Goal: Information Seeking & Learning: Compare options

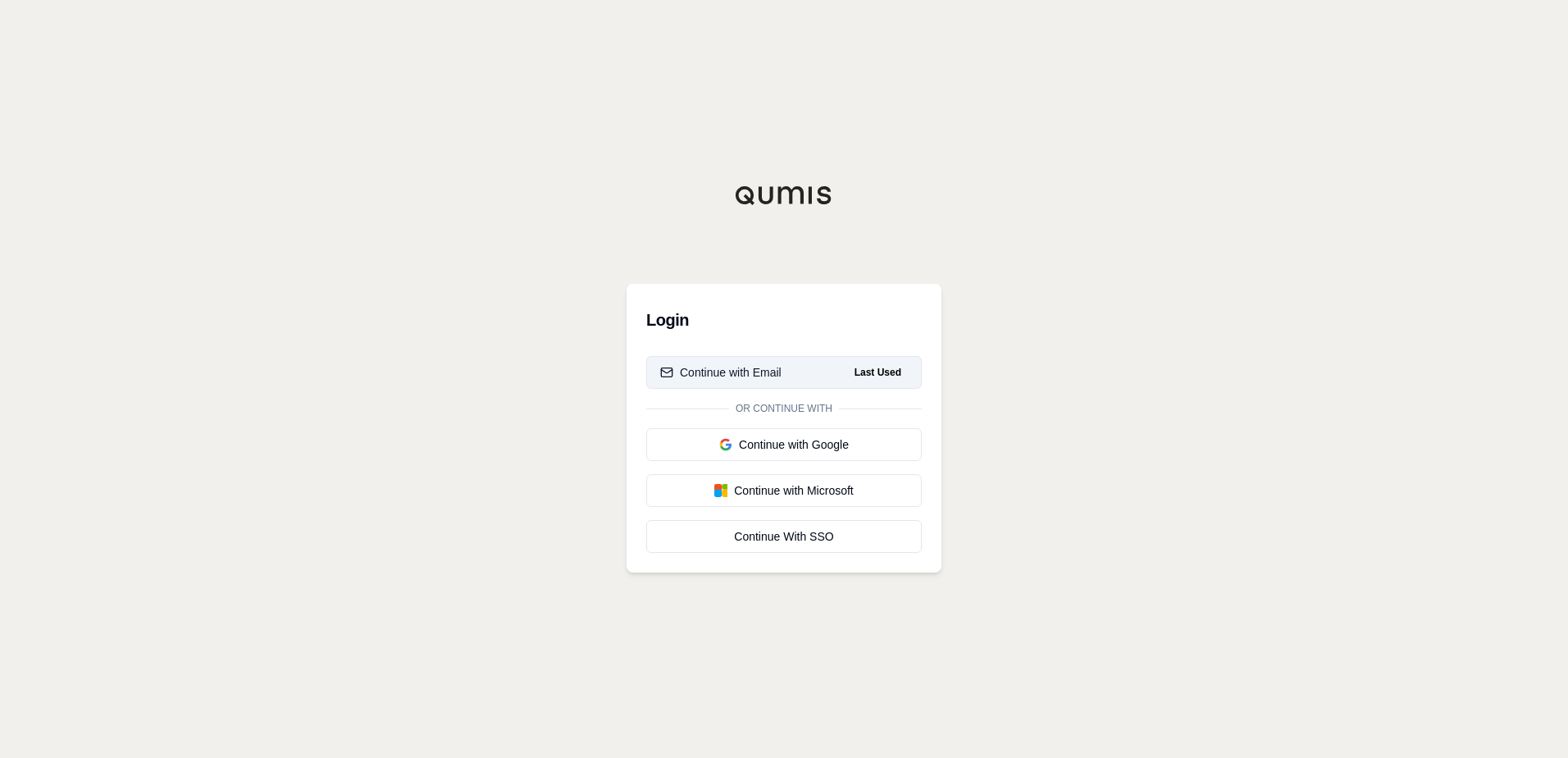
click at [826, 375] on button "Continue with Email Last Used" at bounding box center [783, 371] width 275 height 33
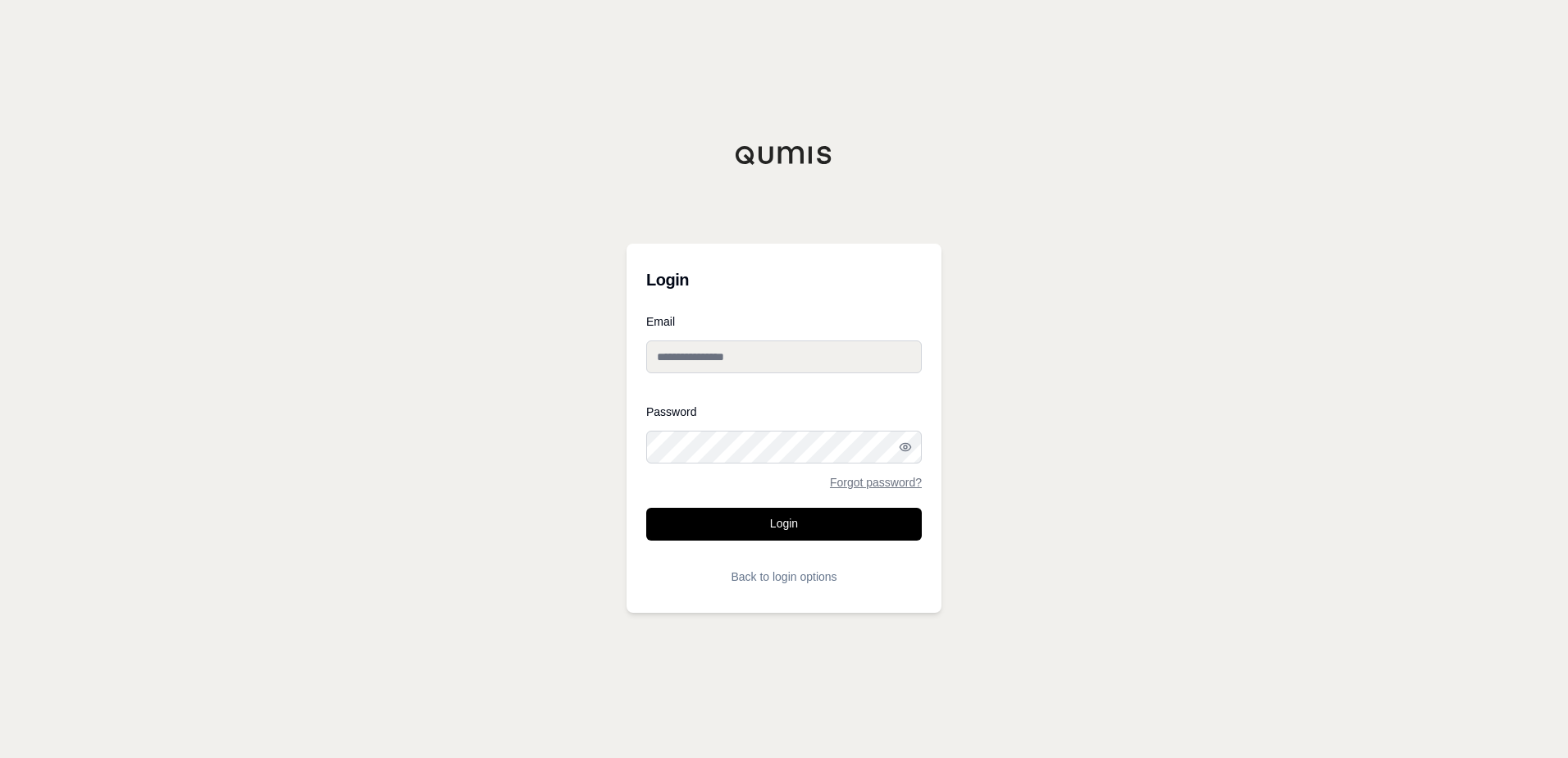
type input "**********"
click at [798, 525] on button "Login" at bounding box center [783, 524] width 275 height 33
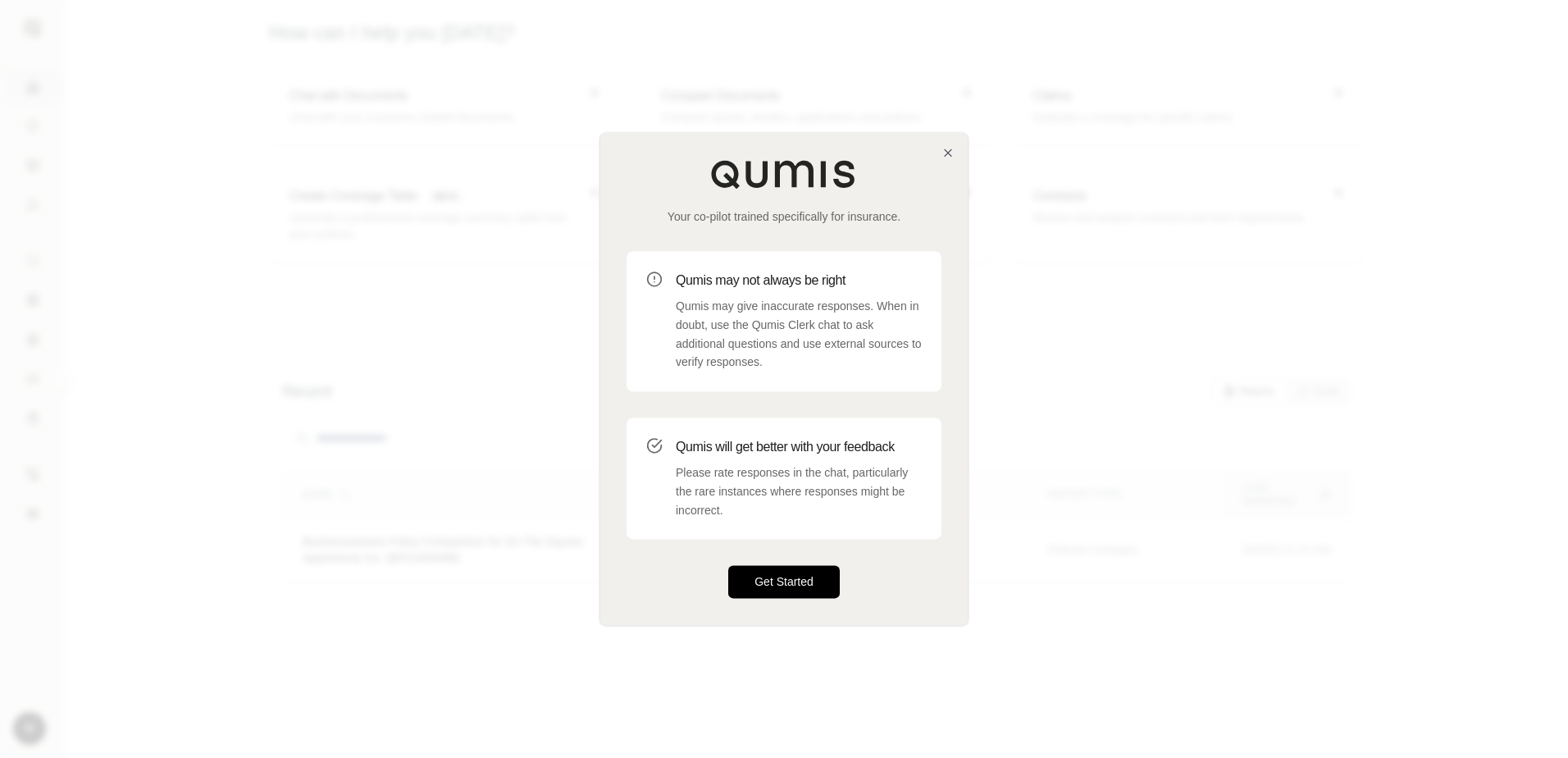
click at [793, 586] on button "Get Started" at bounding box center [783, 581] width 111 height 33
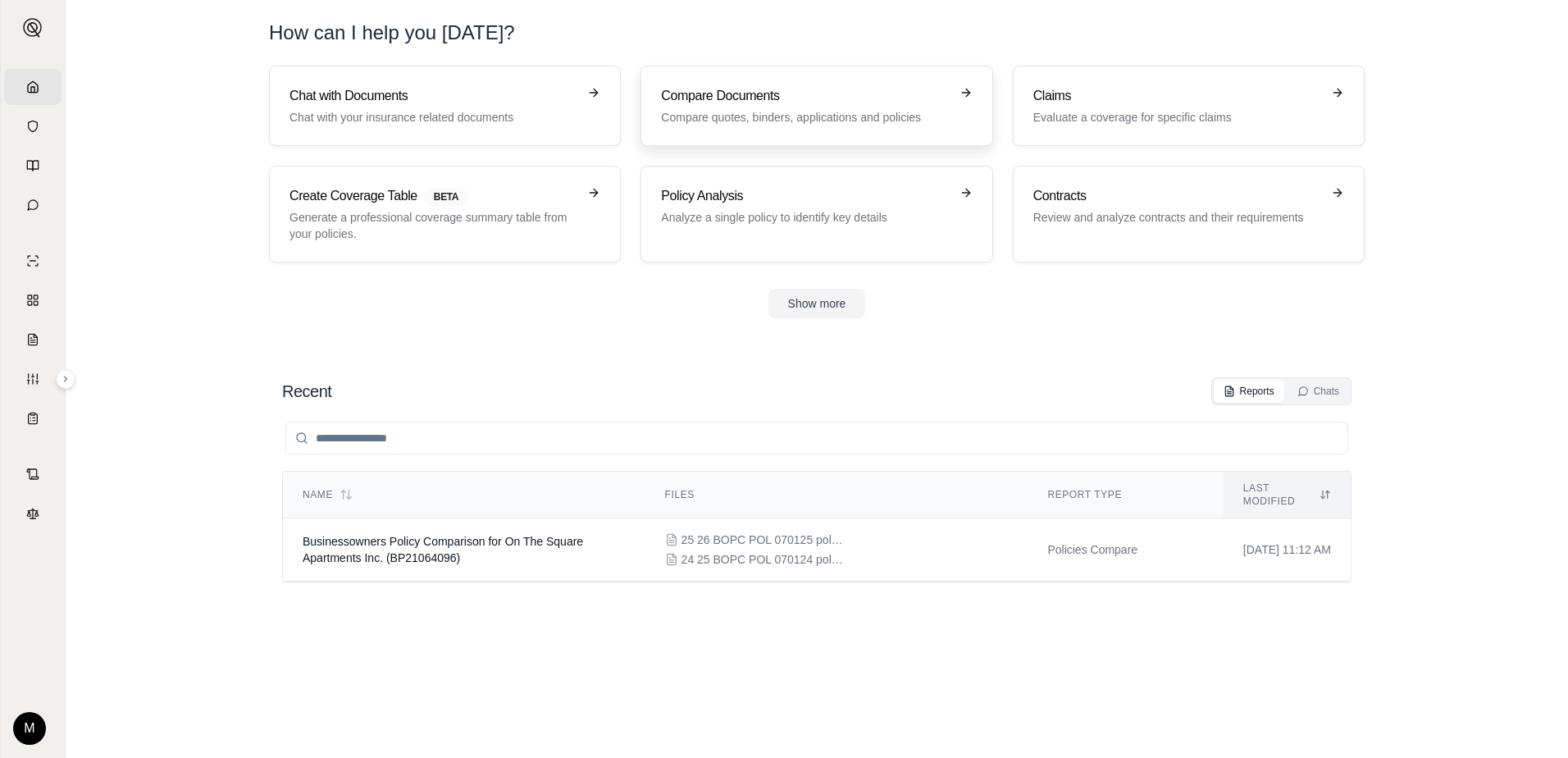
click at [970, 95] on icon at bounding box center [966, 93] width 13 height 13
click at [925, 97] on h3 "Compare Documents" at bounding box center [805, 96] width 288 height 20
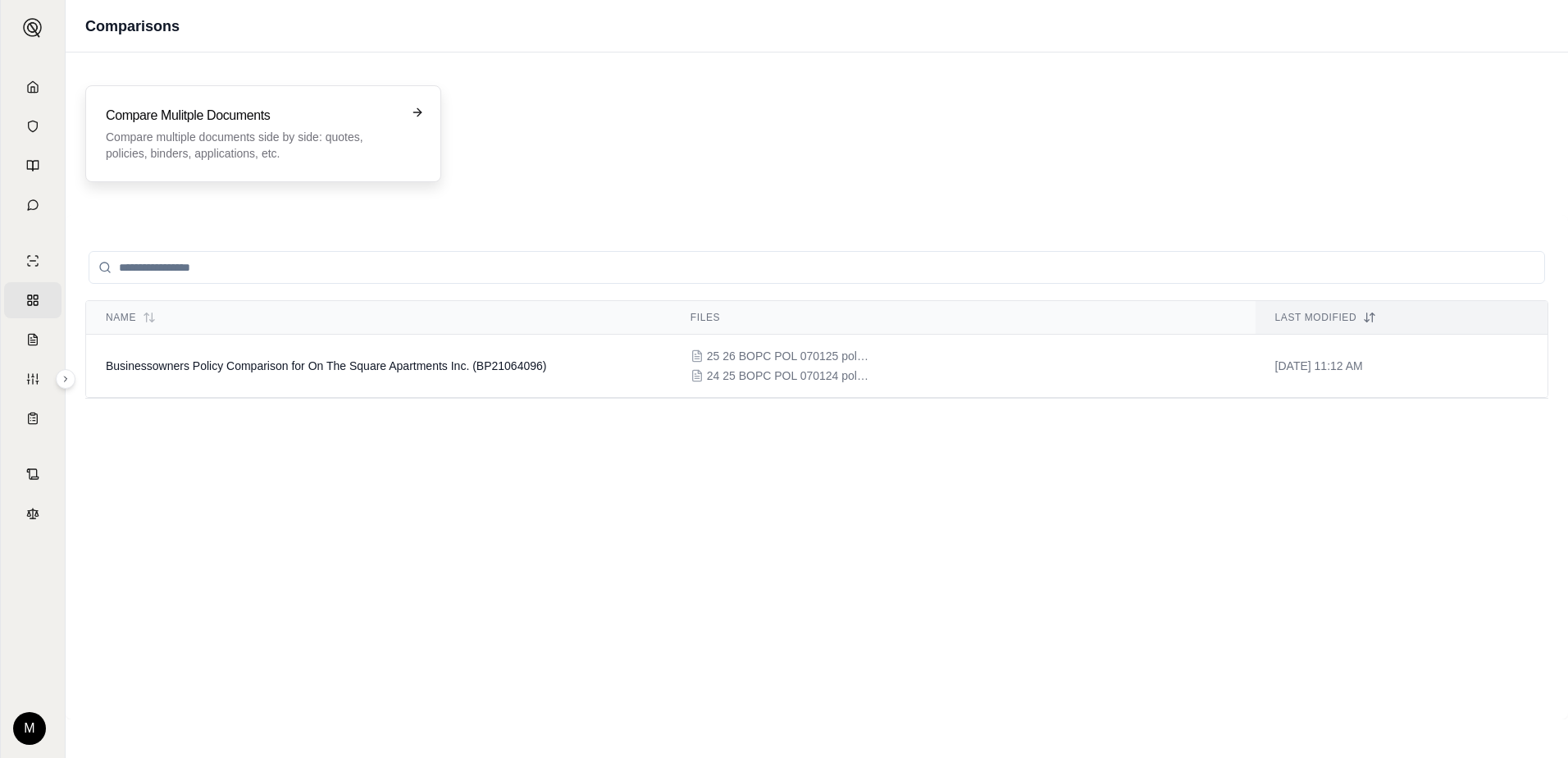
click at [415, 112] on icon at bounding box center [418, 112] width 13 height 13
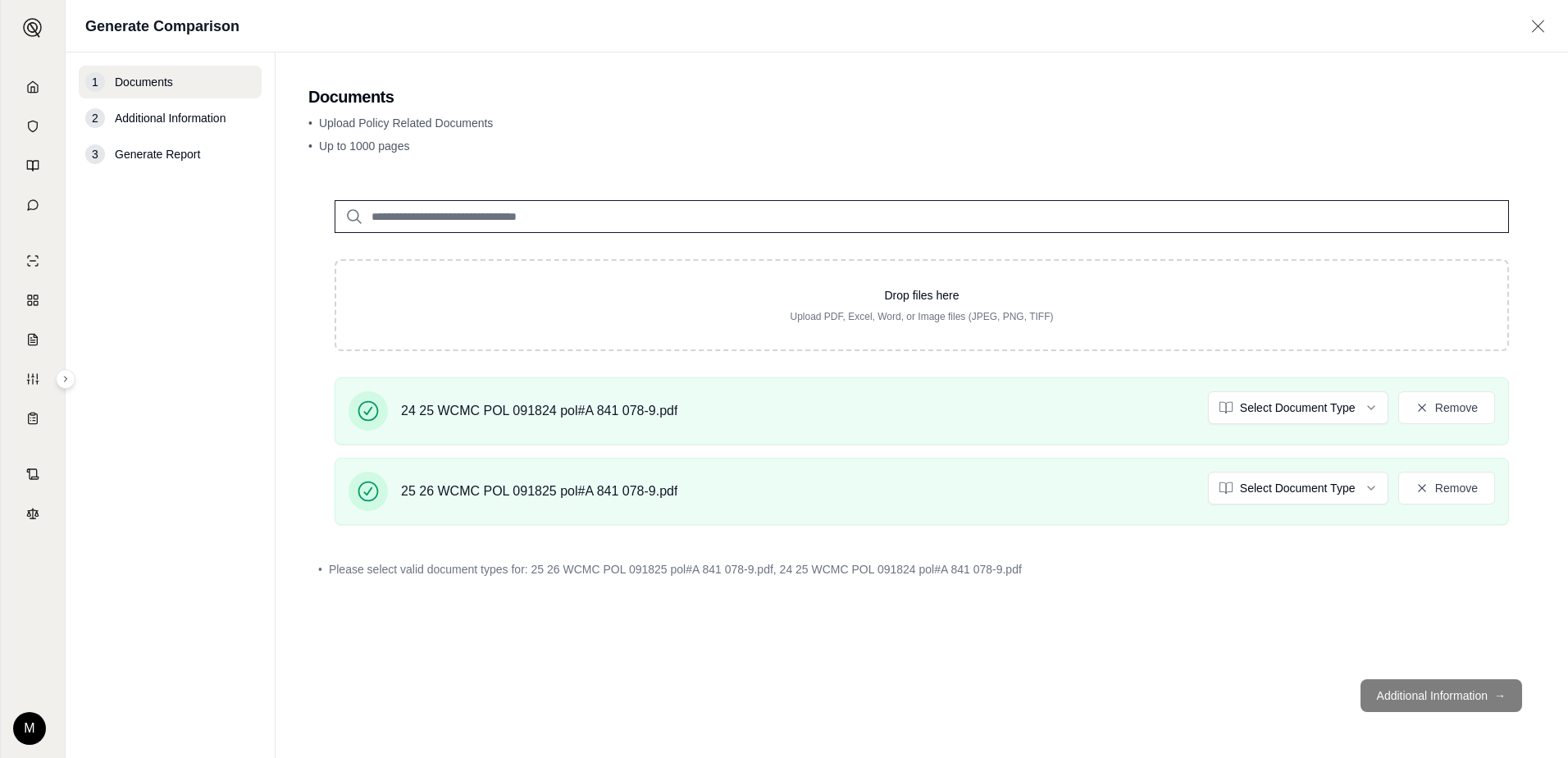
click at [1458, 705] on footer "Additional Information →" at bounding box center [922, 695] width 1227 height 59
click at [1460, 694] on footer "Additional Information →" at bounding box center [922, 695] width 1227 height 59
click at [1310, 636] on div "Drop files here Upload PDF, Excel, Word, or Image files (JPEG, PNG, TIFF) 24 25…" at bounding box center [922, 420] width 1227 height 492
click at [747, 407] on div "24 25 WCMC POL 091824 pol#A 841 078-9.pdf Select Document Type Remove" at bounding box center [922, 411] width 1146 height 39
click at [740, 479] on div "25 26 WCMC POL 091825 pol#A 841 078-9.pdf Select Document Type Remove" at bounding box center [922, 491] width 1146 height 39
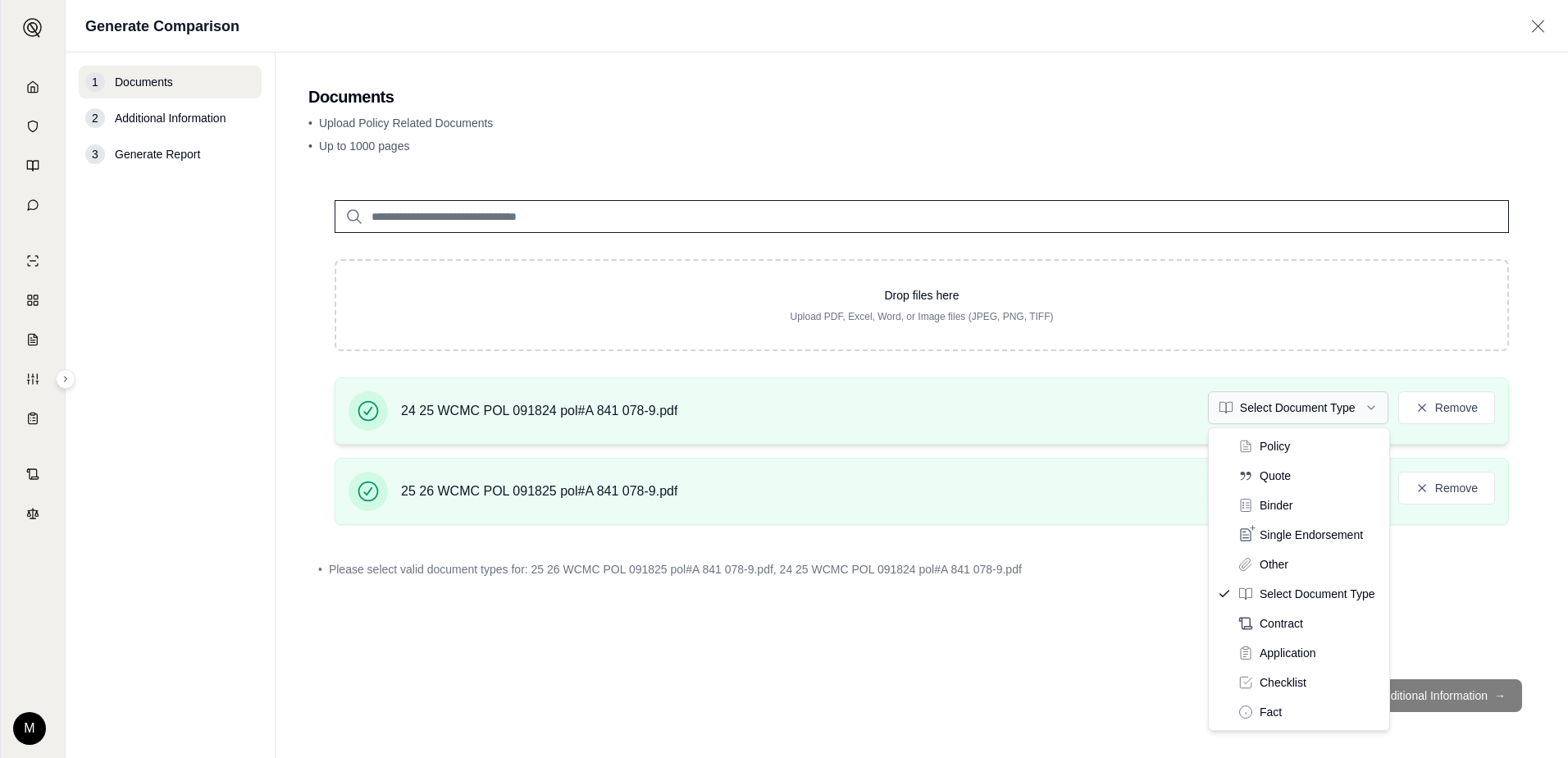
click at [1287, 407] on html "Home Vault Prompts Chats Single Policy Comparisons Claims Custom Report Coverag…" at bounding box center [784, 379] width 1568 height 758
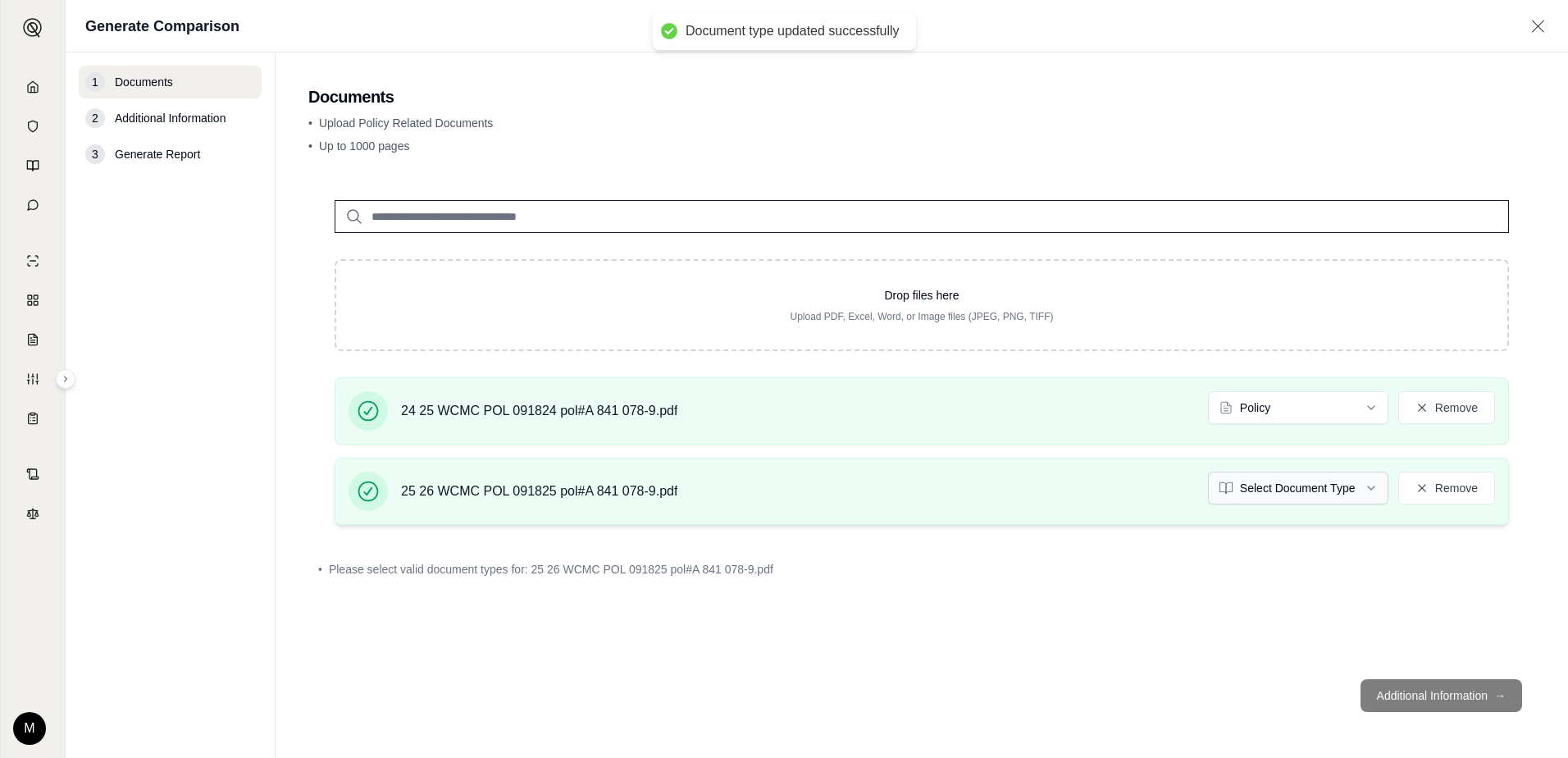
click at [1370, 490] on html "Document type updated successfully Home Vault Prompts Chats Single Policy Compa…" at bounding box center [784, 379] width 1568 height 758
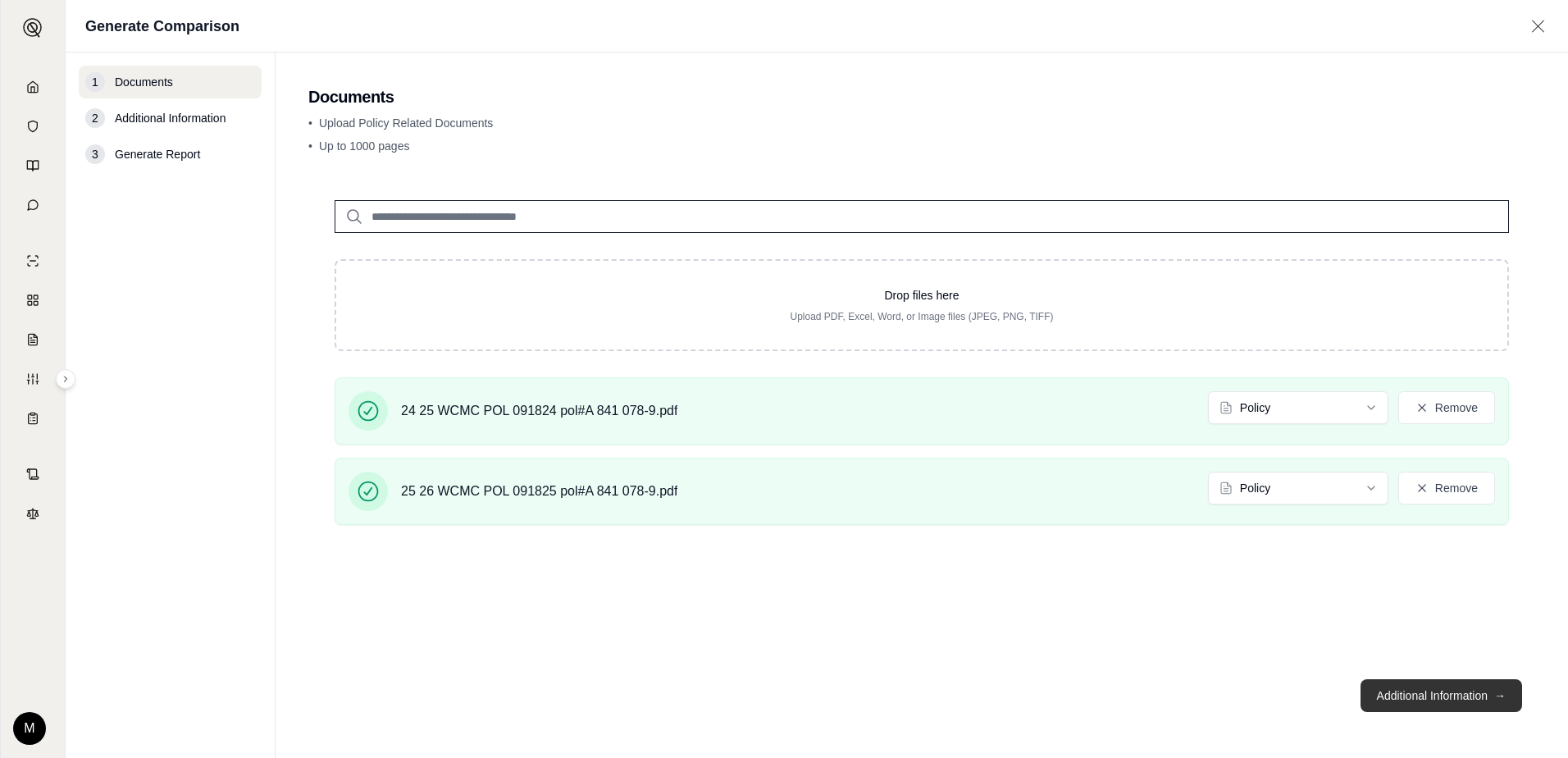
click at [1458, 699] on button "Additional Information →" at bounding box center [1441, 695] width 161 height 33
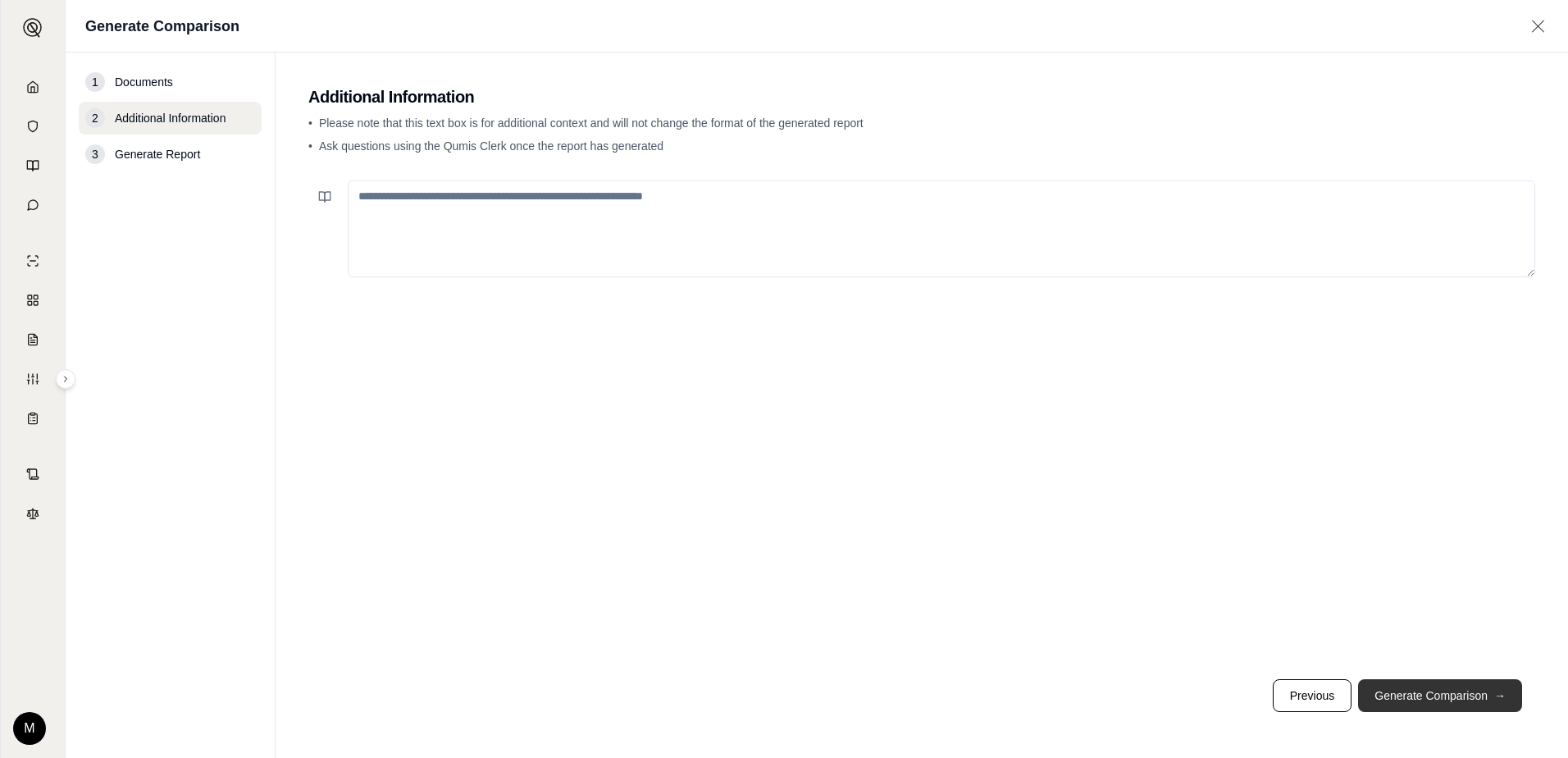
click at [1452, 704] on button "Generate Comparison →" at bounding box center [1440, 695] width 164 height 33
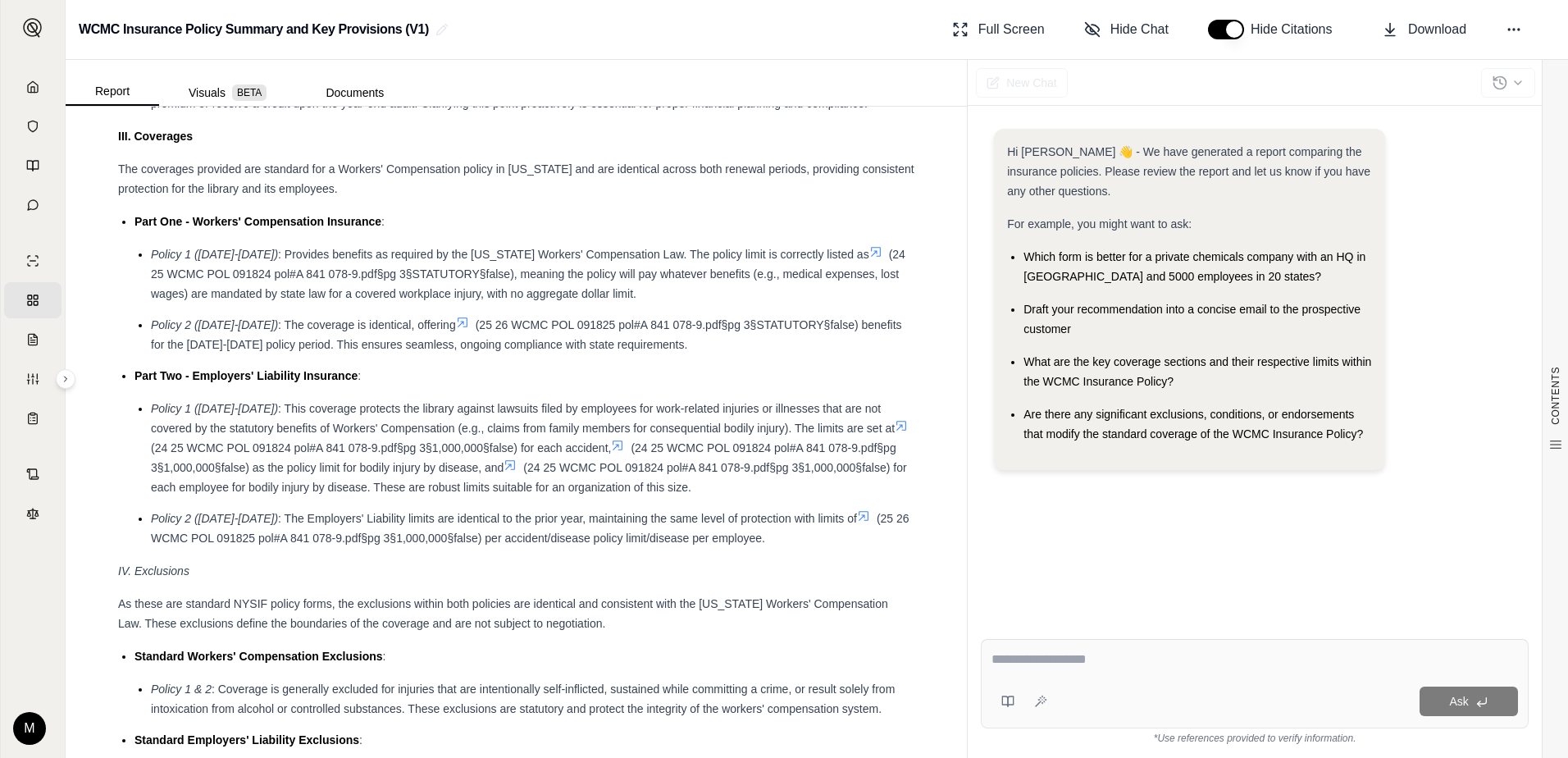
scroll to position [1969, 0]
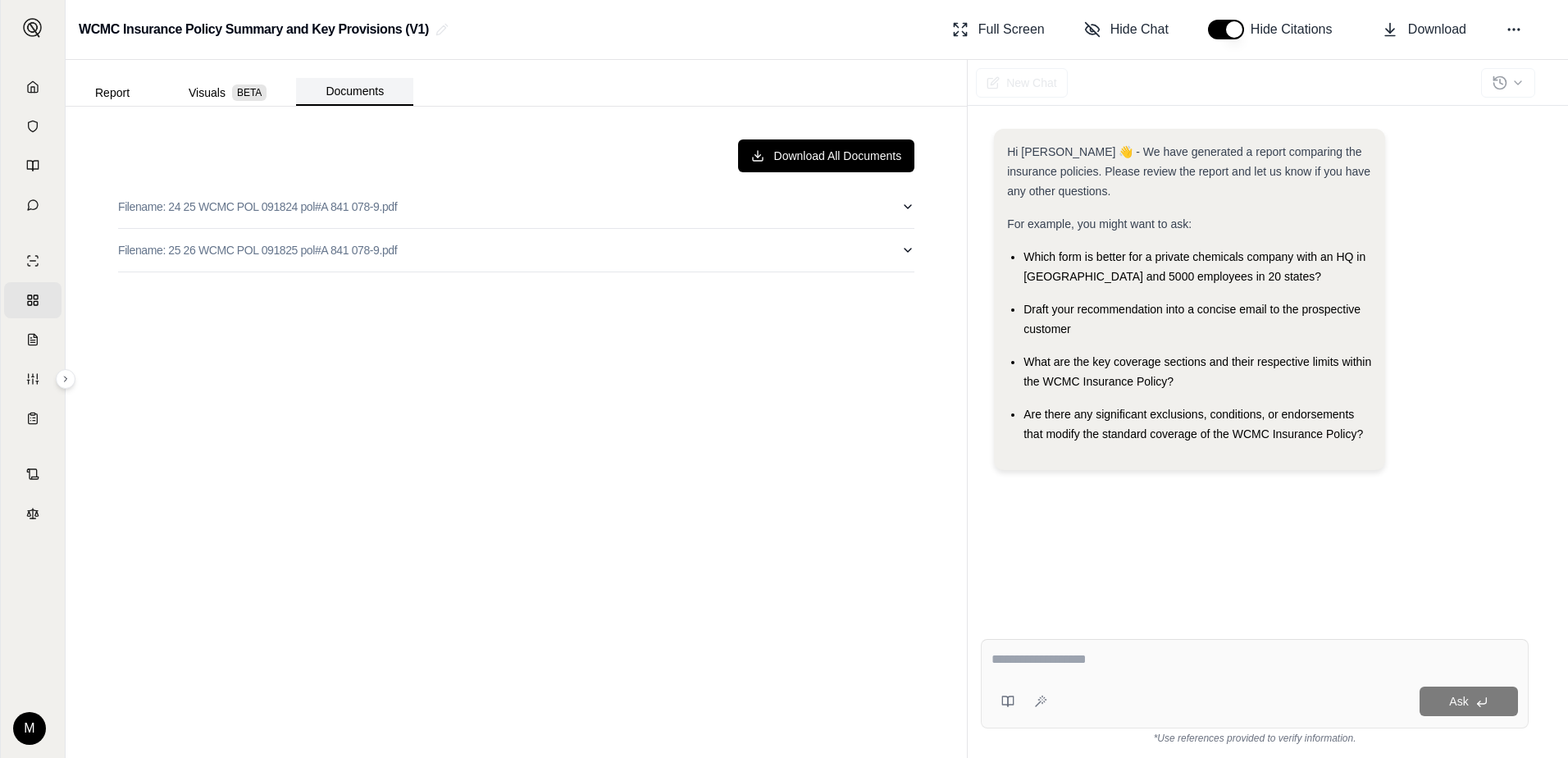
click at [370, 102] on button "Documents" at bounding box center [355, 91] width 117 height 28
click at [115, 94] on button "Report" at bounding box center [112, 92] width 94 height 26
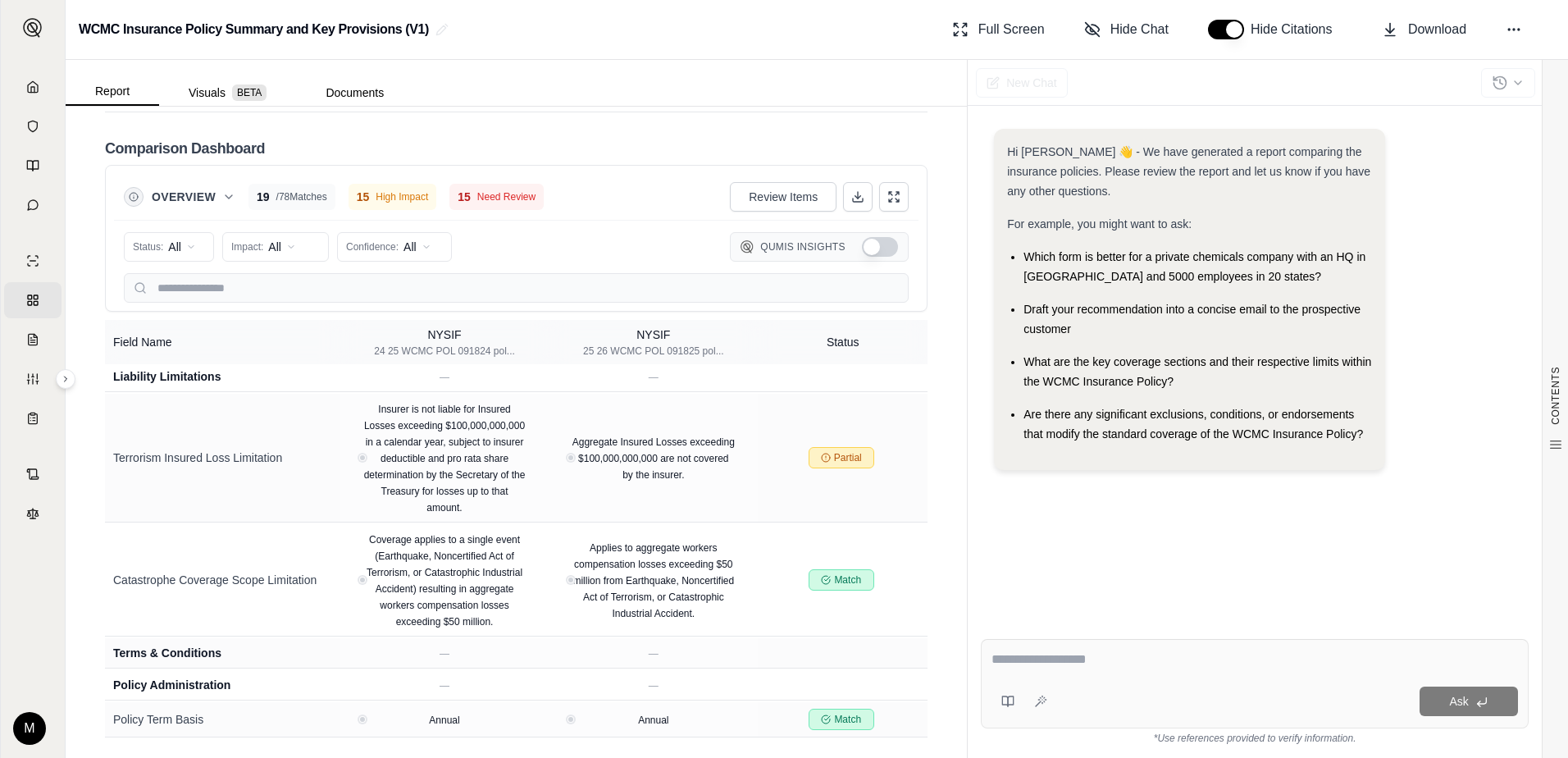
scroll to position [2298, 0]
click at [114, 92] on button "Report" at bounding box center [112, 91] width 94 height 28
click at [105, 95] on button "Report" at bounding box center [112, 91] width 94 height 28
click at [212, 90] on button "Visuals BETA" at bounding box center [228, 92] width 137 height 26
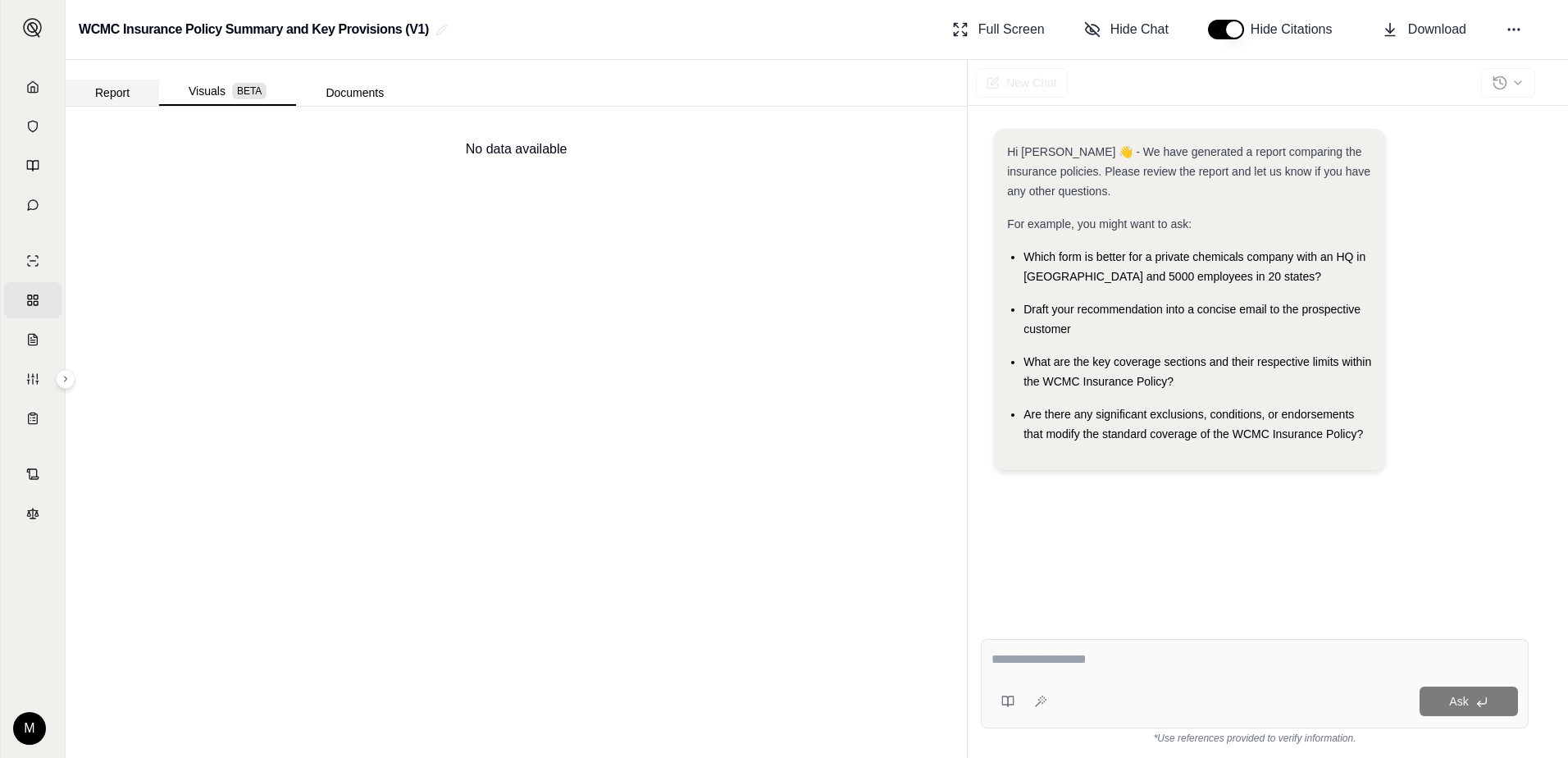
click at [119, 91] on button "Report" at bounding box center [112, 92] width 94 height 26
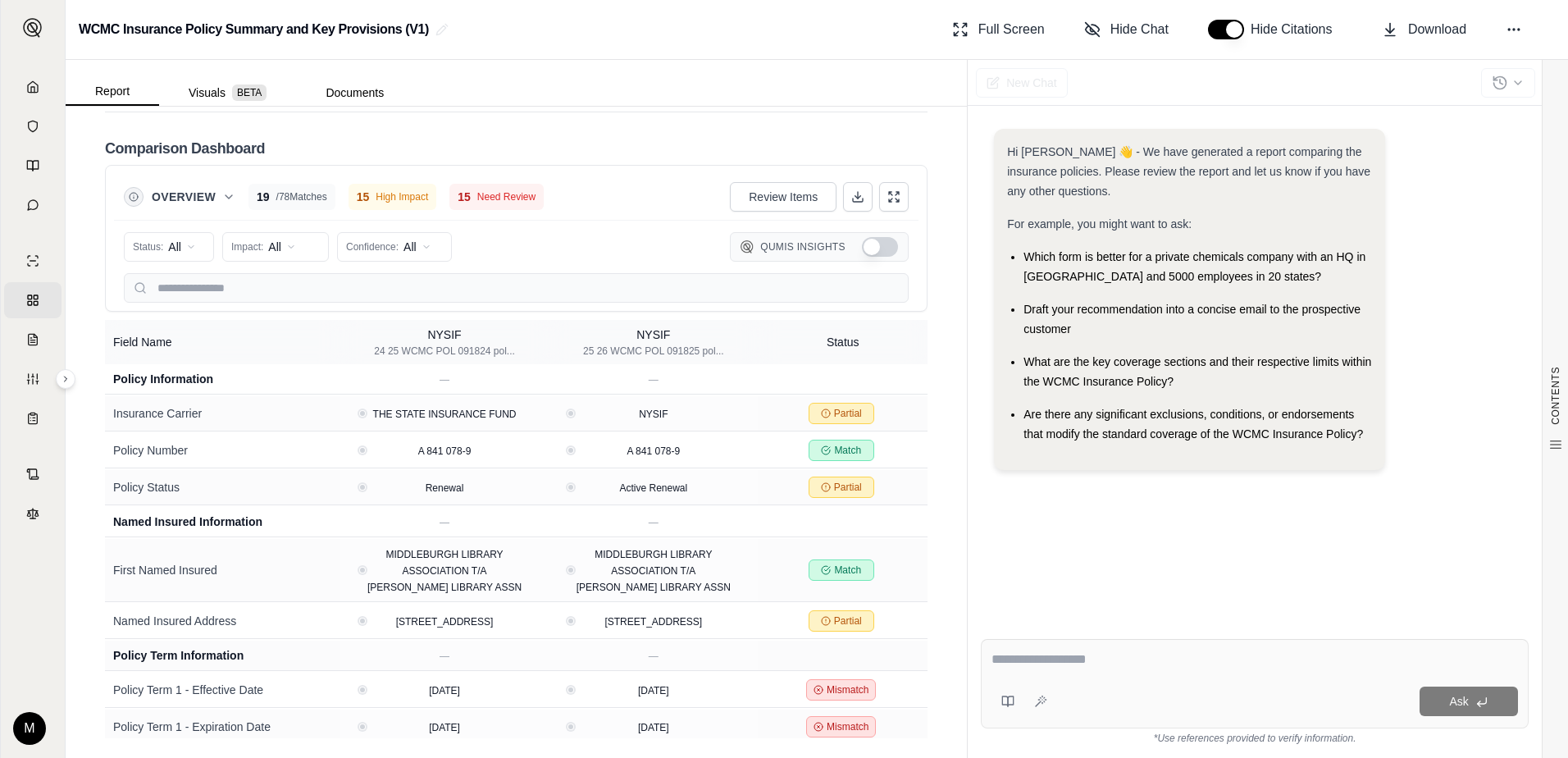
click at [1046, 667] on textarea at bounding box center [1254, 659] width 526 height 20
type textarea "**********"
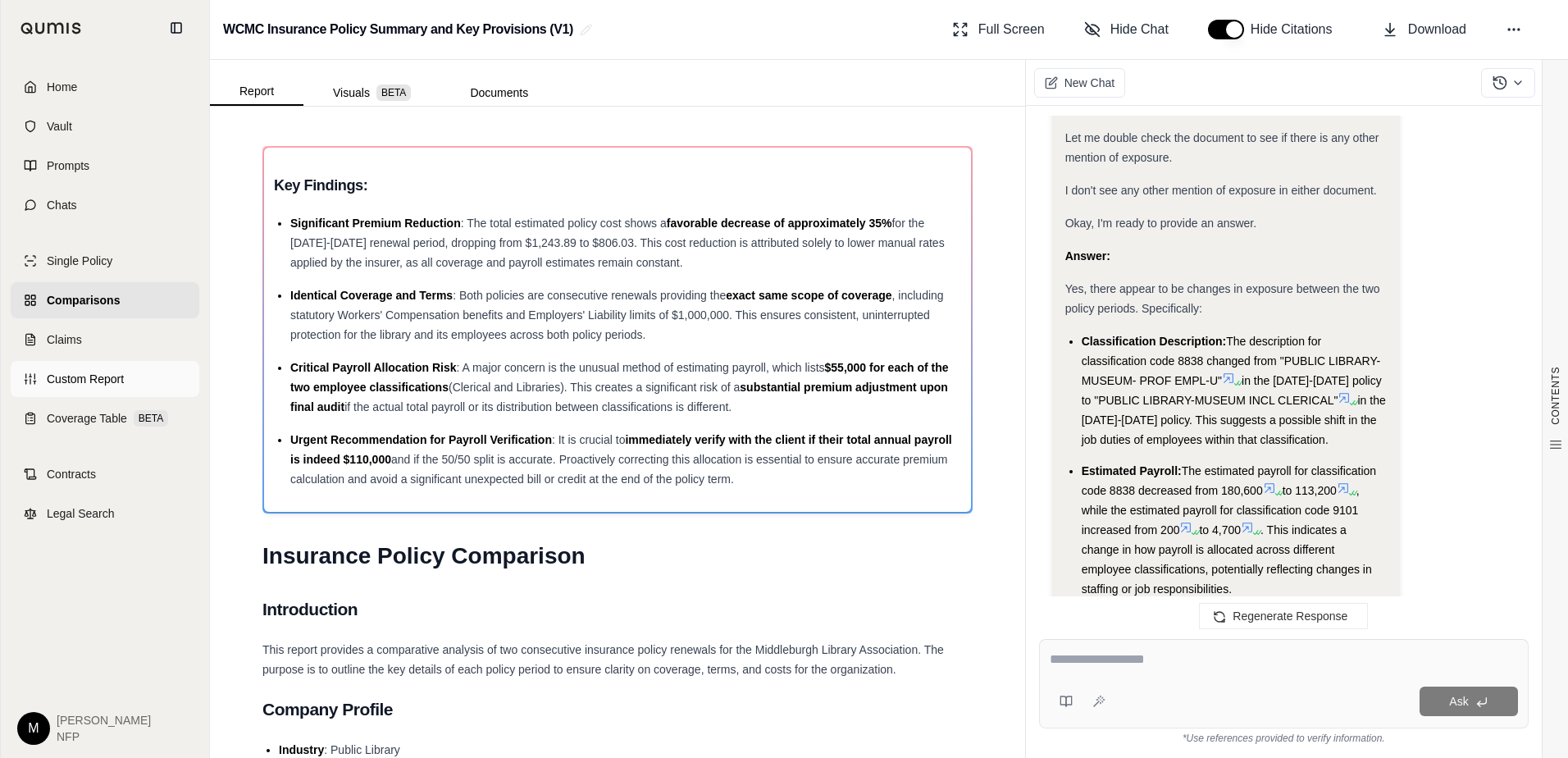
scroll to position [1918, 0]
click at [89, 307] on span "Comparisons" at bounding box center [83, 300] width 73 height 17
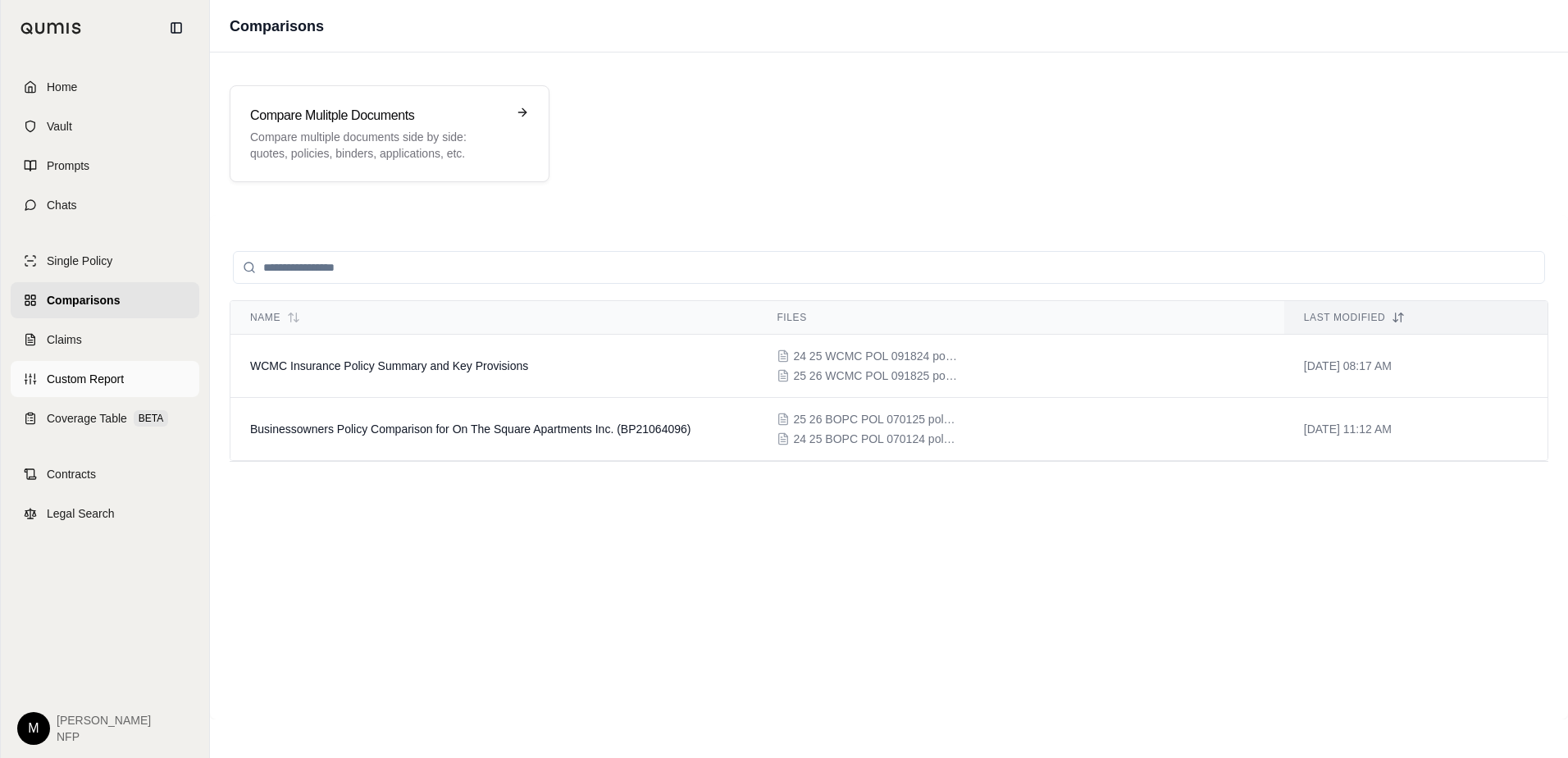
click at [68, 378] on span "Custom Report" at bounding box center [85, 379] width 77 height 17
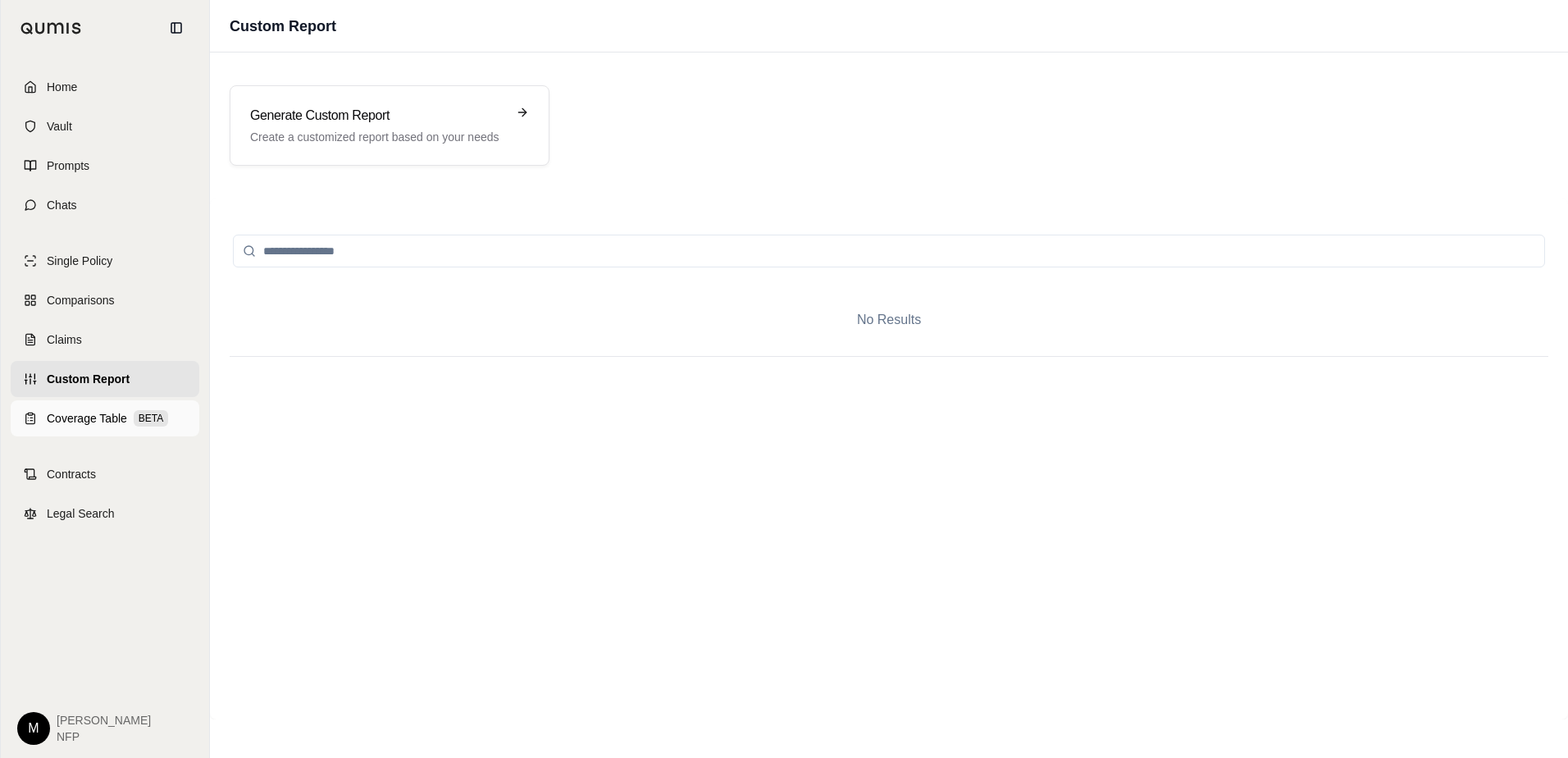
click at [63, 415] on span "Coverage Table" at bounding box center [87, 418] width 80 height 17
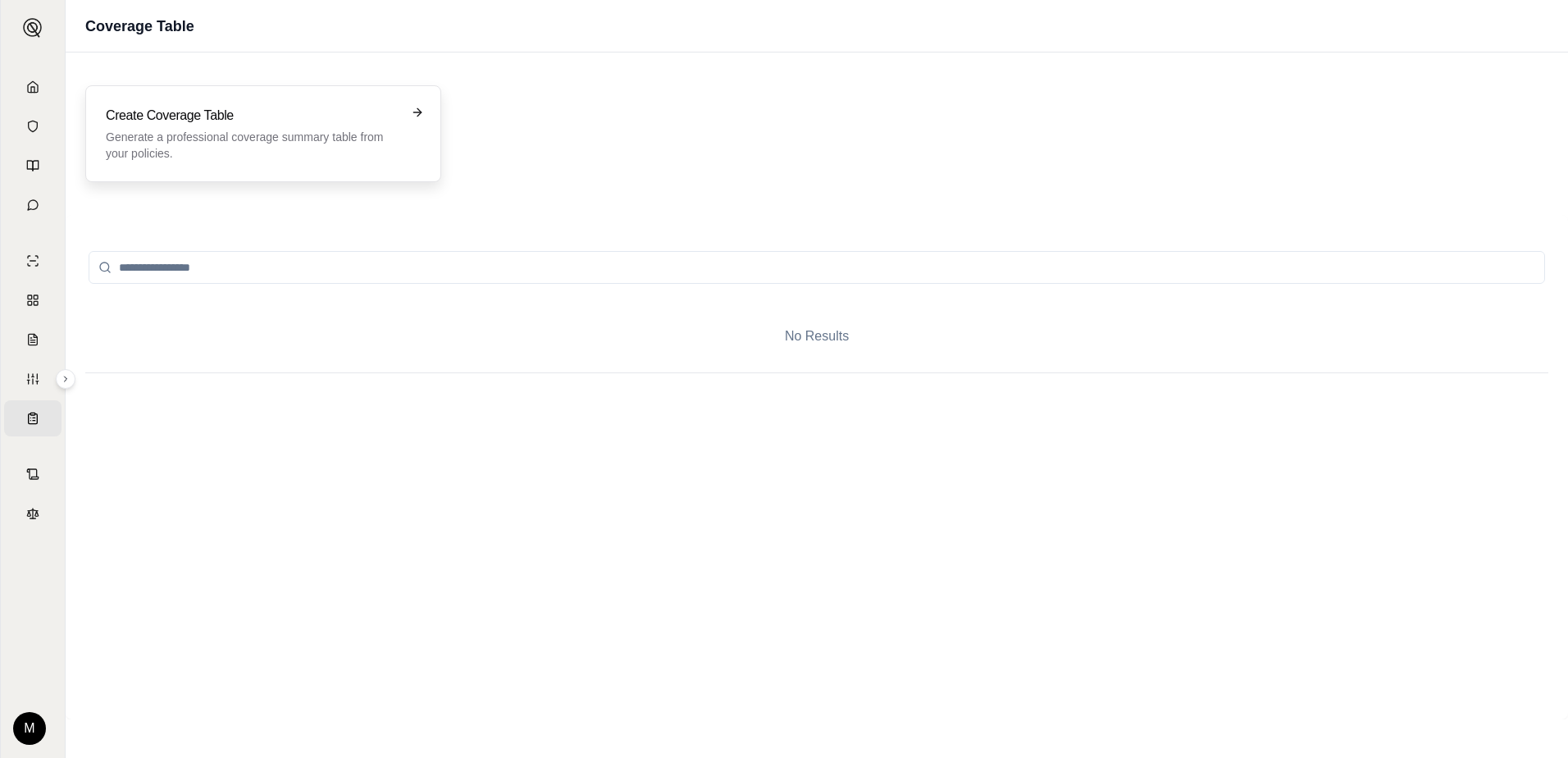
click at [412, 110] on icon at bounding box center [418, 112] width 13 height 13
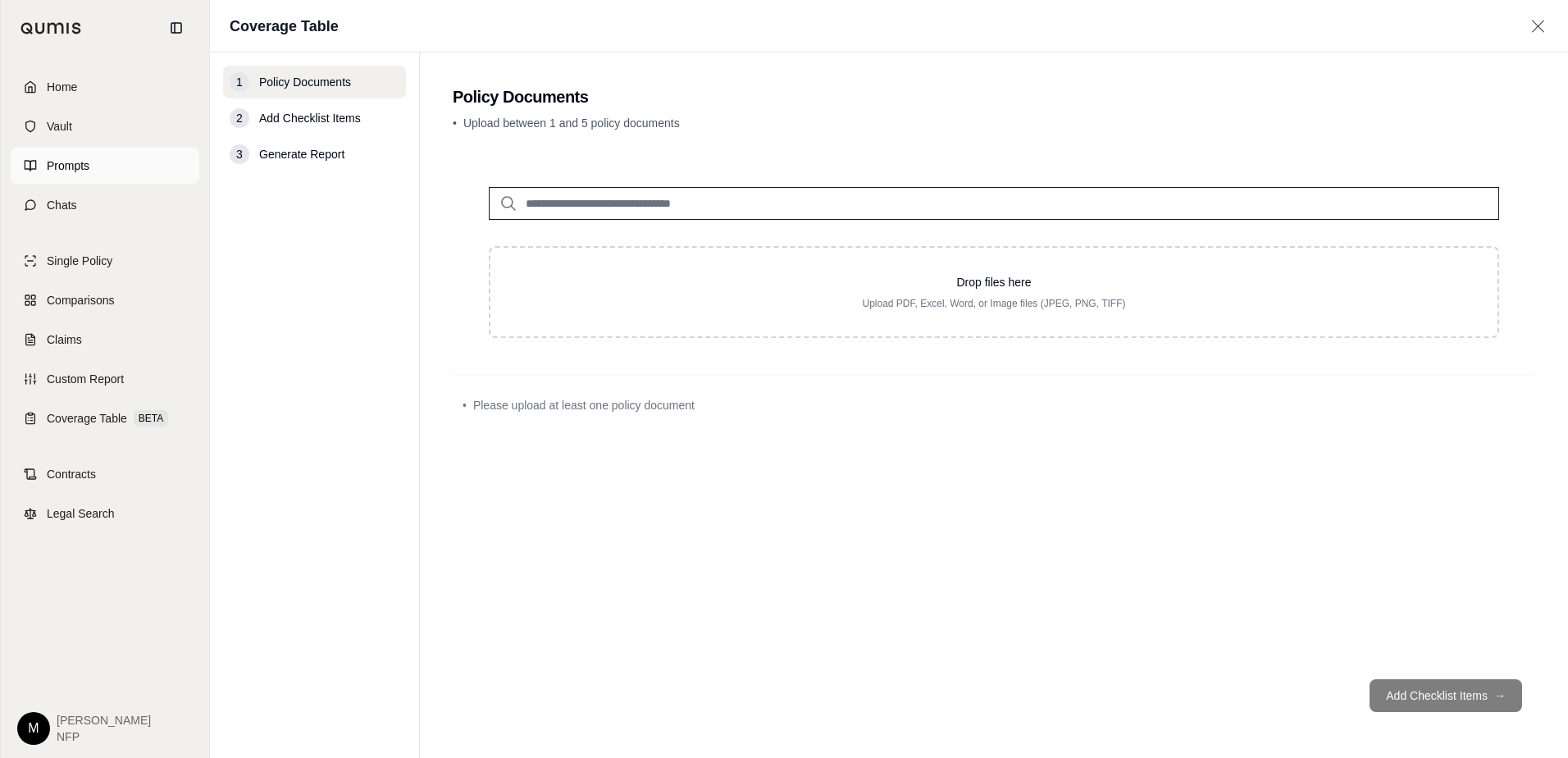
click at [70, 166] on span "Prompts" at bounding box center [68, 166] width 43 height 17
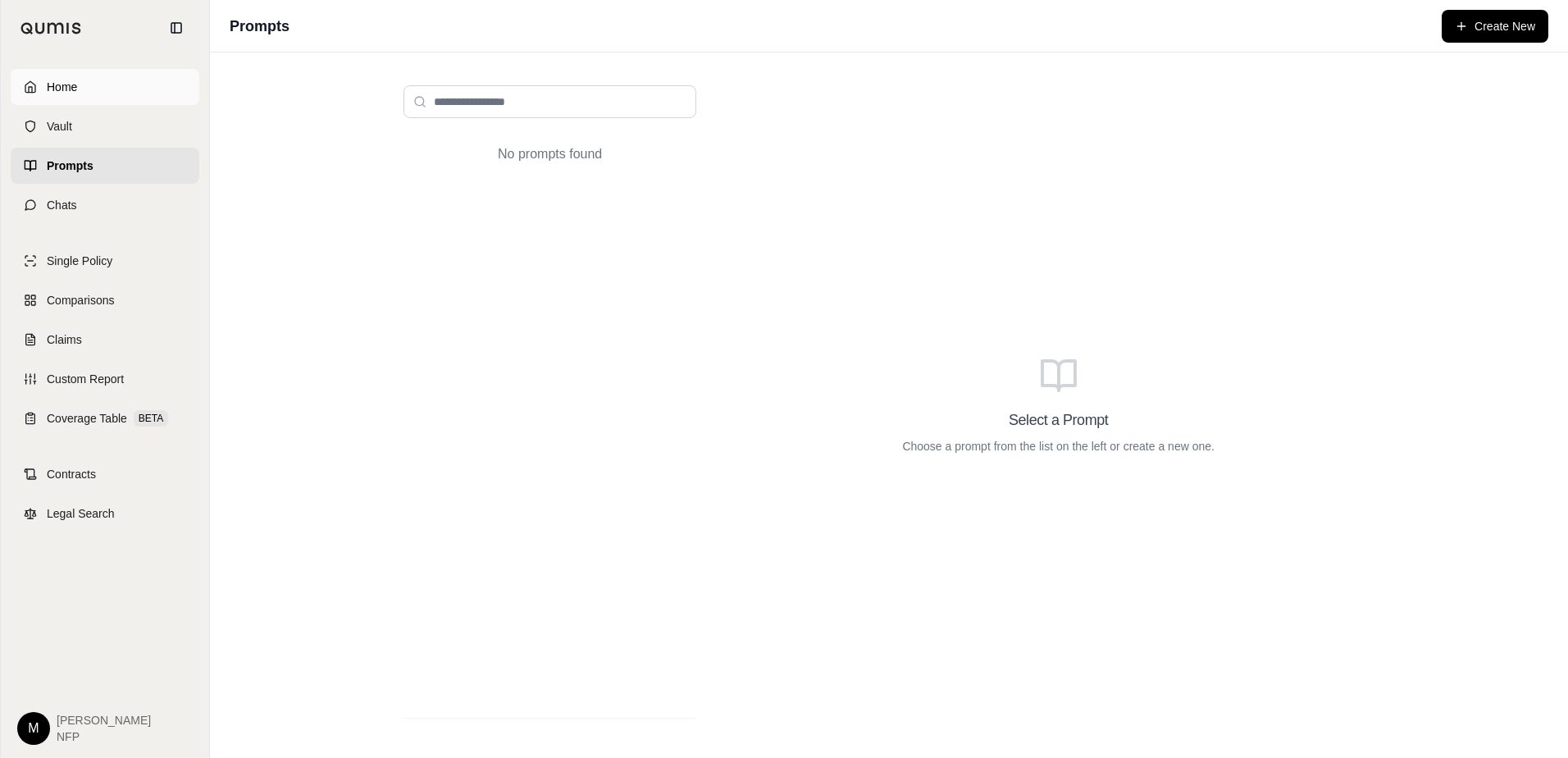
click at [72, 87] on span "Home" at bounding box center [62, 87] width 30 height 17
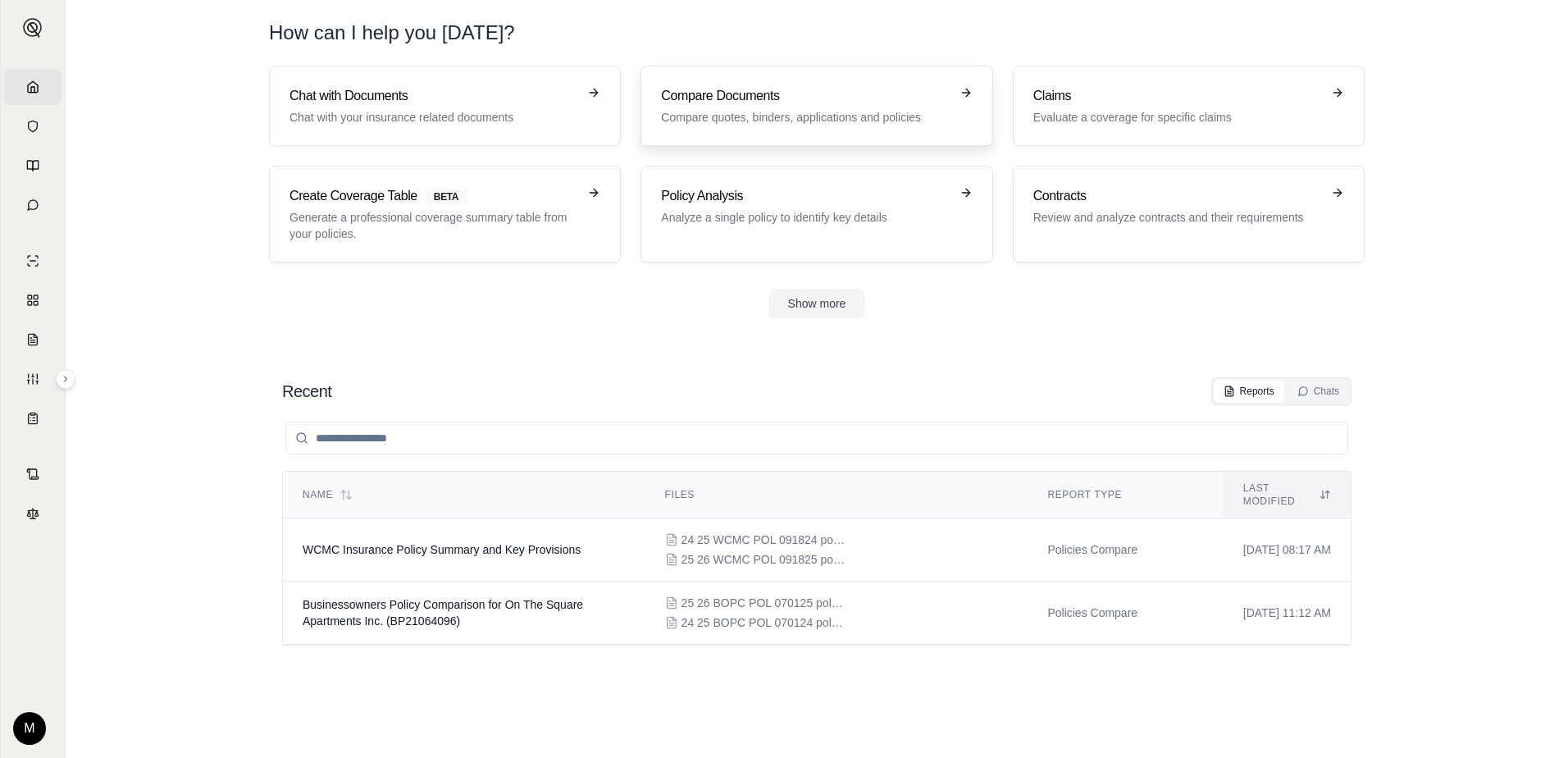
click at [761, 123] on p "Compare quotes, binders, applications and policies" at bounding box center [805, 117] width 288 height 17
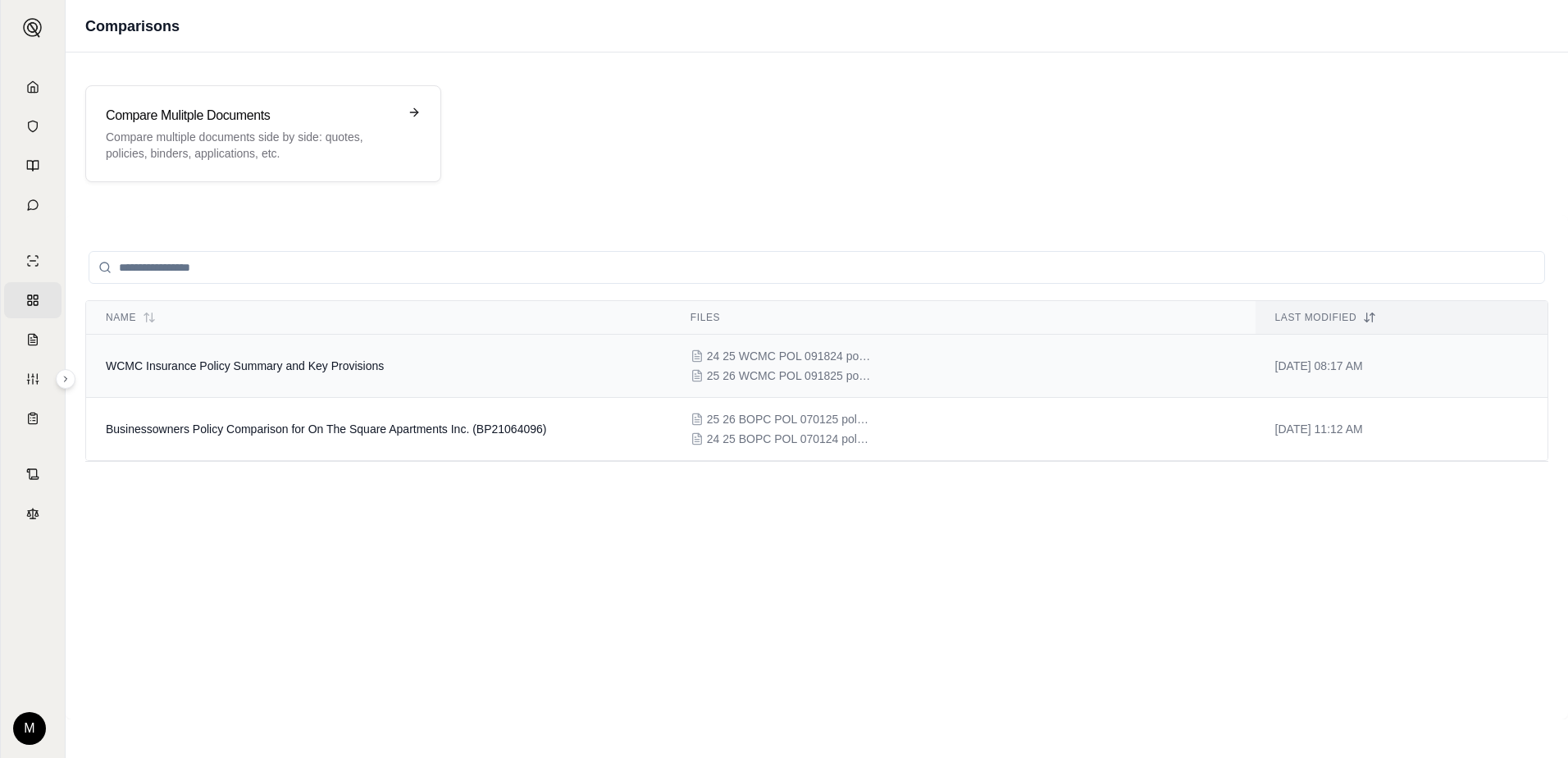
click at [664, 355] on td "WCMC Insurance Policy Summary and Key Provisions" at bounding box center [378, 366] width 585 height 63
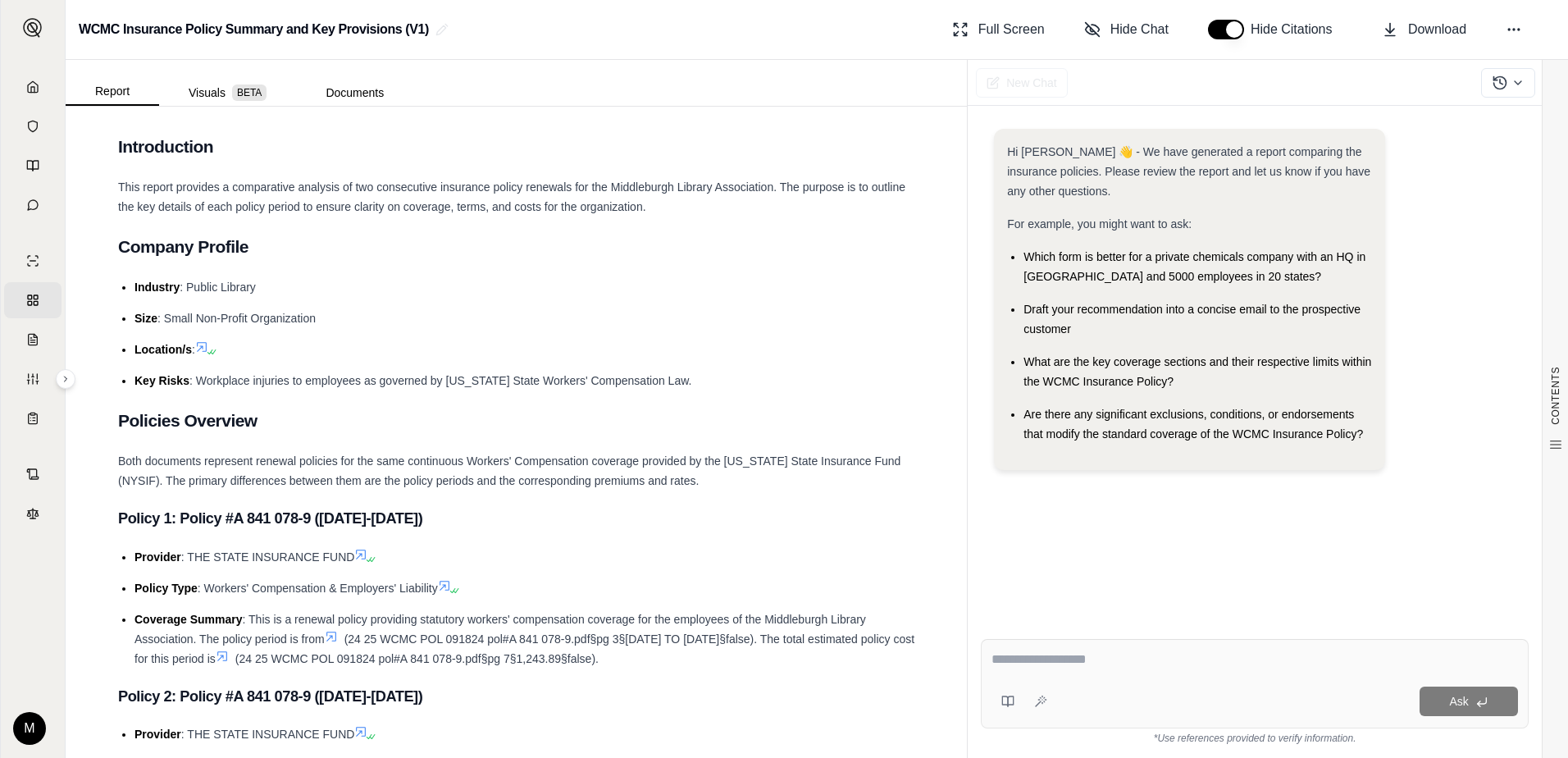
scroll to position [492, 0]
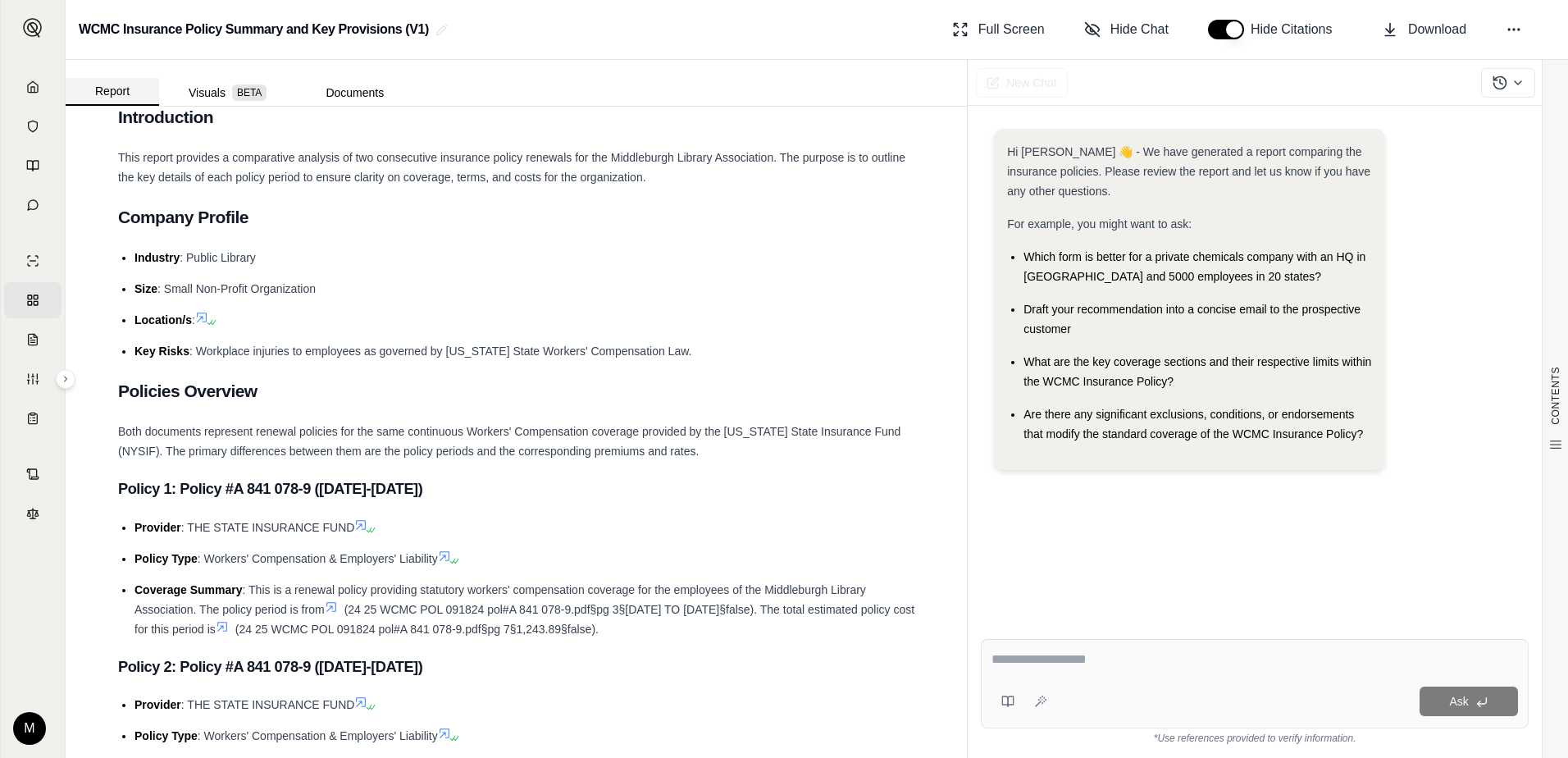
click at [112, 98] on button "Report" at bounding box center [112, 91] width 94 height 28
click at [114, 95] on button "Report" at bounding box center [112, 91] width 94 height 28
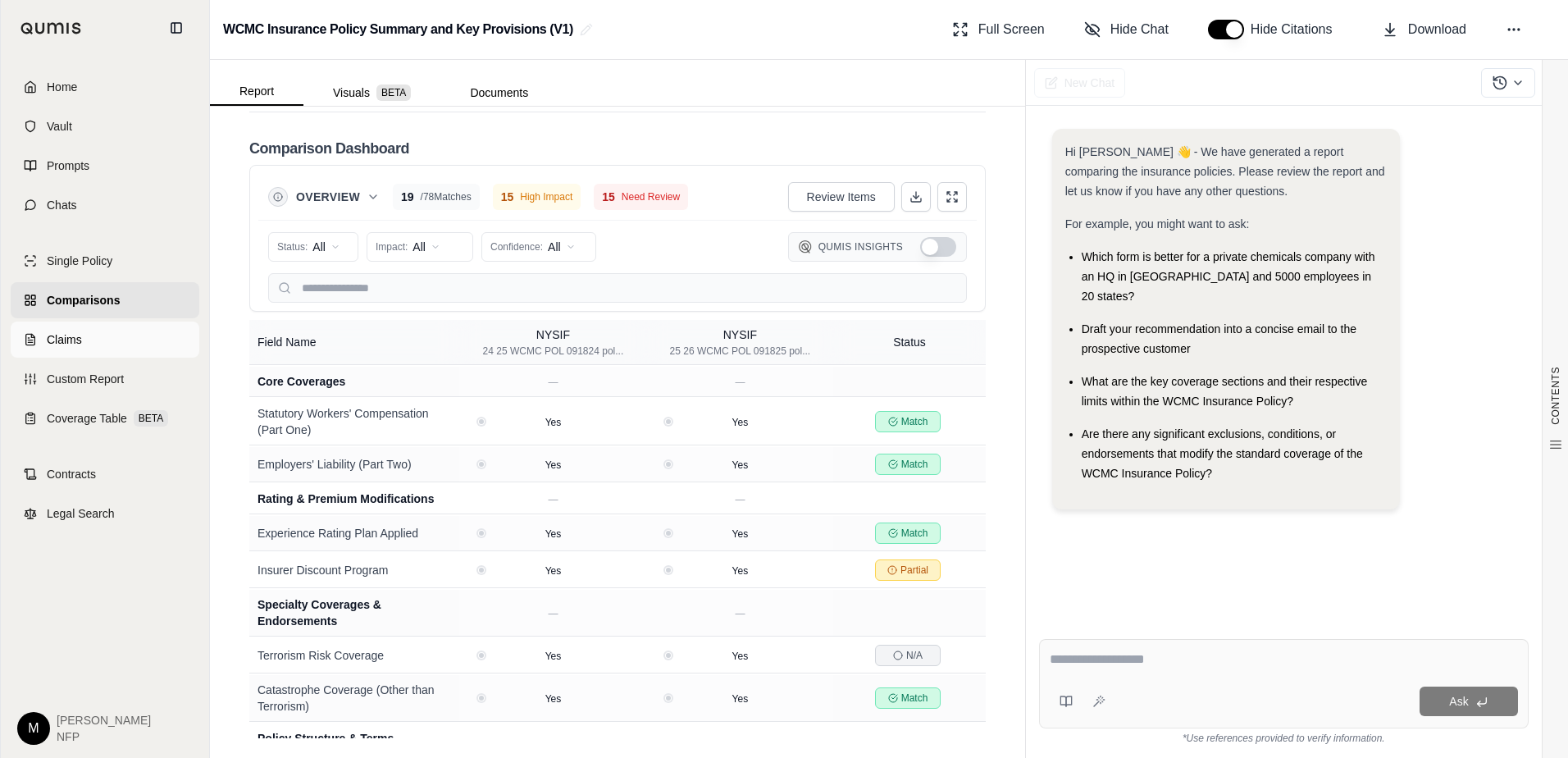
scroll to position [3326, 0]
click at [119, 378] on span "Custom Report" at bounding box center [85, 379] width 77 height 17
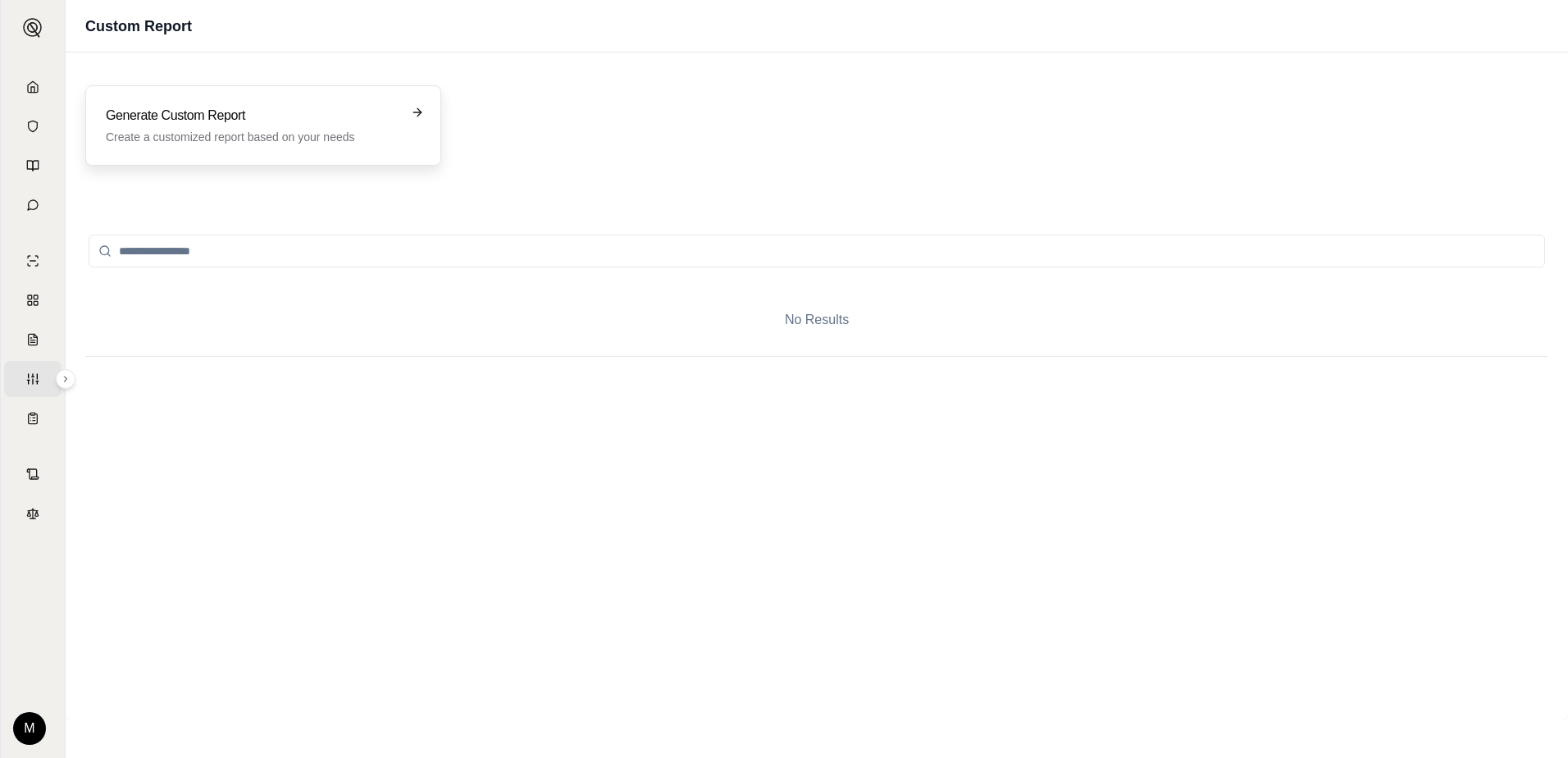
click at [412, 111] on icon at bounding box center [418, 112] width 13 height 13
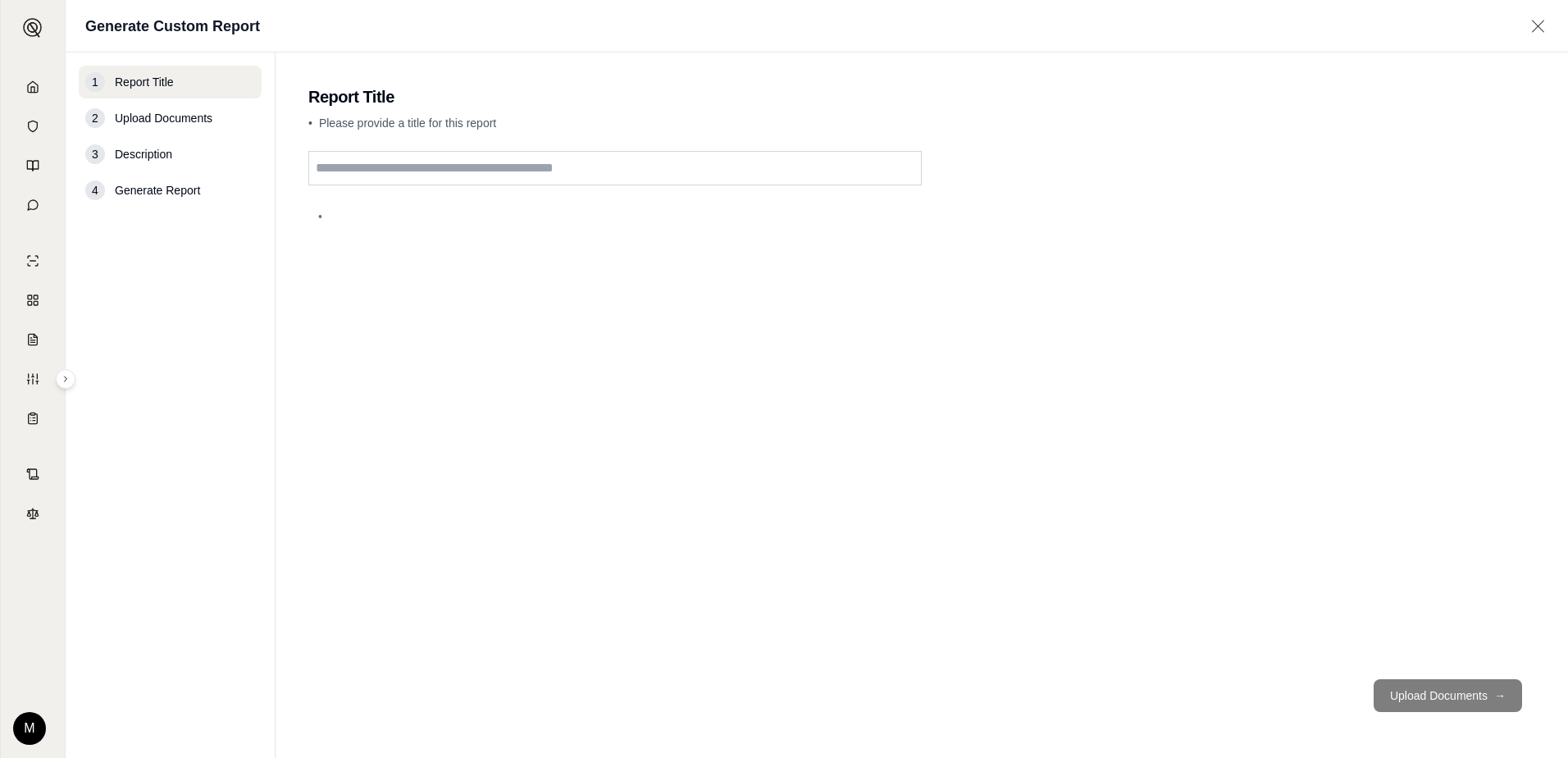
click at [365, 173] on input "text" at bounding box center [615, 167] width 613 height 34
click at [522, 164] on input "text" at bounding box center [615, 167] width 613 height 34
type input "**********"
click at [1438, 691] on button "Upload Documents →" at bounding box center [1448, 695] width 148 height 33
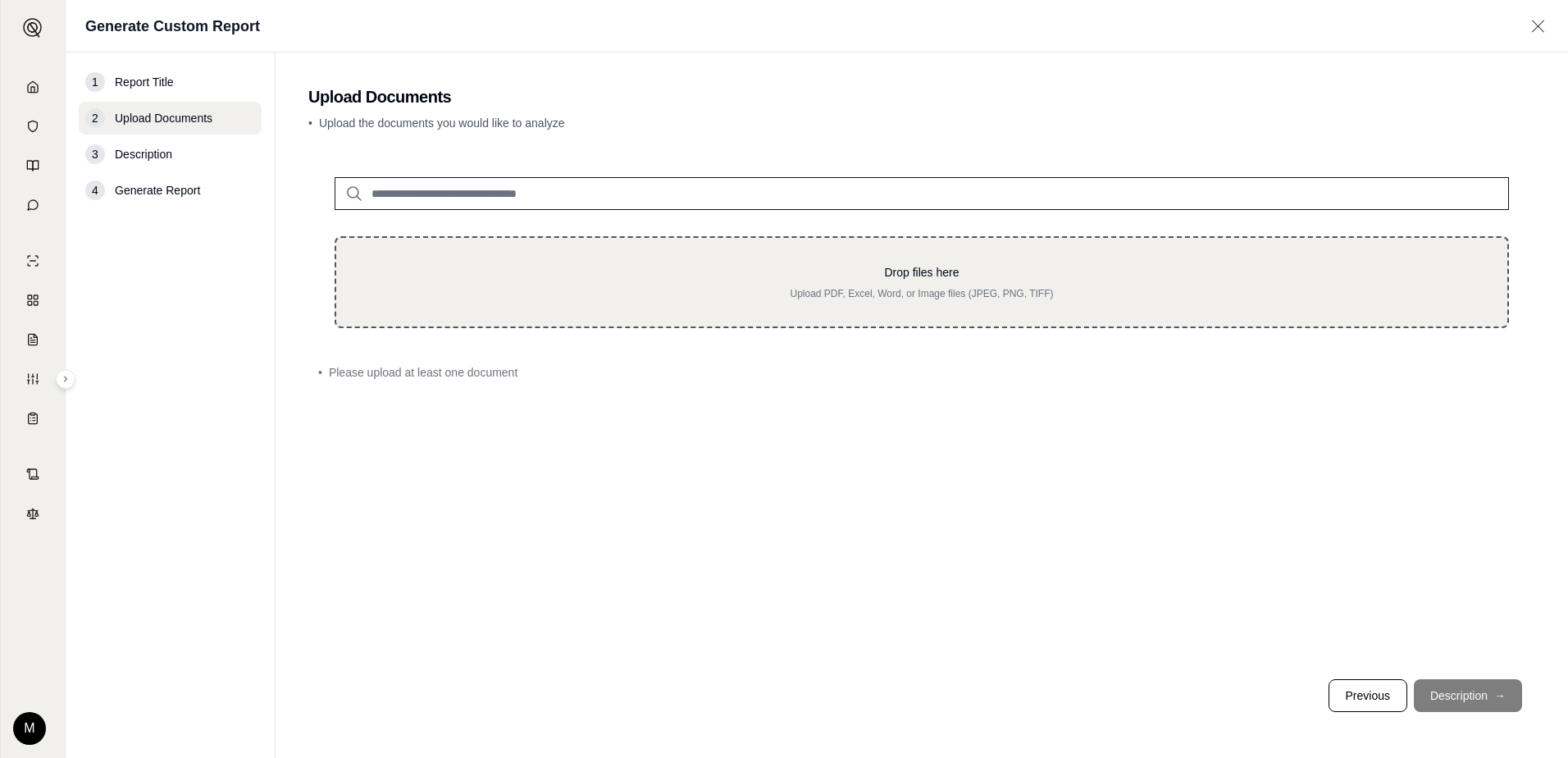
click at [515, 290] on p "Upload PDF, Excel, Word, or Image files (JPEG, PNG, TIFF)" at bounding box center [921, 294] width 1119 height 13
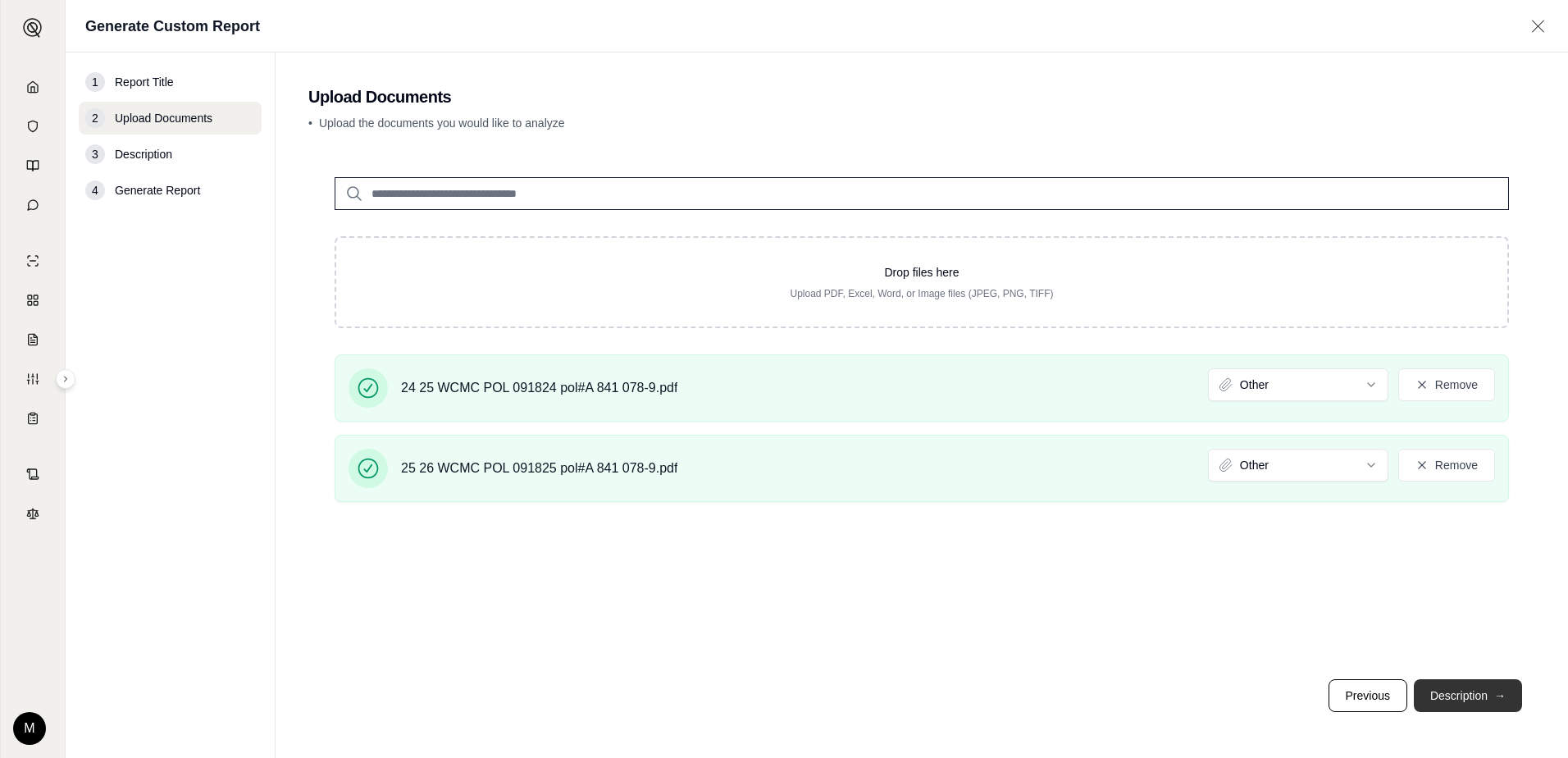
click at [1469, 694] on button "Description →" at bounding box center [1468, 695] width 108 height 33
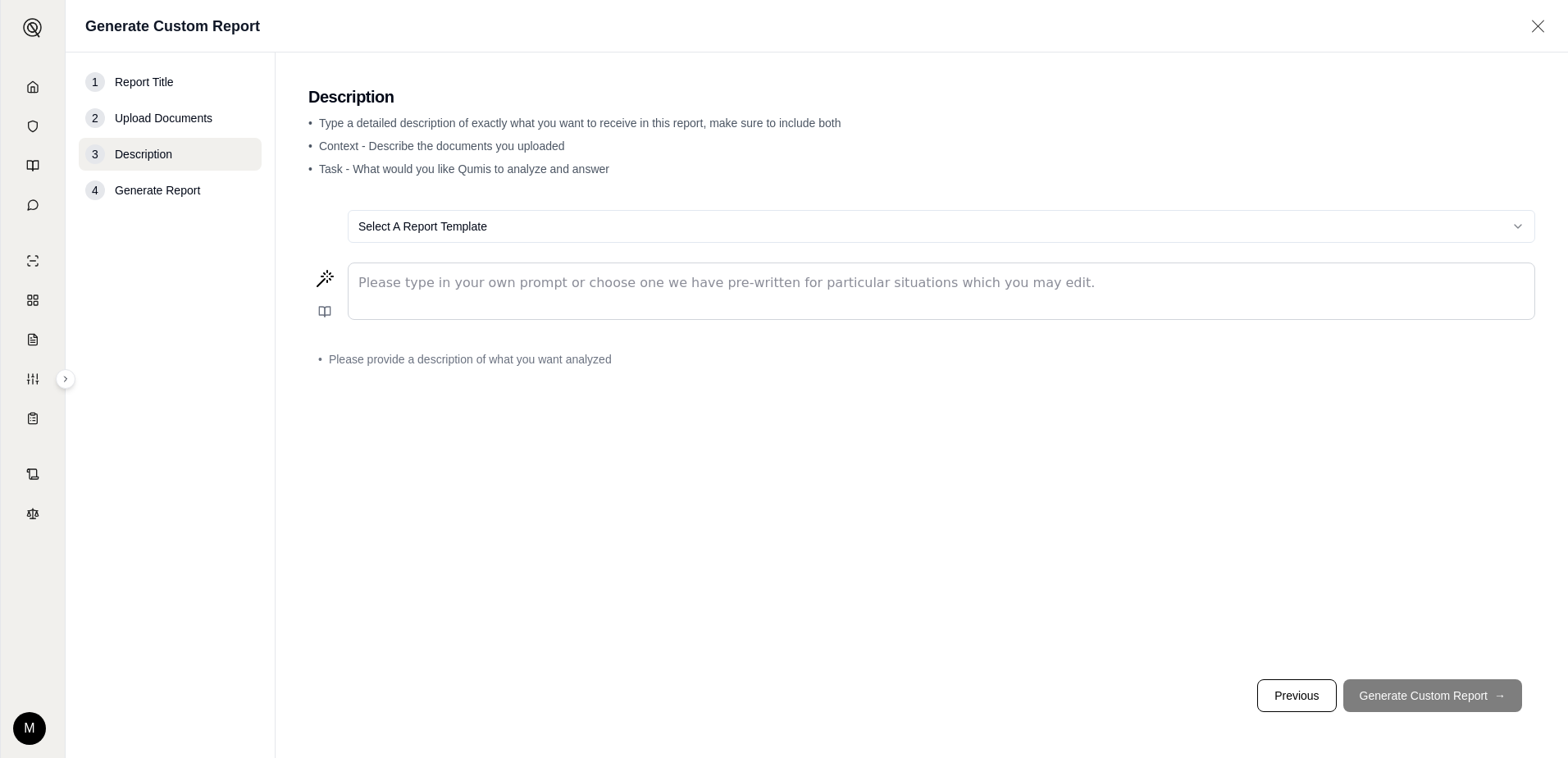
click at [1519, 229] on html "Home Vault Prompts Chats Single Policy Comparisons Claims Custom Report Coverag…" at bounding box center [784, 379] width 1568 height 758
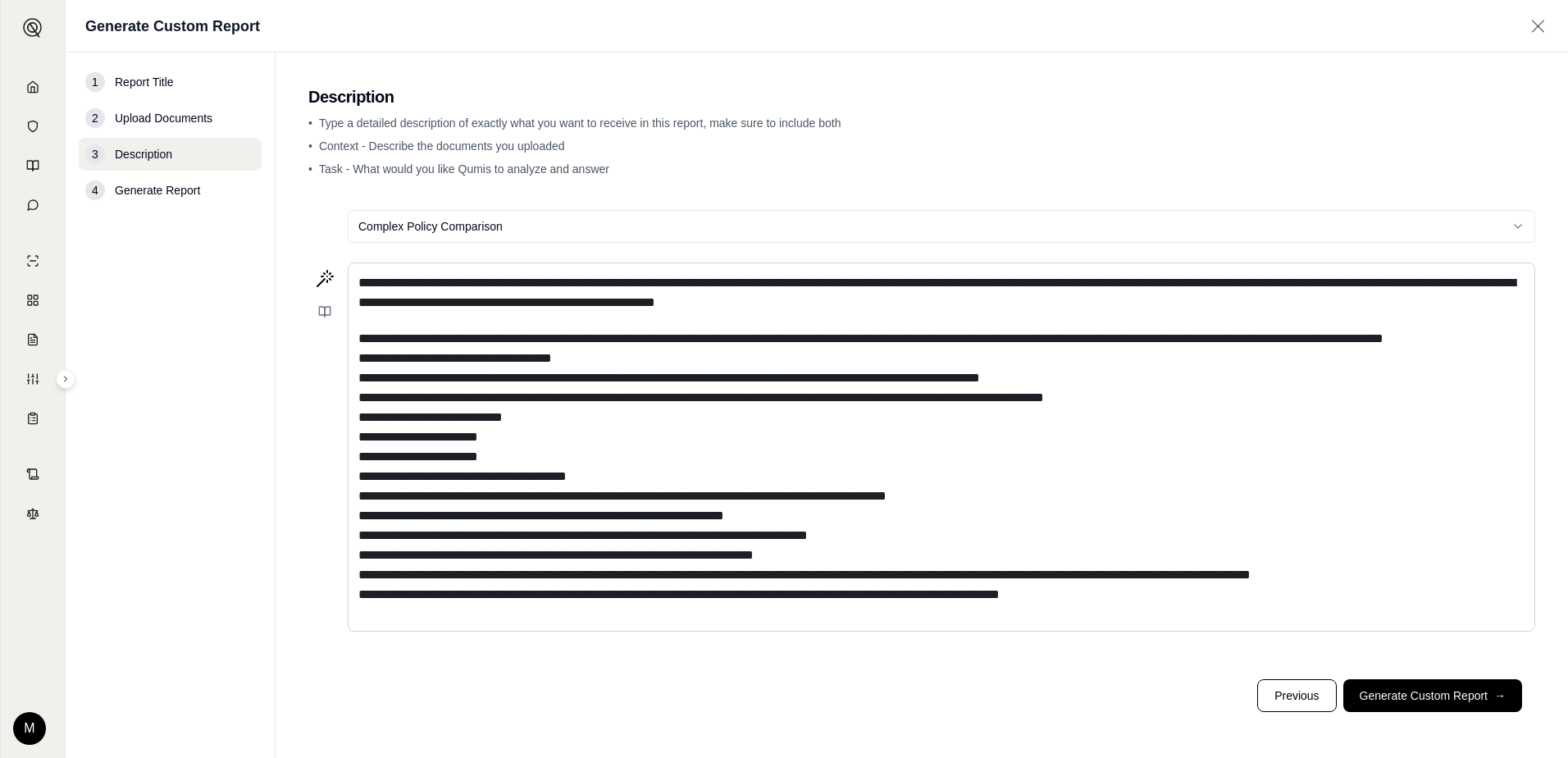
click at [1520, 225] on html "**********" at bounding box center [784, 379] width 1568 height 758
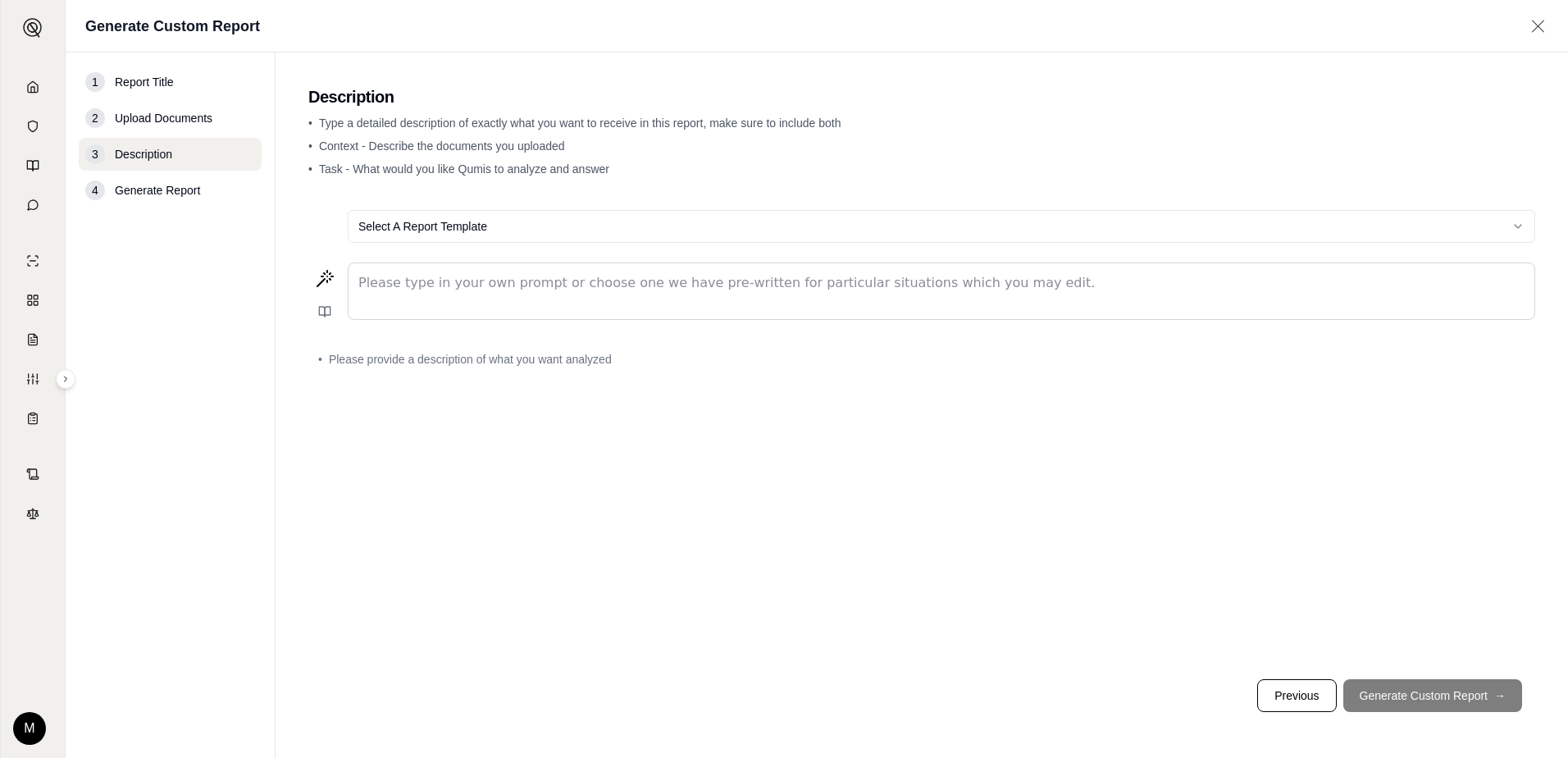
click at [507, 298] on div "editable markdown" at bounding box center [941, 291] width 1186 height 56
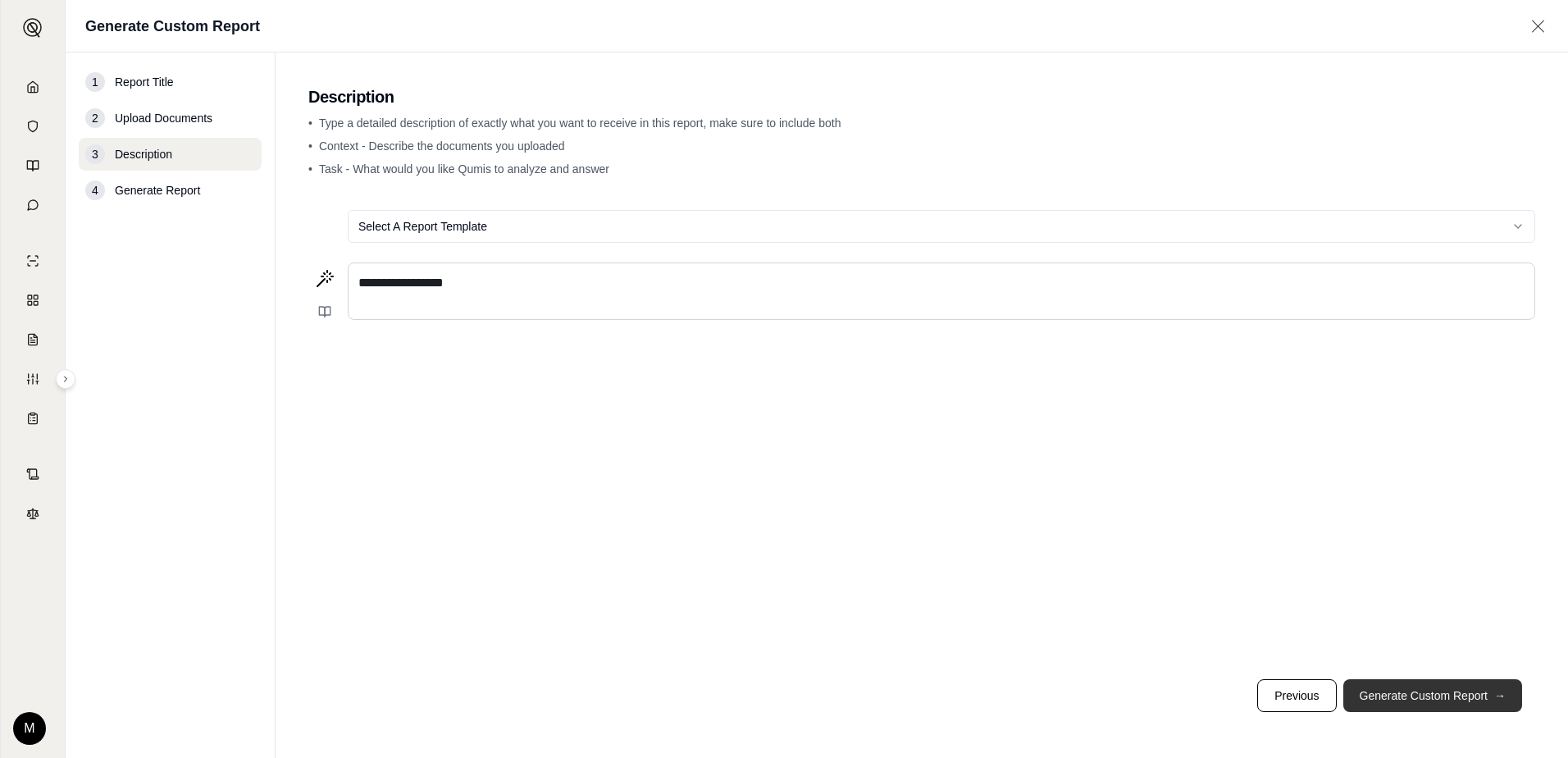
click at [1396, 696] on button "Generate Custom Report →" at bounding box center [1433, 695] width 179 height 33
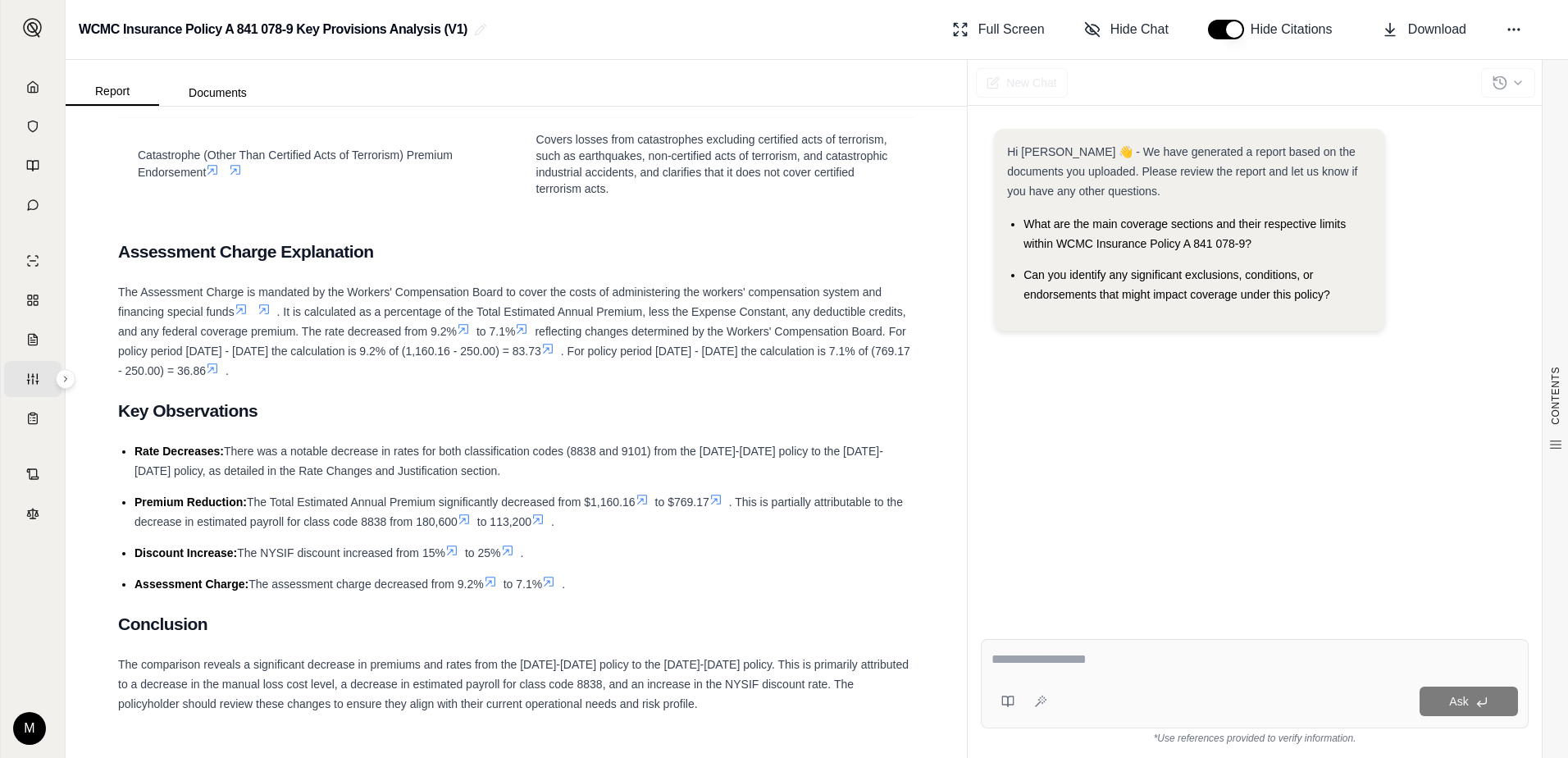
scroll to position [2040, 0]
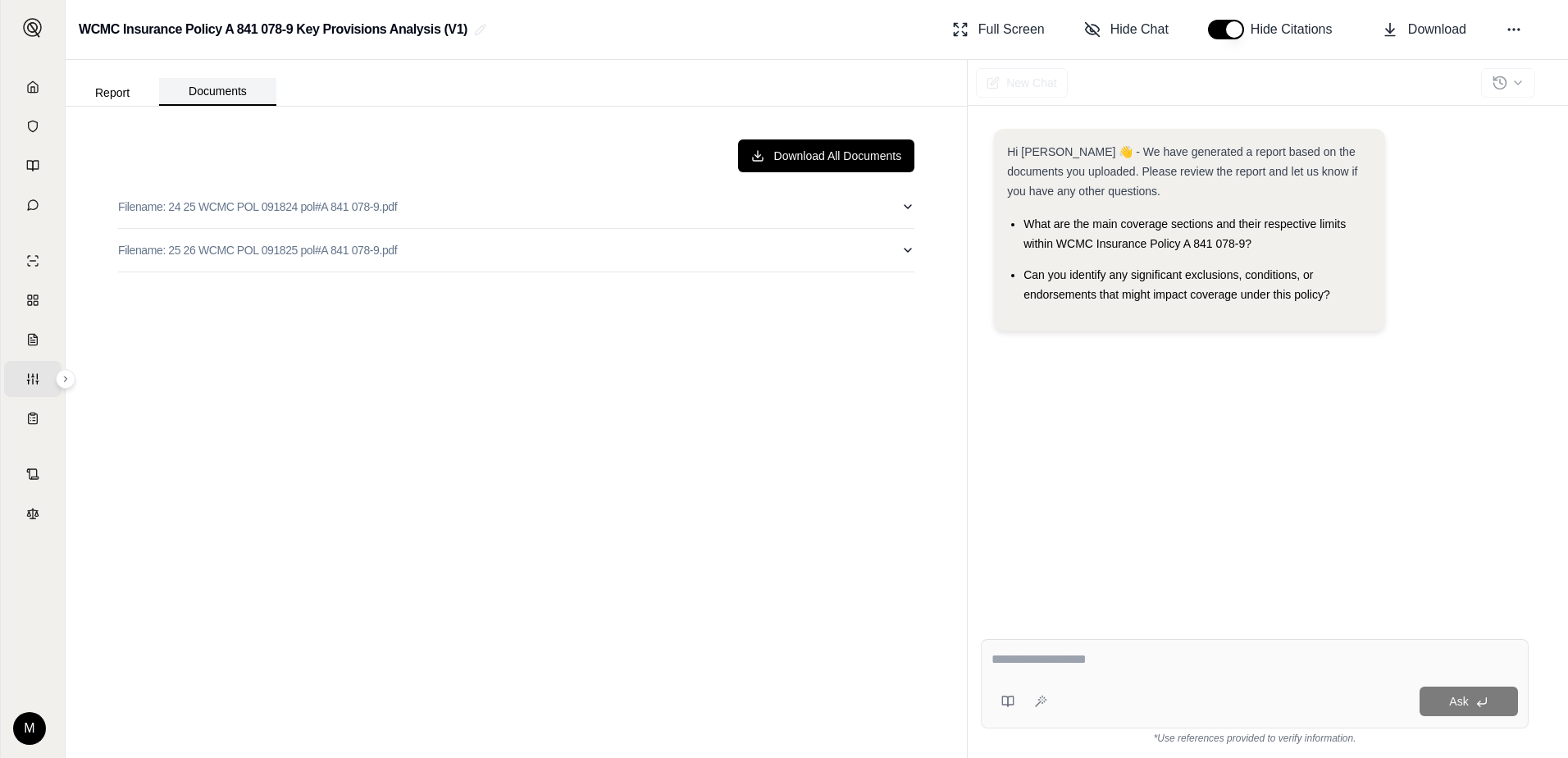
click at [236, 92] on button "Documents" at bounding box center [218, 91] width 117 height 28
click at [113, 91] on button "Report" at bounding box center [112, 92] width 94 height 26
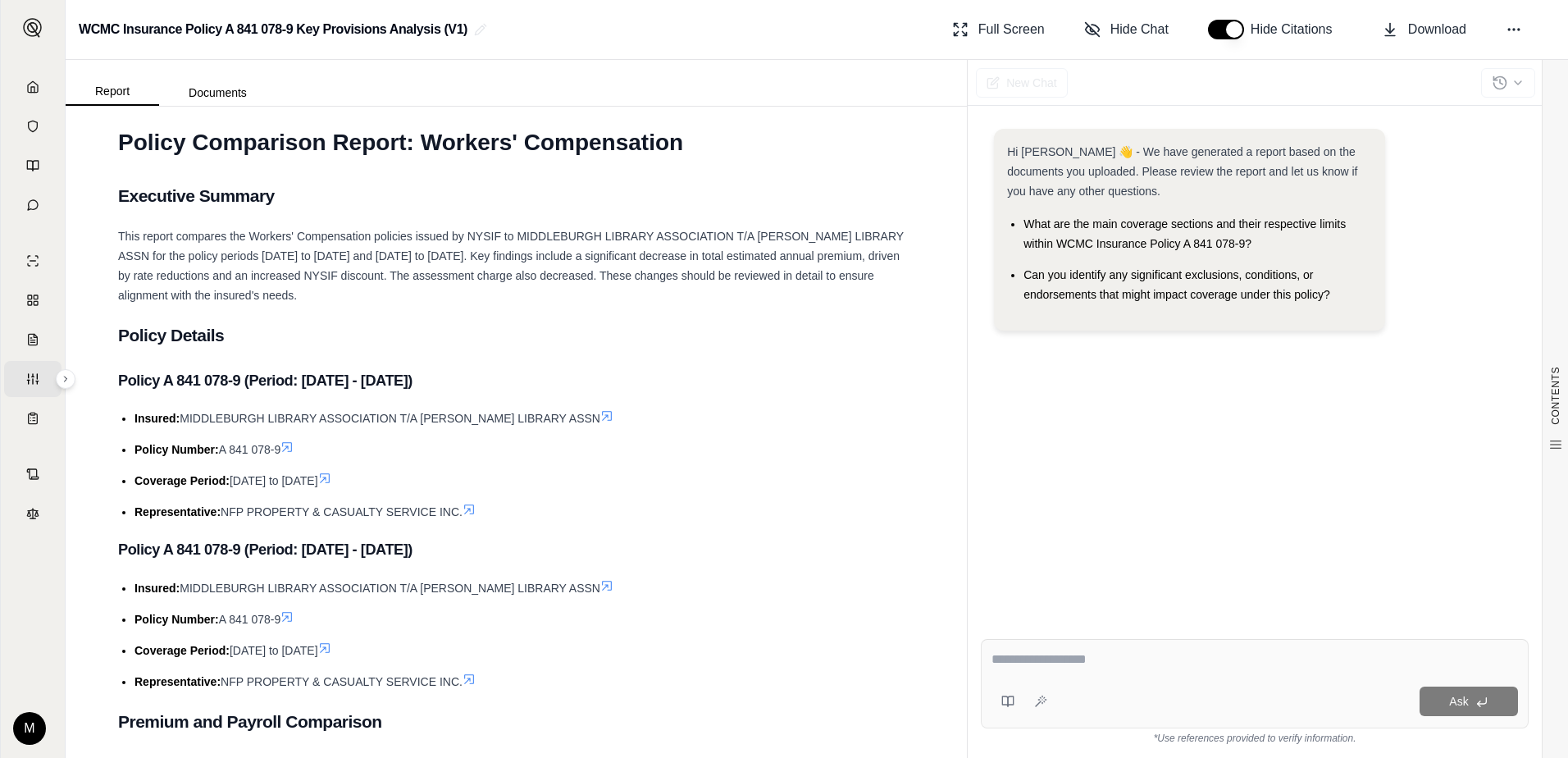
scroll to position [0, 0]
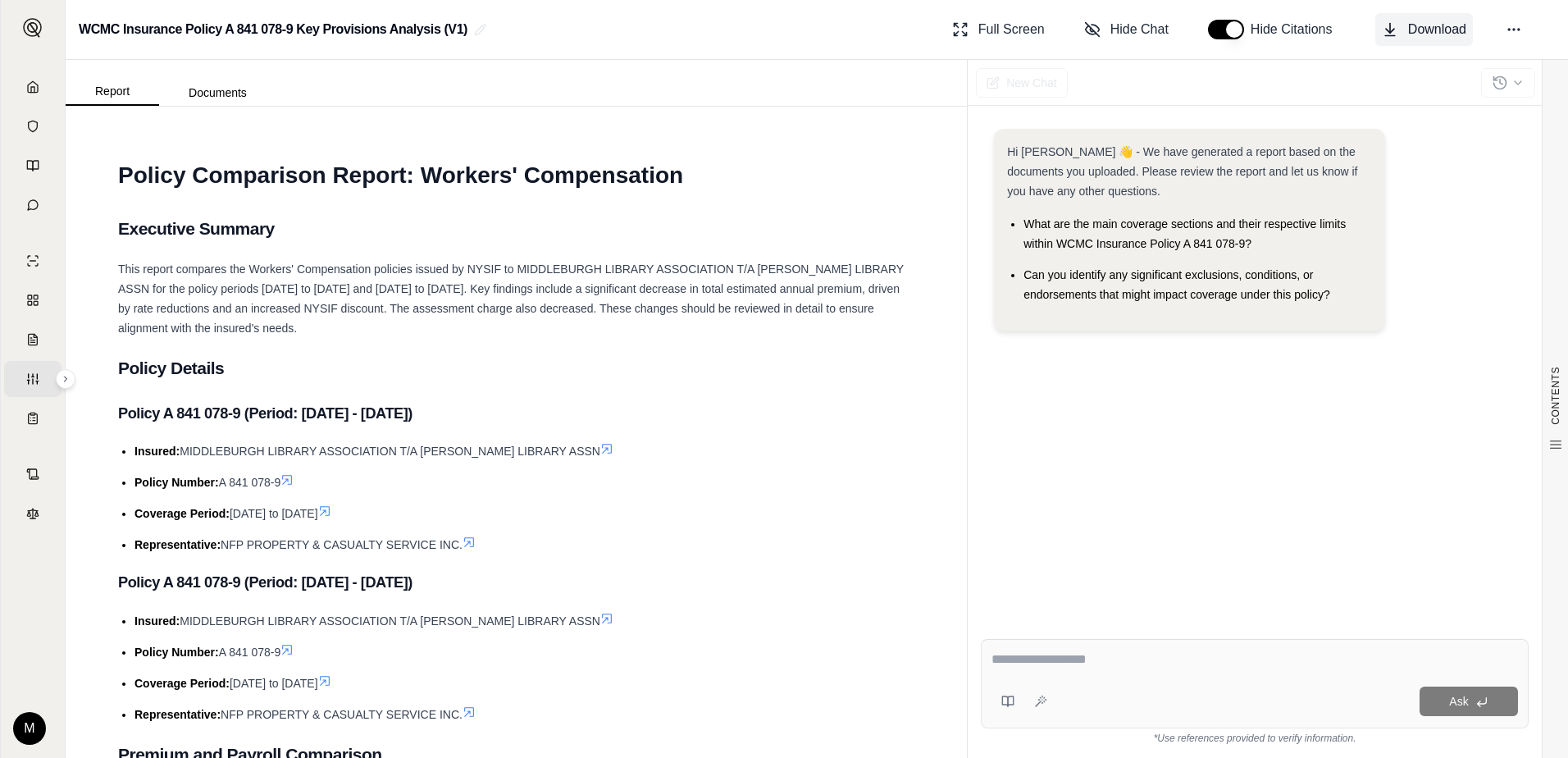
click at [1458, 29] on span "Download" at bounding box center [1437, 30] width 59 height 20
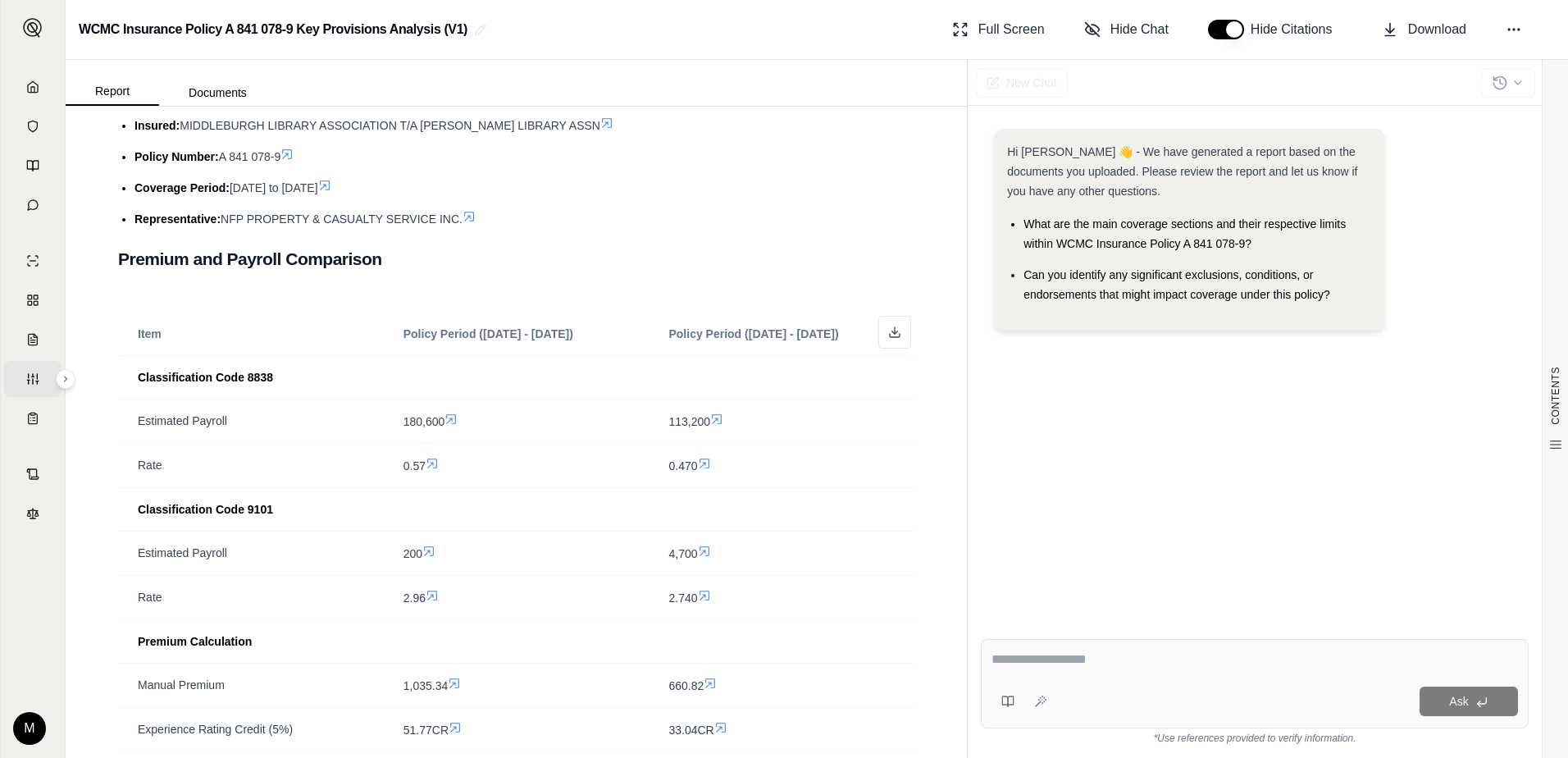
scroll to position [492, 0]
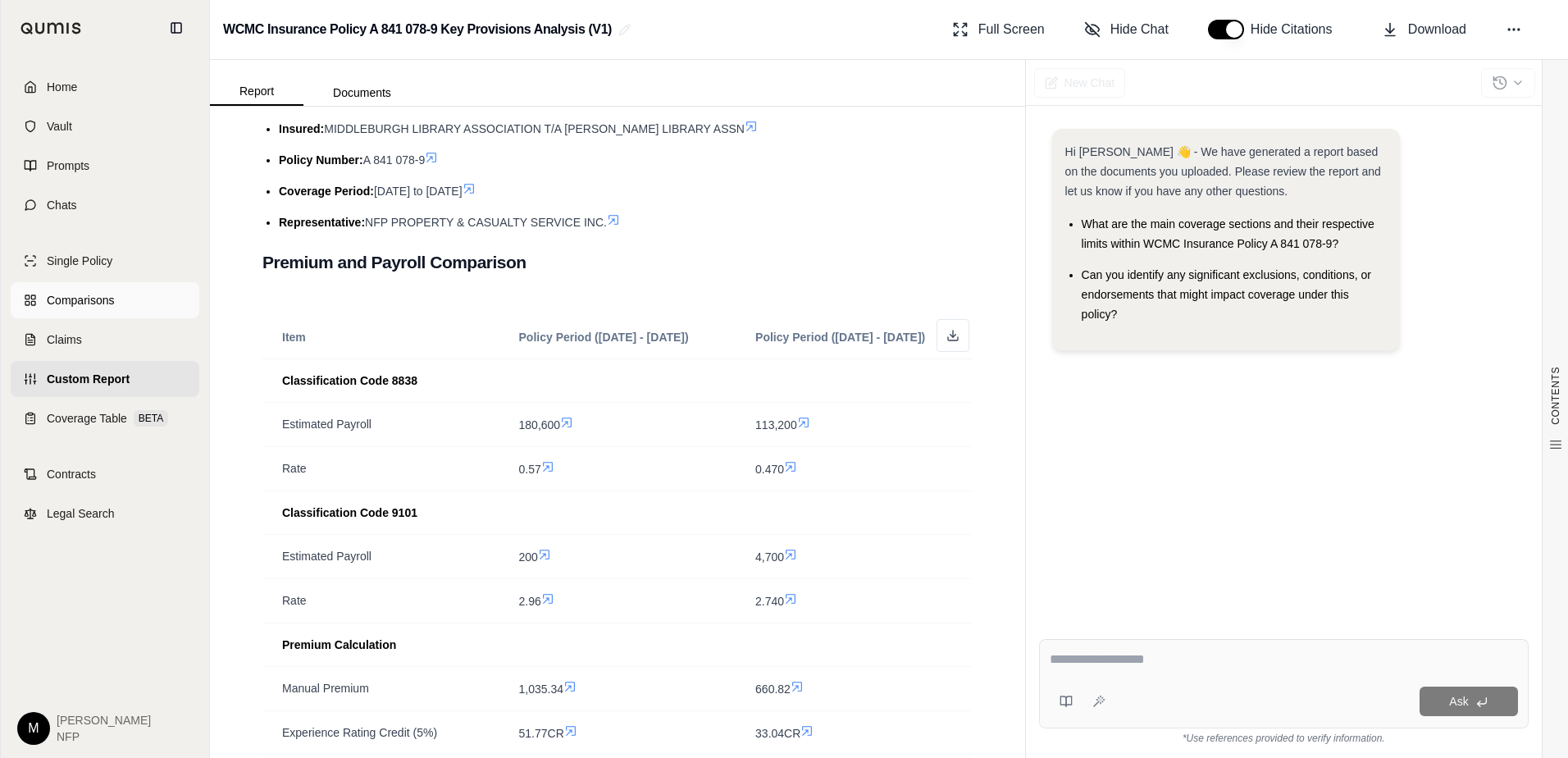
click at [103, 303] on span "Comparisons" at bounding box center [80, 300] width 67 height 17
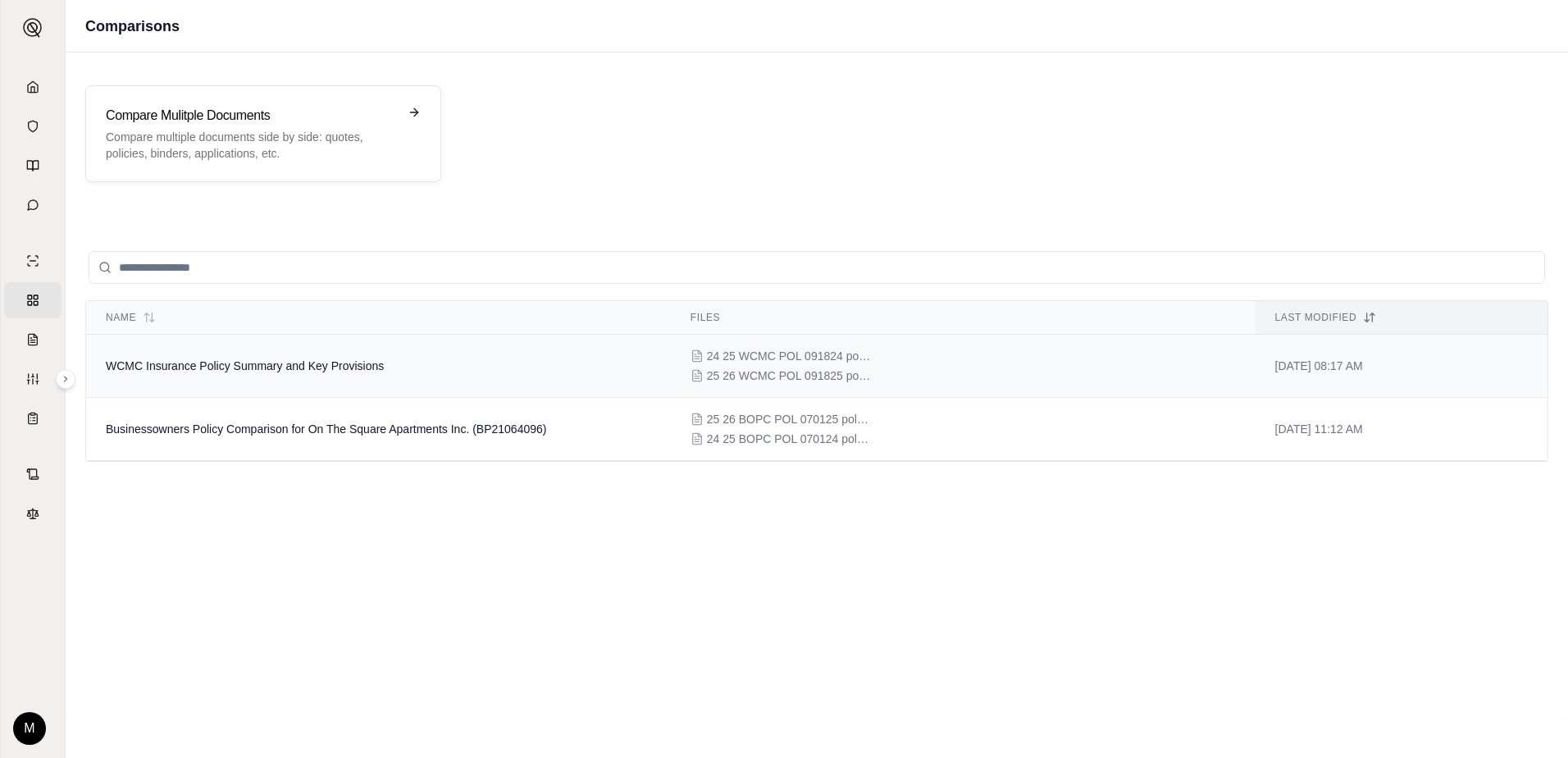
click at [499, 377] on td "WCMC Insurance Policy Summary and Key Provisions" at bounding box center [378, 366] width 585 height 63
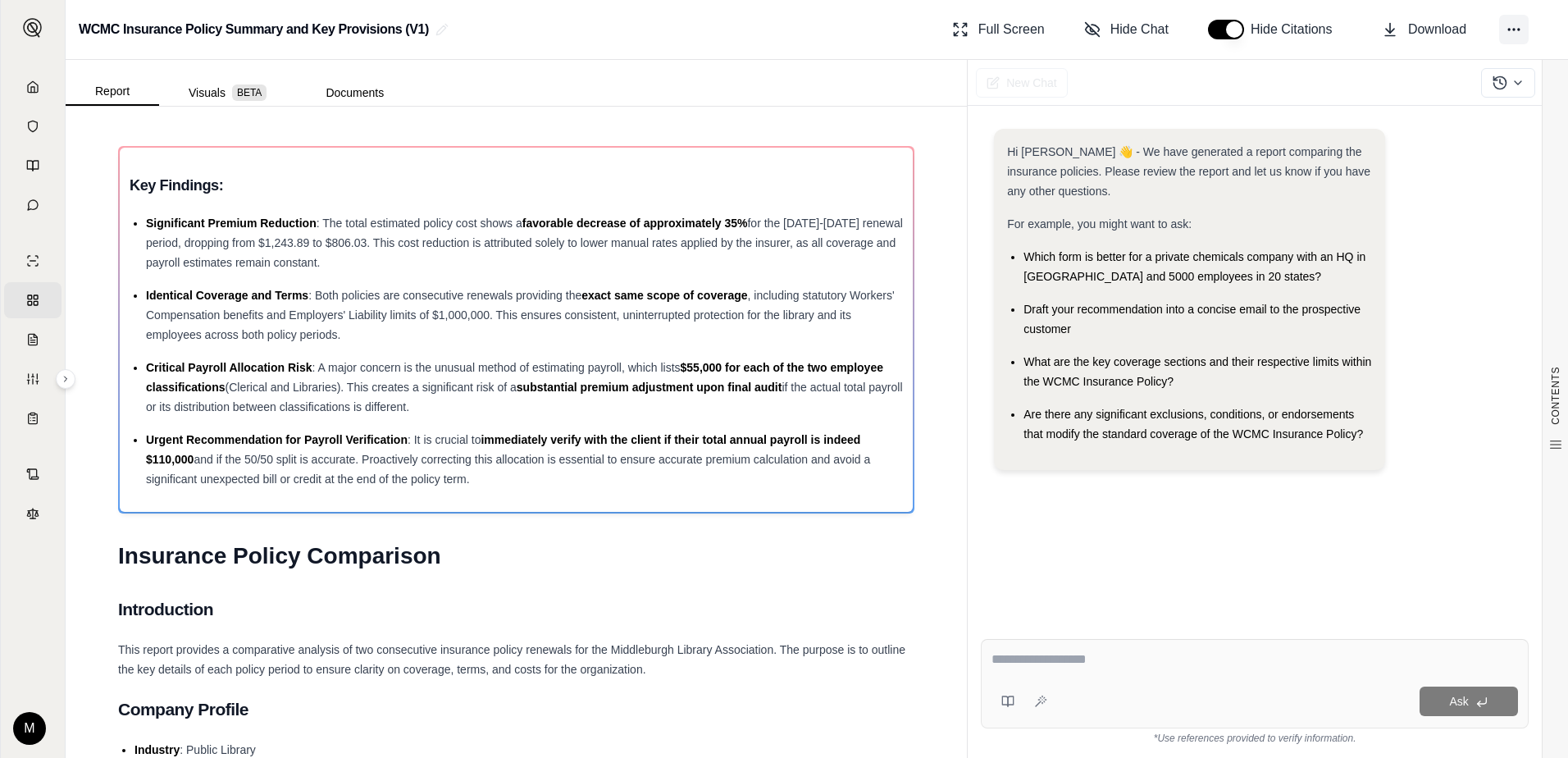
click at [1513, 38] on button at bounding box center [1514, 29] width 29 height 29
click at [1478, 325] on div "Hi [PERSON_NAME] 👋 - We have generated a report comparing the insurance policie…" at bounding box center [1254, 305] width 521 height 354
click at [1520, 86] on icon at bounding box center [1519, 83] width 13 height 13
click at [1495, 275] on div "Hi [PERSON_NAME] 👋 - We have generated a report comparing the insurance policie…" at bounding box center [1254, 305] width 521 height 354
click at [1504, 34] on button at bounding box center [1514, 29] width 29 height 29
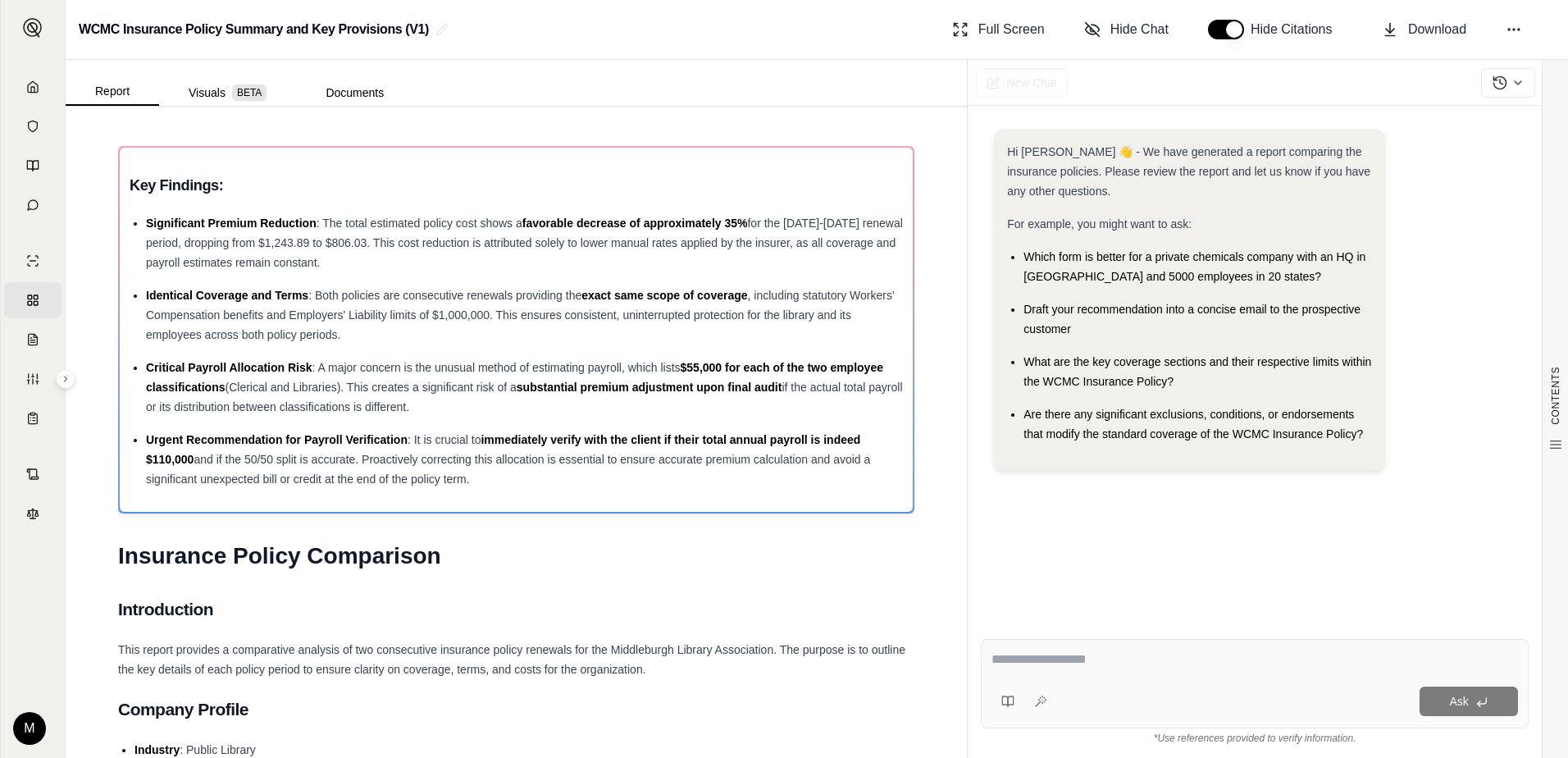
click at [1188, 75] on div "New Chat" at bounding box center [1268, 83] width 601 height 46
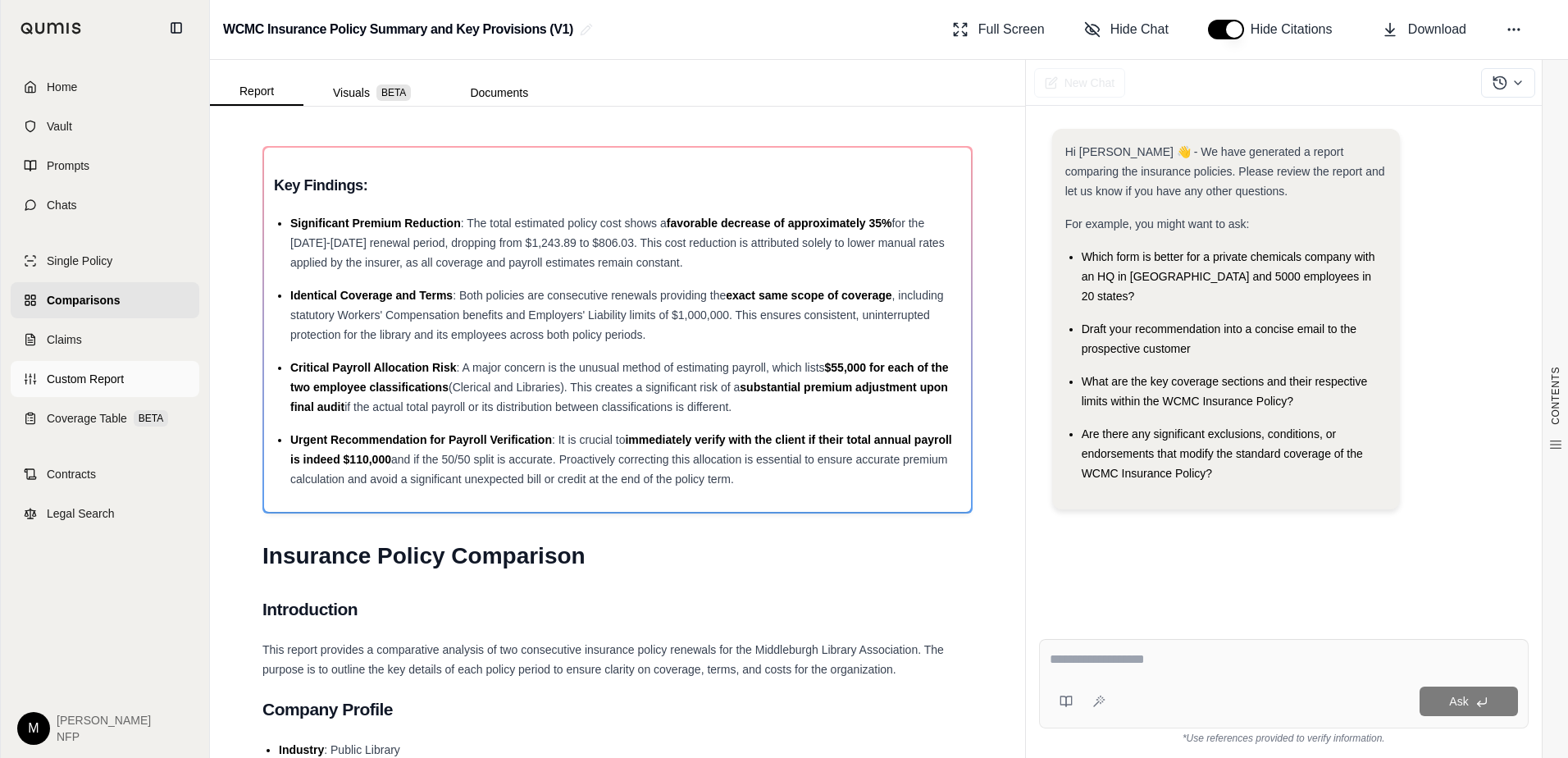
click at [84, 378] on span "Custom Report" at bounding box center [85, 379] width 77 height 17
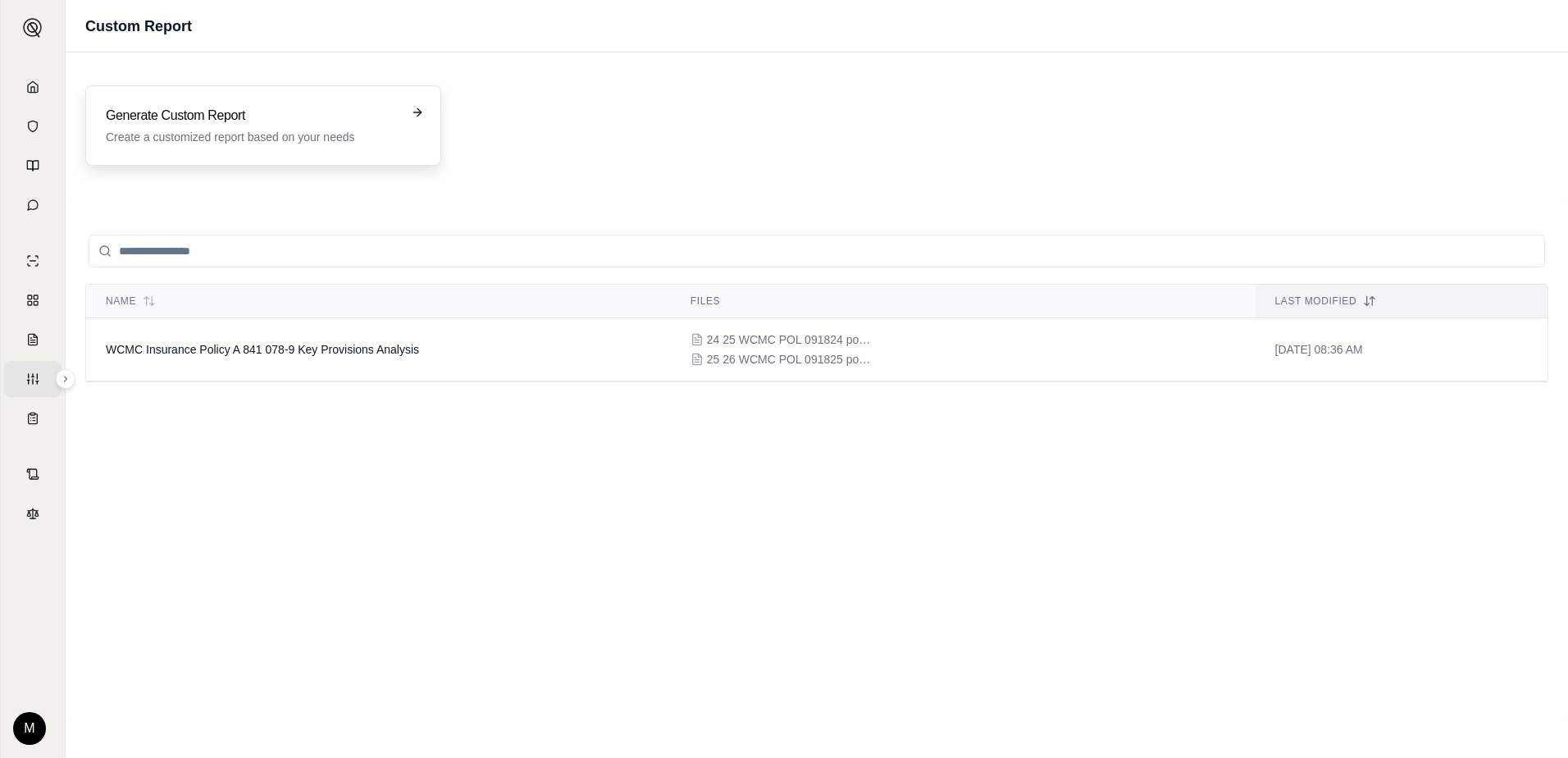
click at [420, 115] on icon at bounding box center [418, 112] width 13 height 13
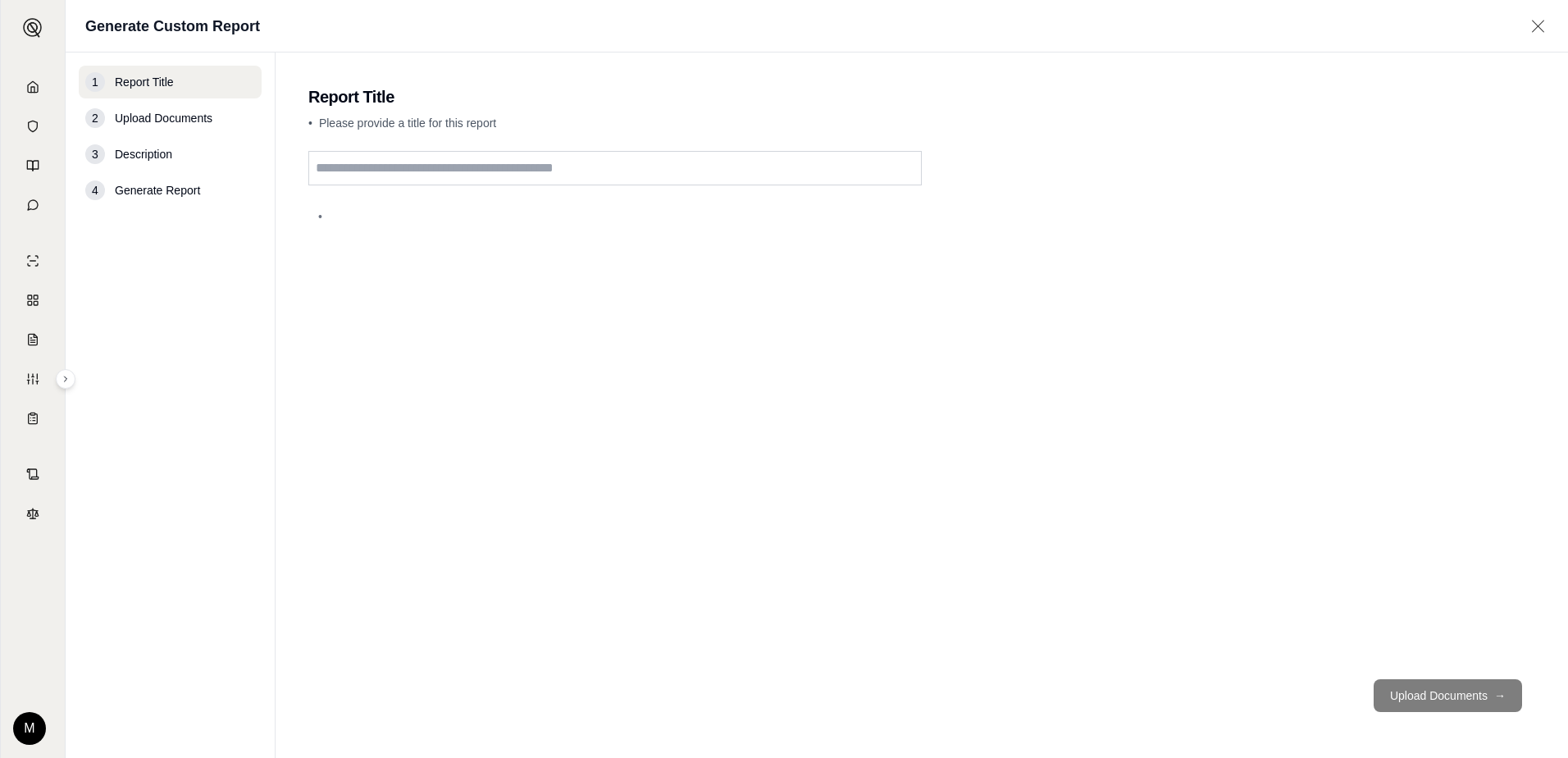
click at [397, 164] on input "text" at bounding box center [615, 167] width 613 height 34
type input "**********"
click at [167, 125] on span "Upload Documents" at bounding box center [163, 118] width 98 height 17
click at [166, 121] on span "Upload Documents" at bounding box center [163, 118] width 98 height 17
click at [1463, 702] on button "Upload Documents →" at bounding box center [1448, 695] width 148 height 33
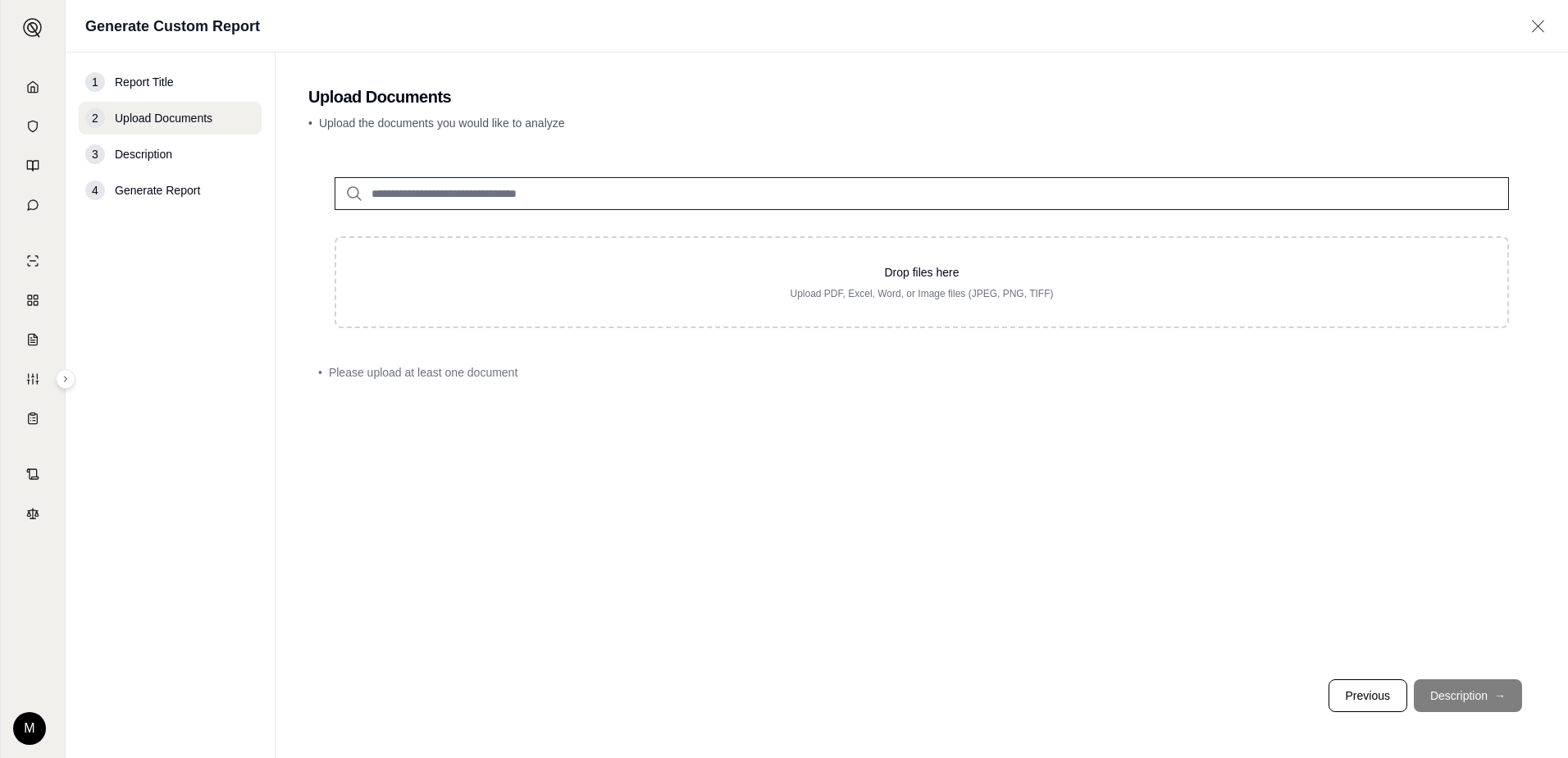
click at [156, 95] on div "1 Report Title" at bounding box center [170, 81] width 183 height 33
click at [154, 84] on span "Report Title" at bounding box center [144, 82] width 59 height 17
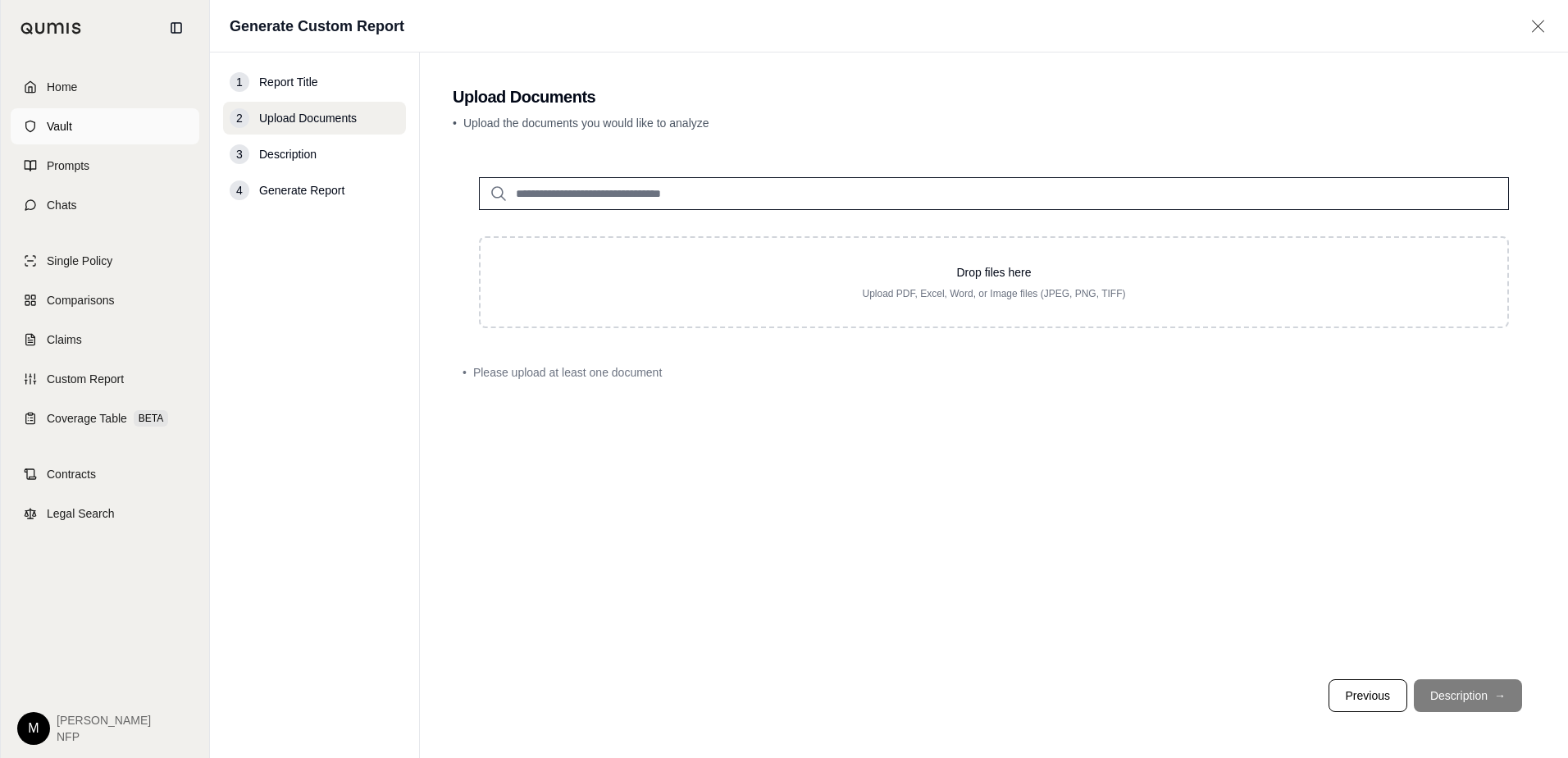
click at [49, 126] on span "Vault" at bounding box center [59, 126] width 25 height 17
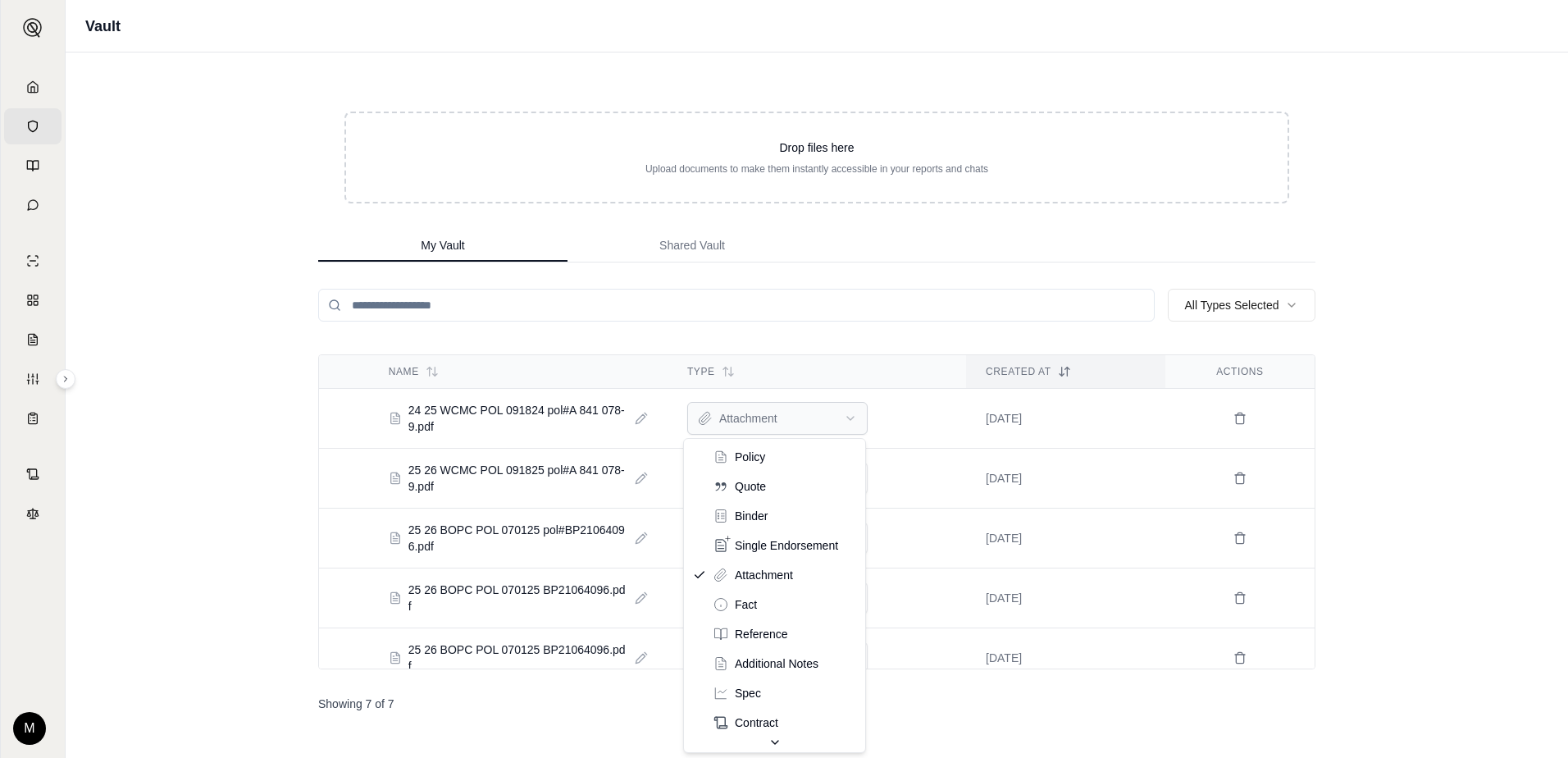
click at [844, 420] on html "Home Vault Prompts Chats Single Policy Comparisons Claims Custom Report Coverag…" at bounding box center [784, 379] width 1568 height 758
click at [852, 479] on html "Home Vault Prompts Chats Single Policy Comparisons Claims Custom Report Coverag…" at bounding box center [784, 379] width 1568 height 758
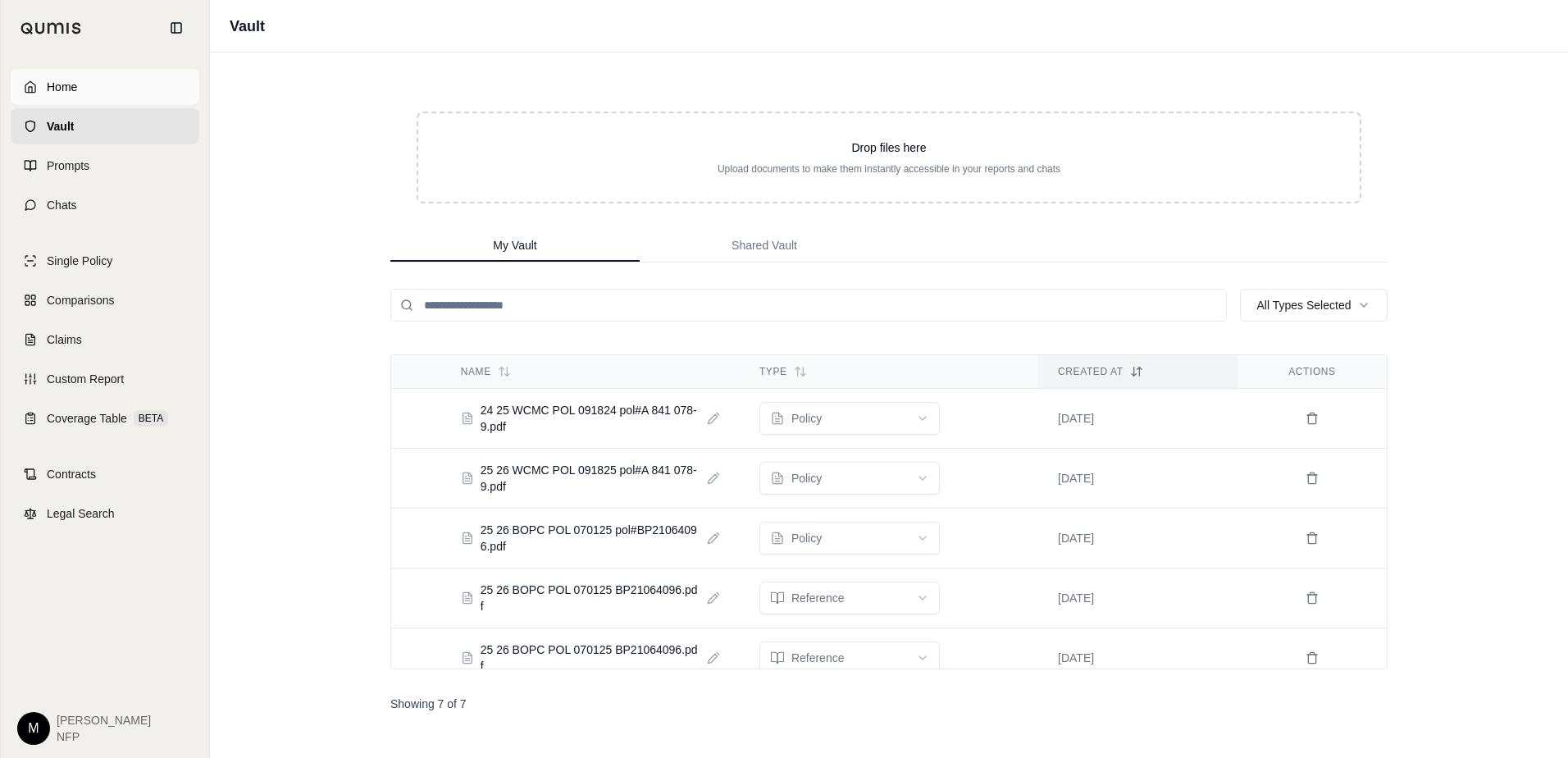
click at [29, 87] on polyline at bounding box center [30, 90] width 3 height 6
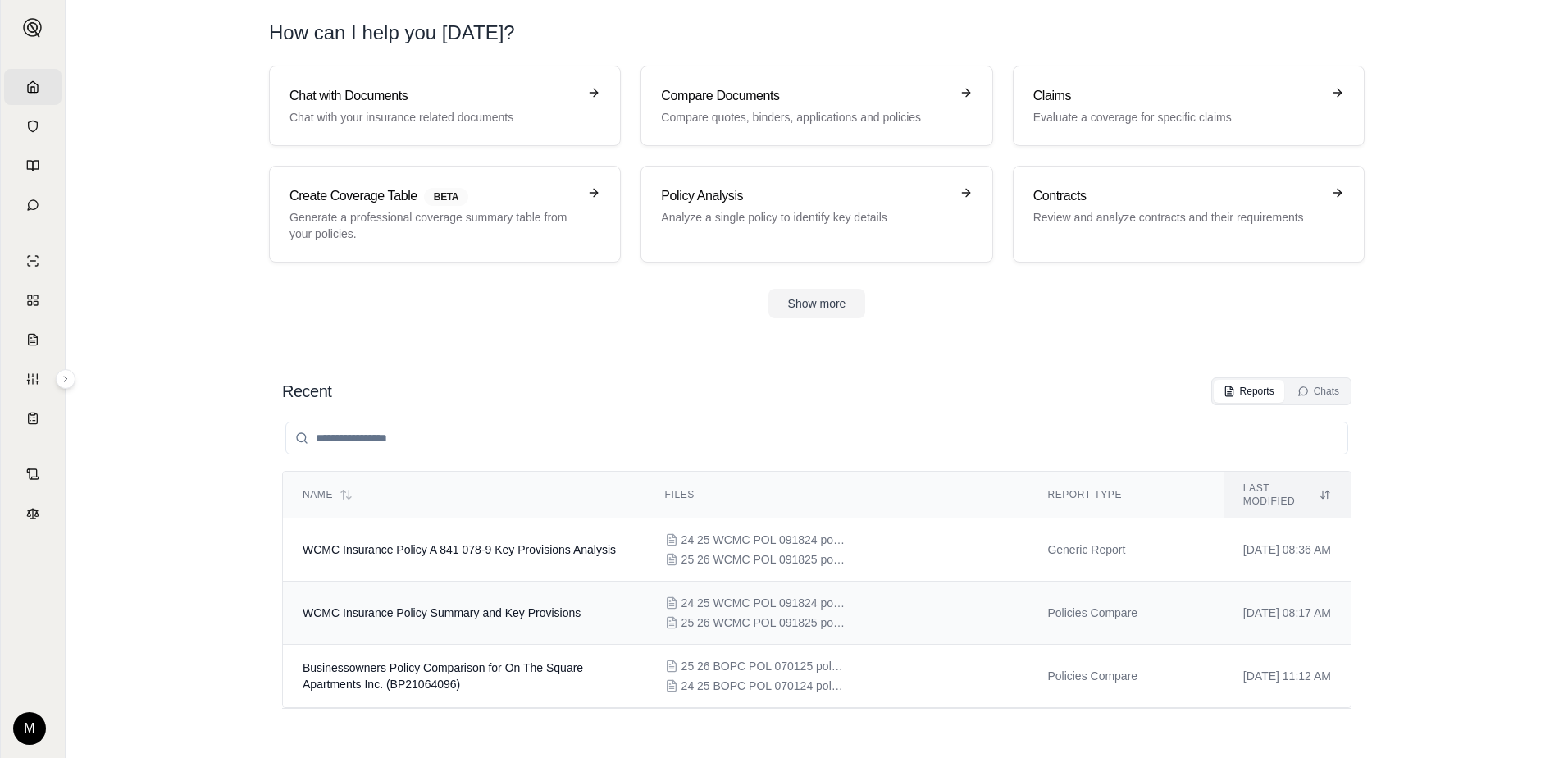
click at [1043, 608] on td "Policies Compare" at bounding box center [1125, 612] width 195 height 63
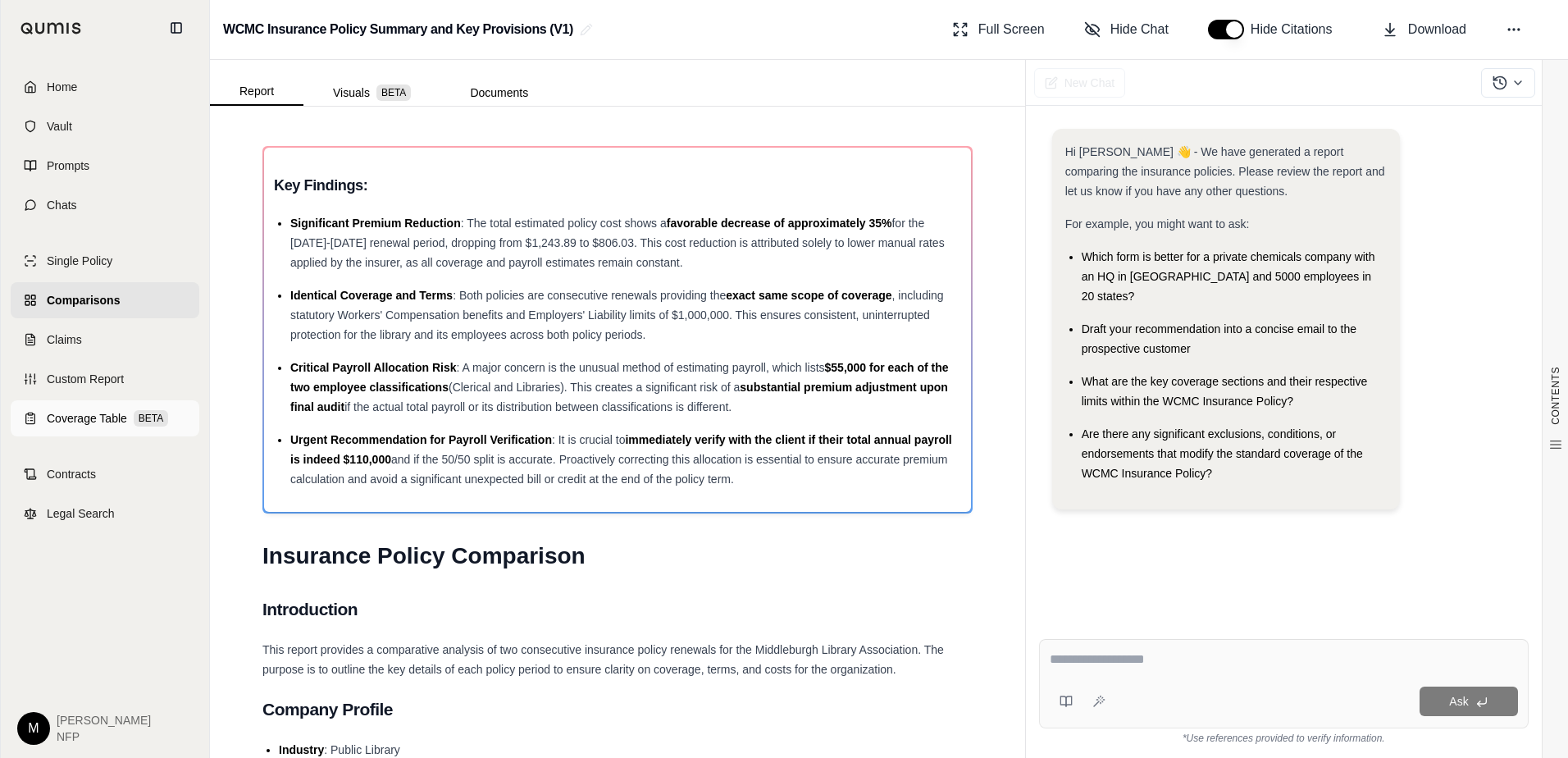
click at [90, 420] on span "Coverage Table" at bounding box center [87, 418] width 80 height 17
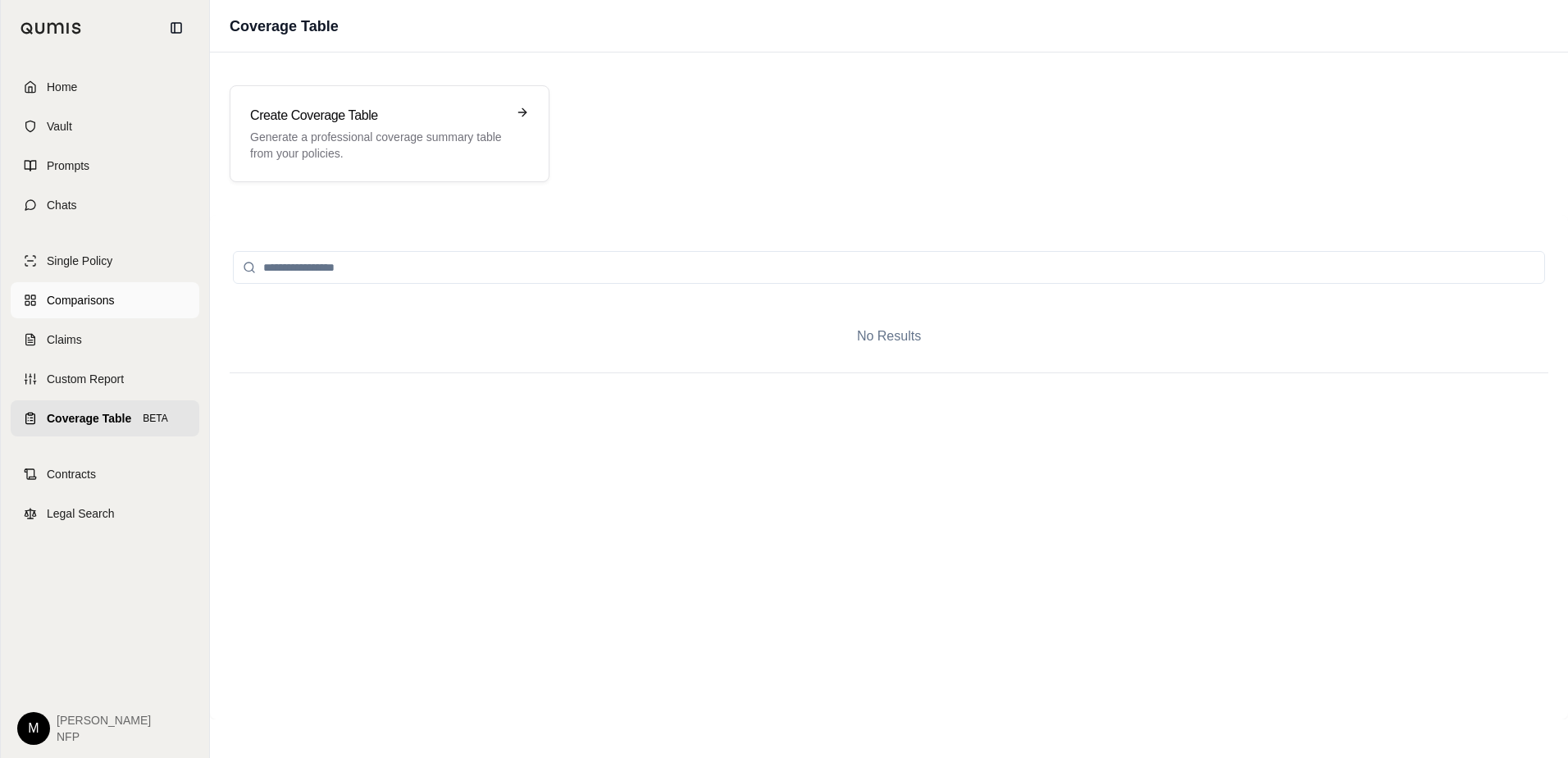
click at [74, 305] on span "Comparisons" at bounding box center [80, 300] width 67 height 17
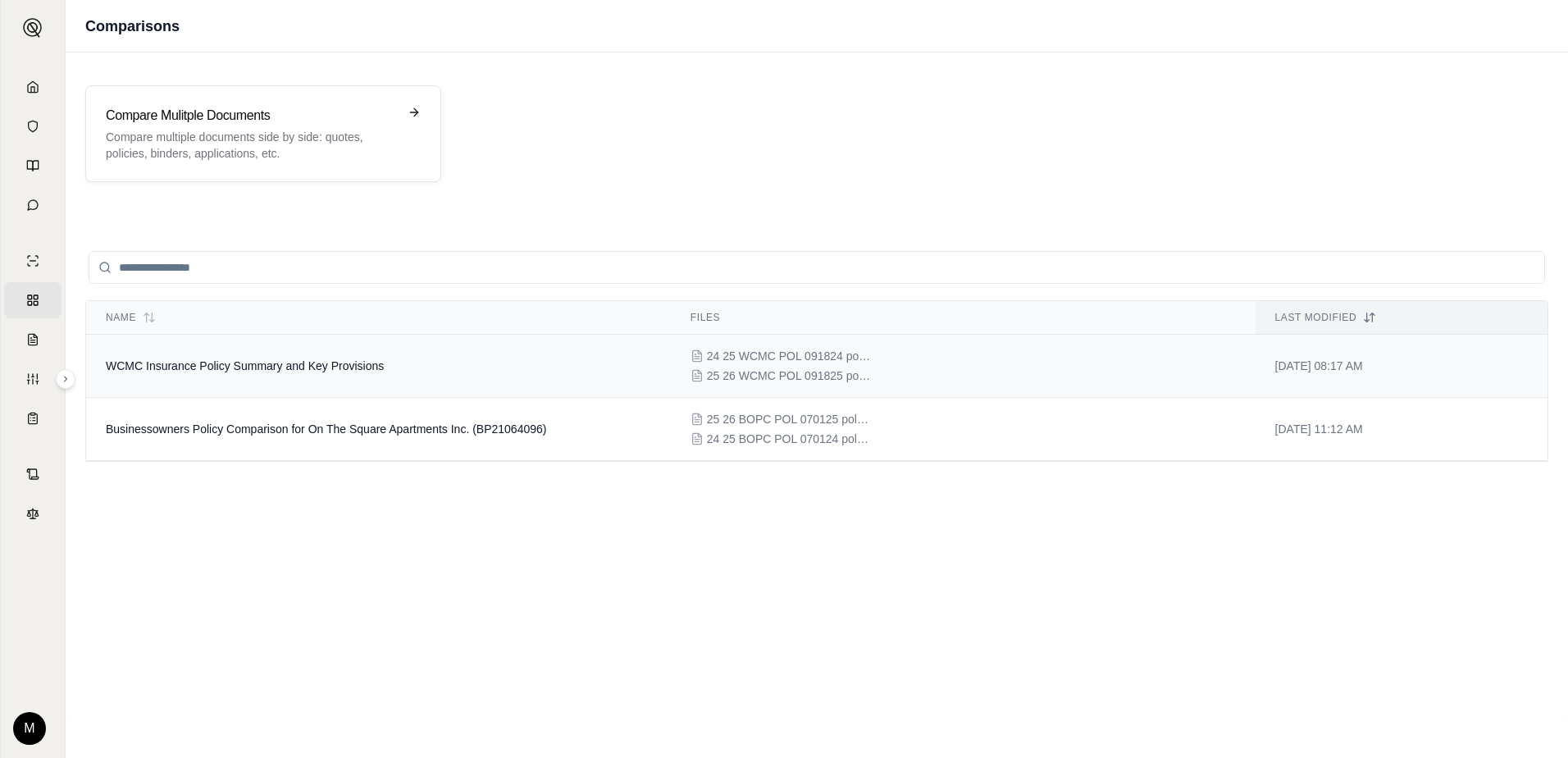
click at [533, 378] on td "WCMC Insurance Policy Summary and Key Provisions" at bounding box center [378, 366] width 585 height 63
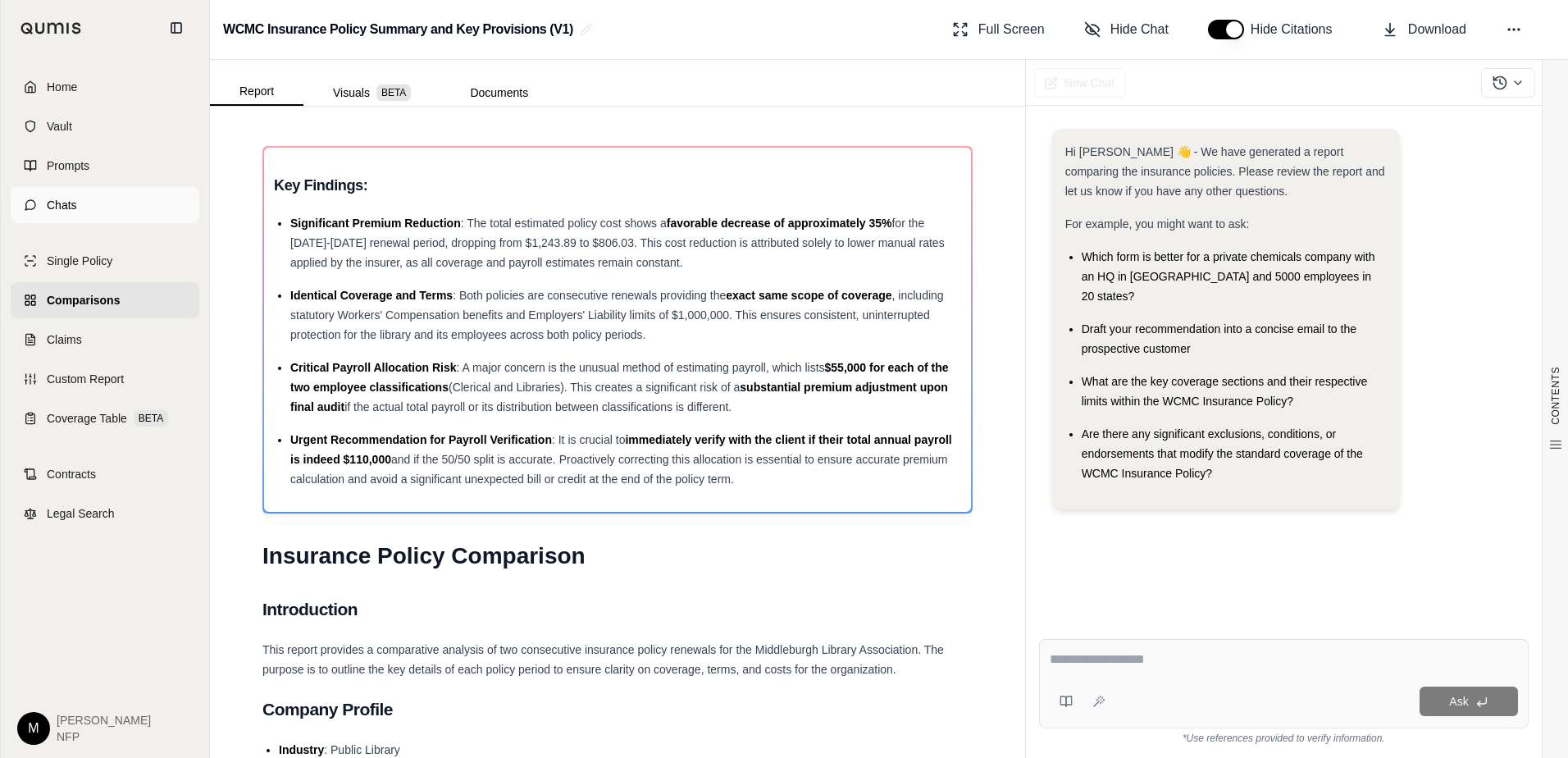
click at [71, 208] on span "Chats" at bounding box center [62, 205] width 30 height 17
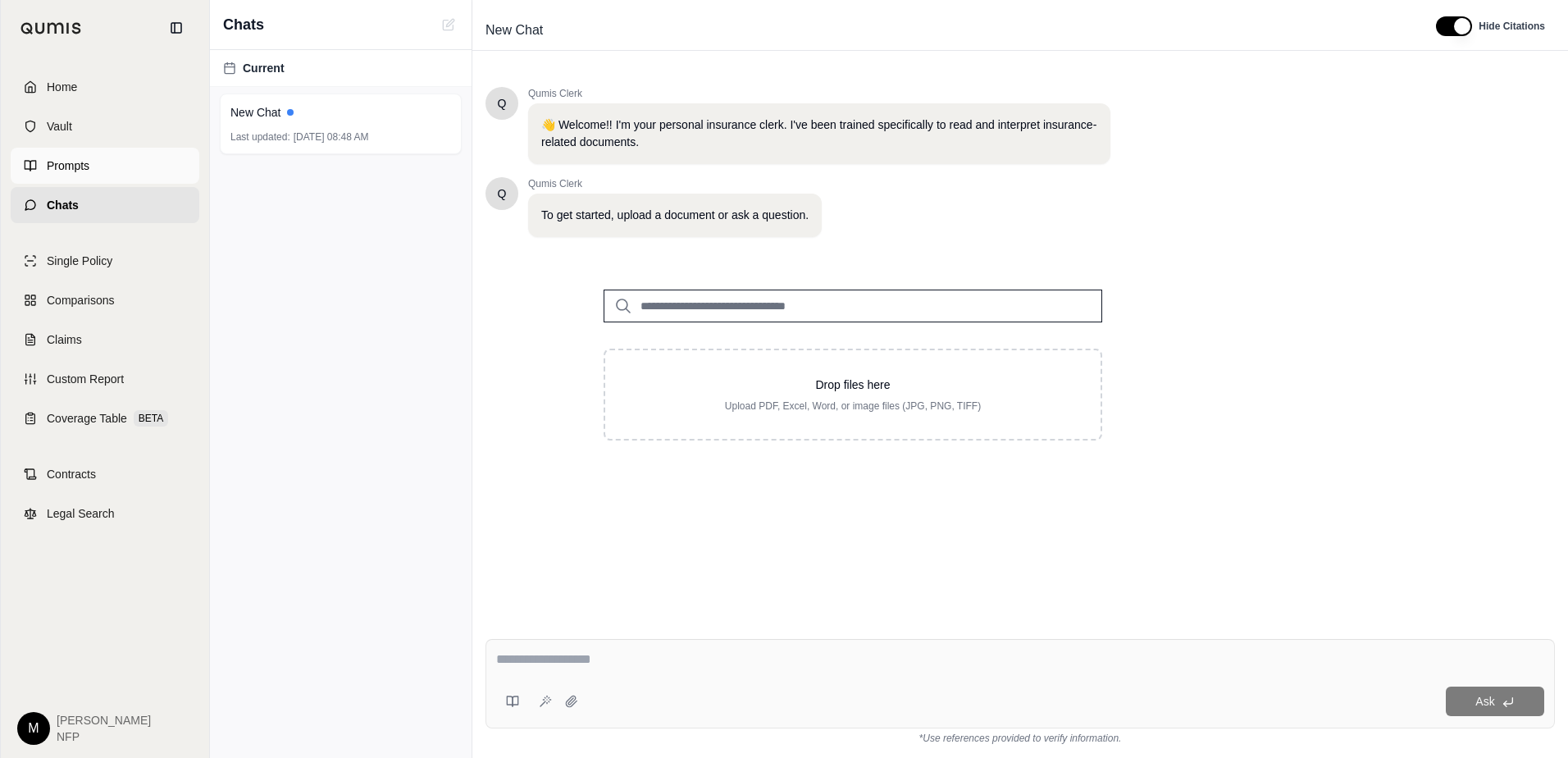
click at [79, 171] on span "Prompts" at bounding box center [68, 166] width 43 height 17
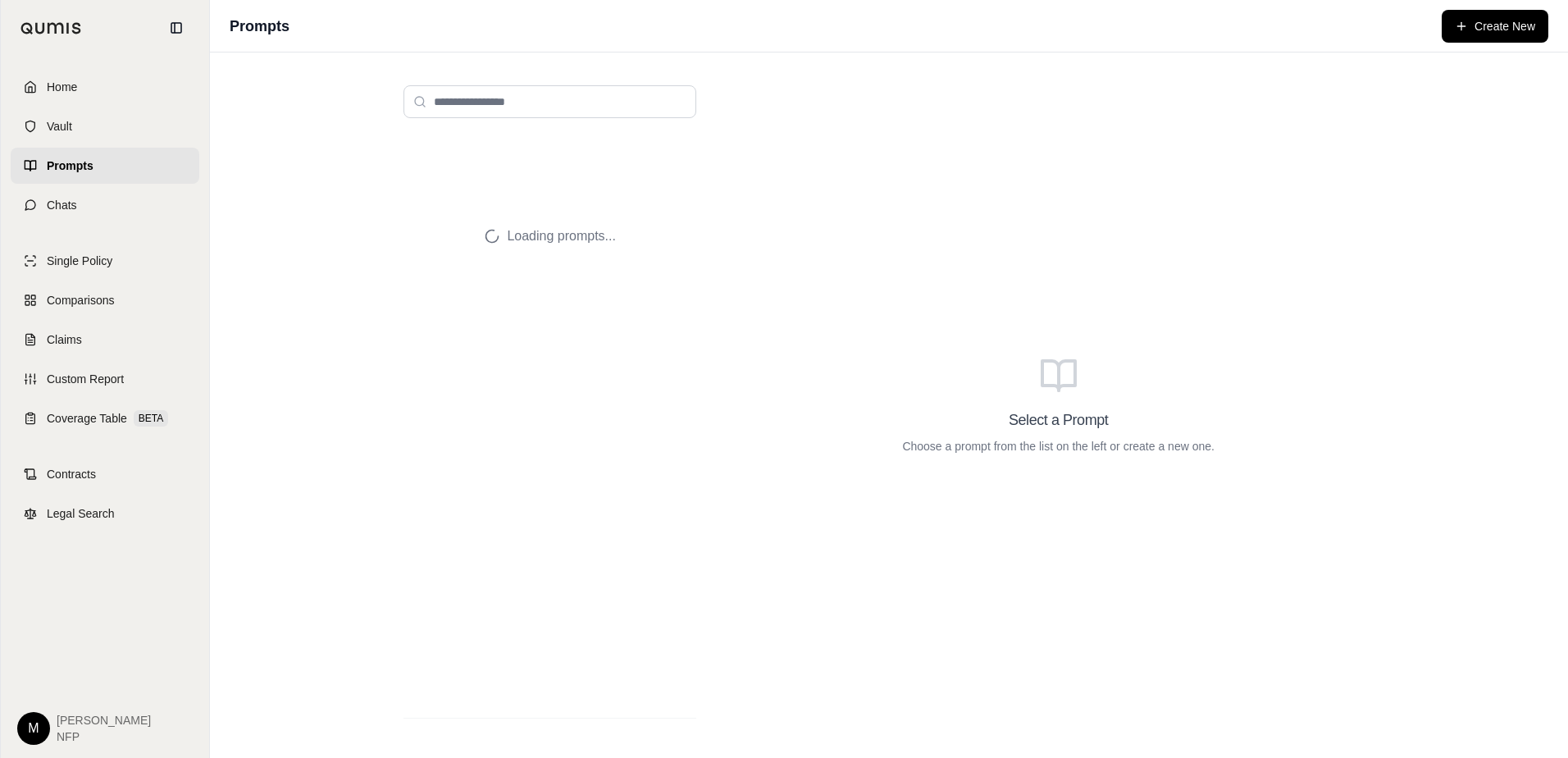
drag, startPoint x: 79, startPoint y: 171, endPoint x: 59, endPoint y: 175, distance: 20.4
click at [59, 175] on link "Prompts" at bounding box center [105, 165] width 188 height 36
click at [54, 297] on span "Comparisons" at bounding box center [80, 300] width 67 height 17
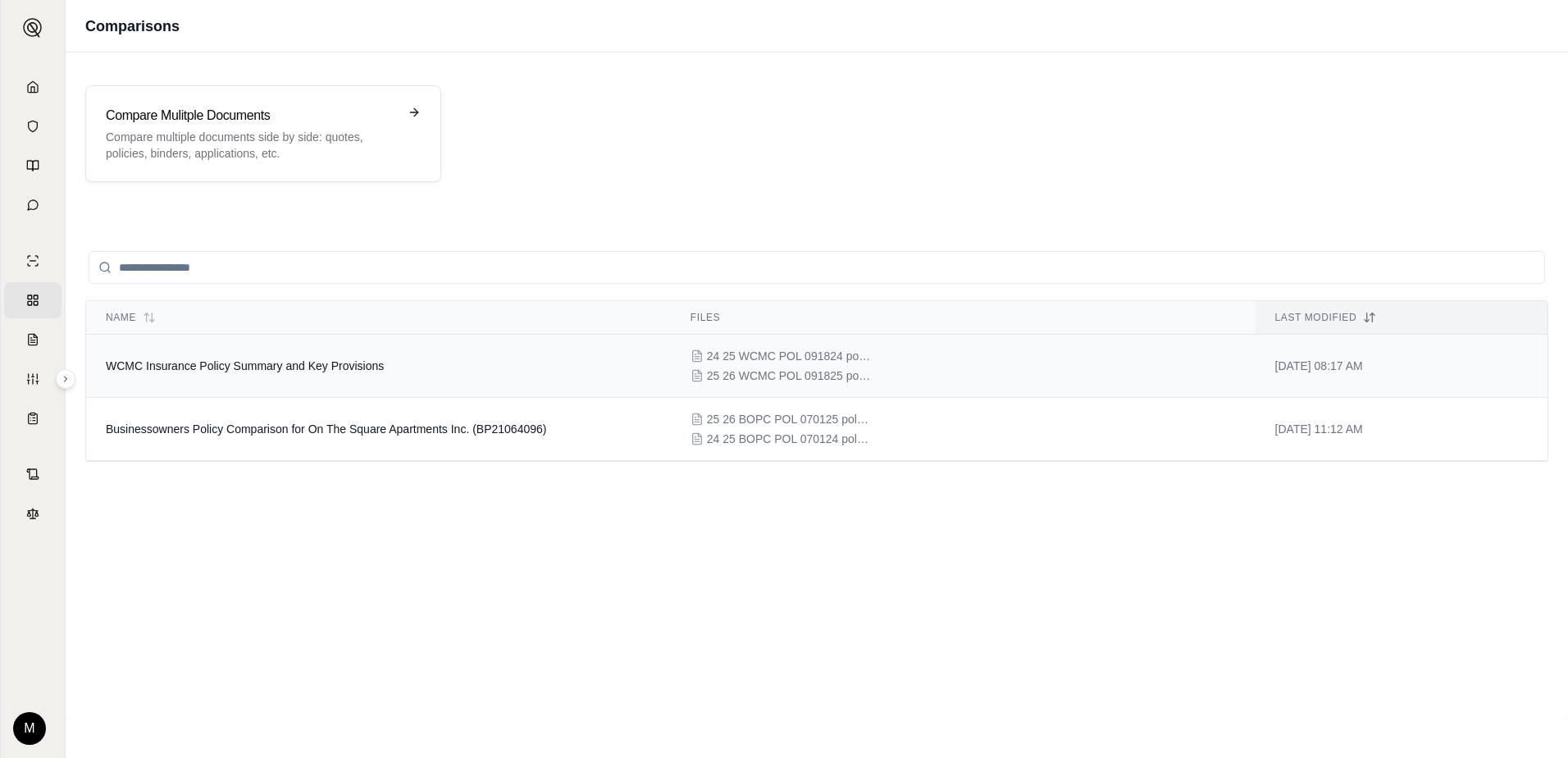
drag, startPoint x: 606, startPoint y: 367, endPoint x: 568, endPoint y: 369, distance: 38.1
click at [568, 369] on td "WCMC Insurance Policy Summary and Key Provisions" at bounding box center [378, 366] width 585 height 63
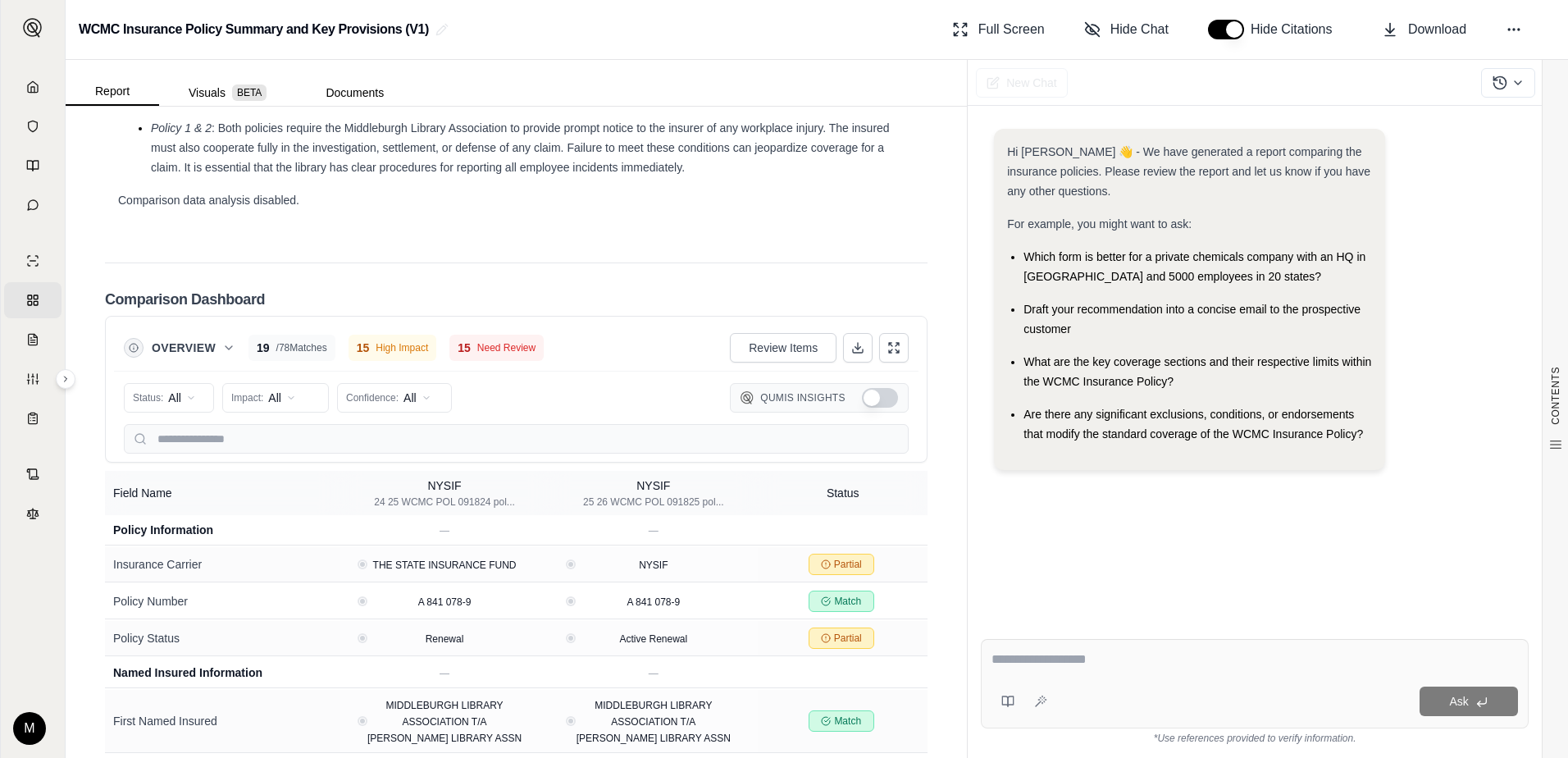
scroll to position [3090, 0]
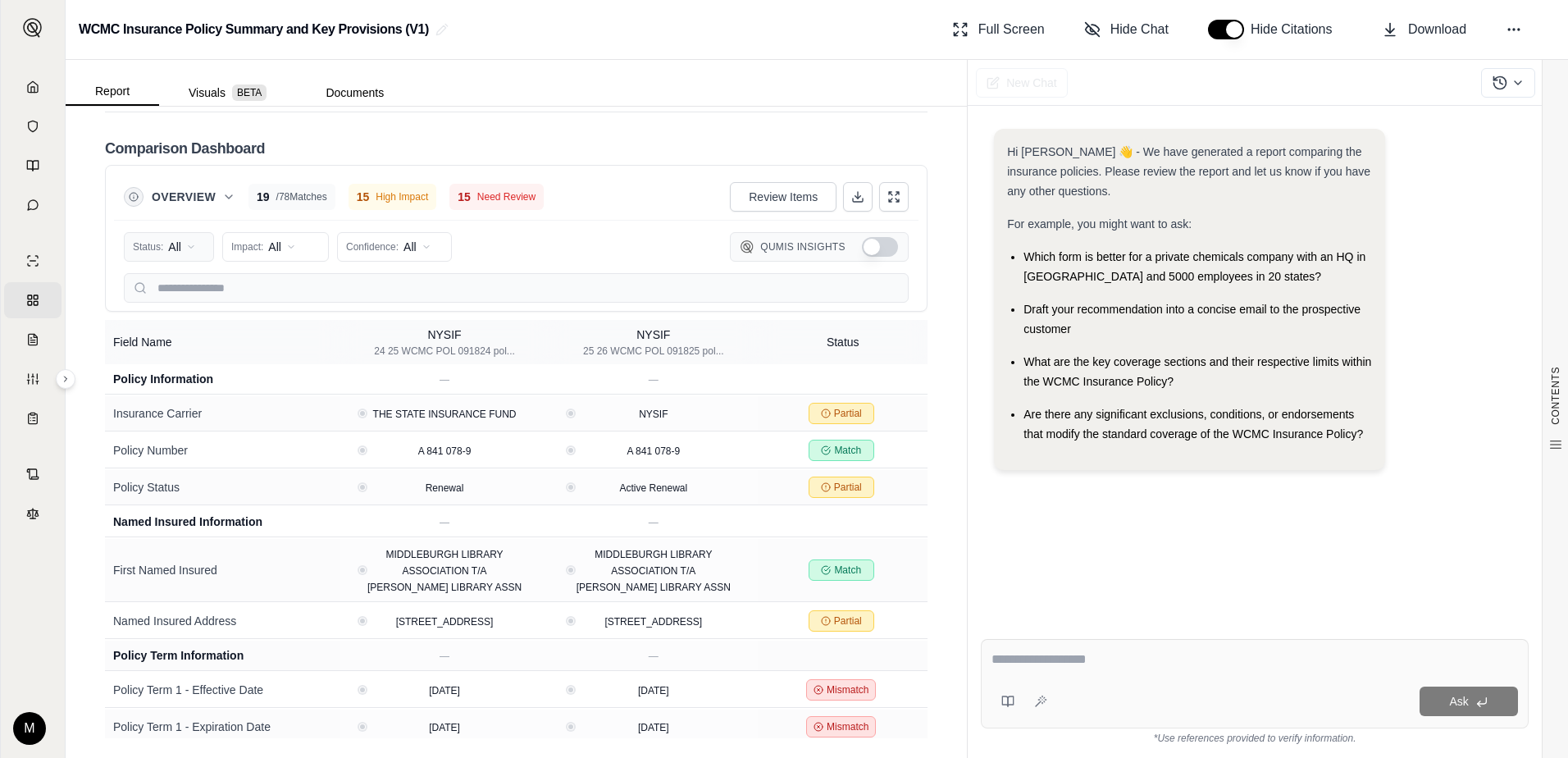
click at [192, 248] on html "Home Vault Prompts Chats Single Policy Comparisons Claims Custom Report Coverag…" at bounding box center [784, 379] width 1568 height 758
click at [296, 248] on html "Home Vault Prompts Chats Single Policy Comparisons Claims Custom Report Coverag…" at bounding box center [784, 379] width 1568 height 758
click at [427, 248] on html "Home Vault Prompts Chats Single Policy Comparisons Claims Custom Report Coverag…" at bounding box center [784, 379] width 1568 height 758
click at [426, 248] on html "Home Vault Prompts Chats Single Policy Comparisons Claims Custom Report Coverag…" at bounding box center [784, 379] width 1568 height 758
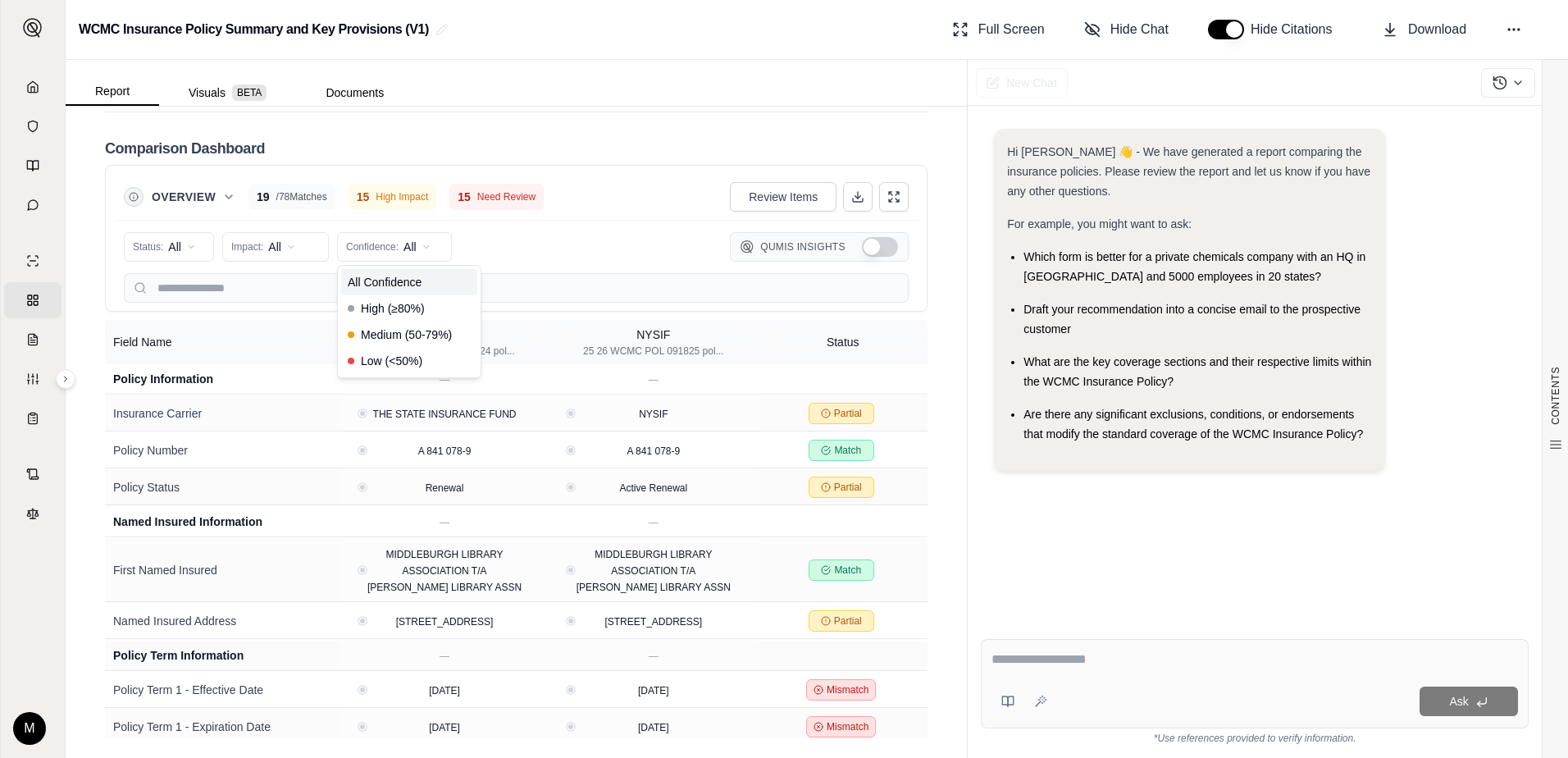
click at [535, 249] on html "Home Vault Prompts Chats Single Policy Comparisons Claims Custom Report Coverag…" at bounding box center [784, 379] width 1568 height 758
click at [852, 202] on icon at bounding box center [858, 197] width 13 height 13
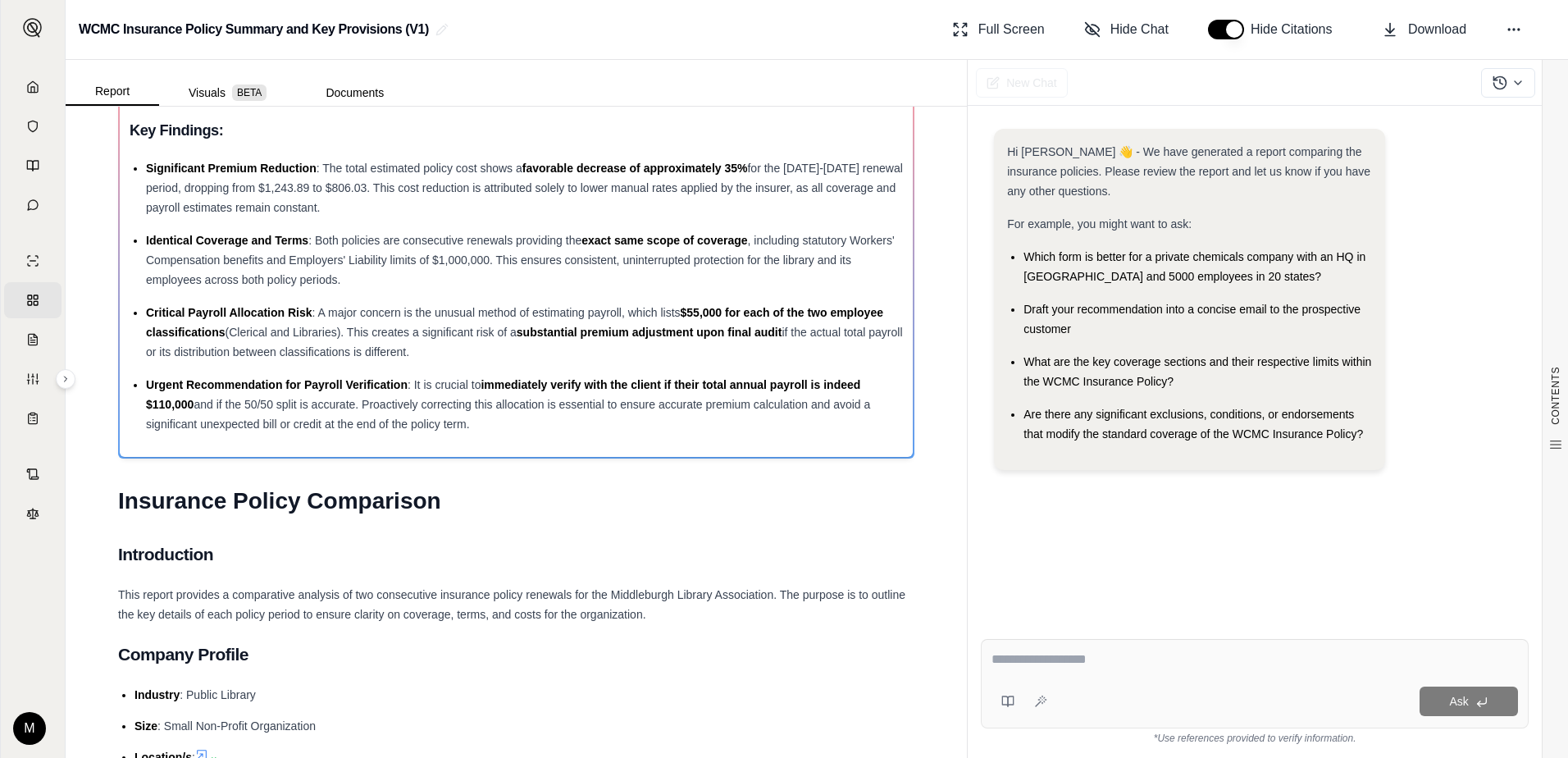
scroll to position [0, 0]
